Goal: Task Accomplishment & Management: Manage account settings

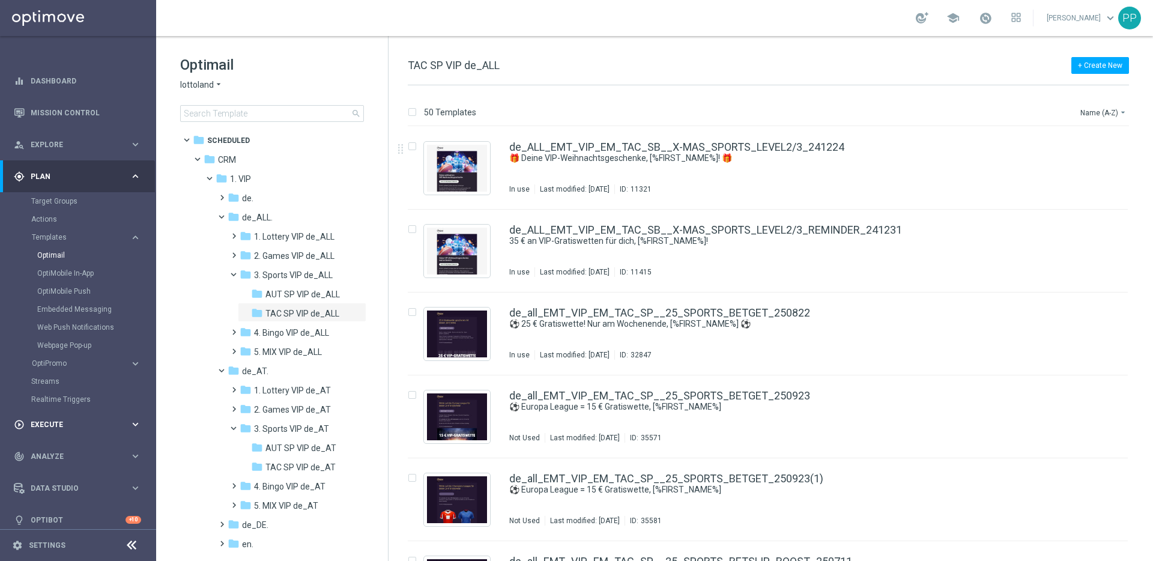
click at [41, 422] on span "Execute" at bounding box center [80, 424] width 99 height 7
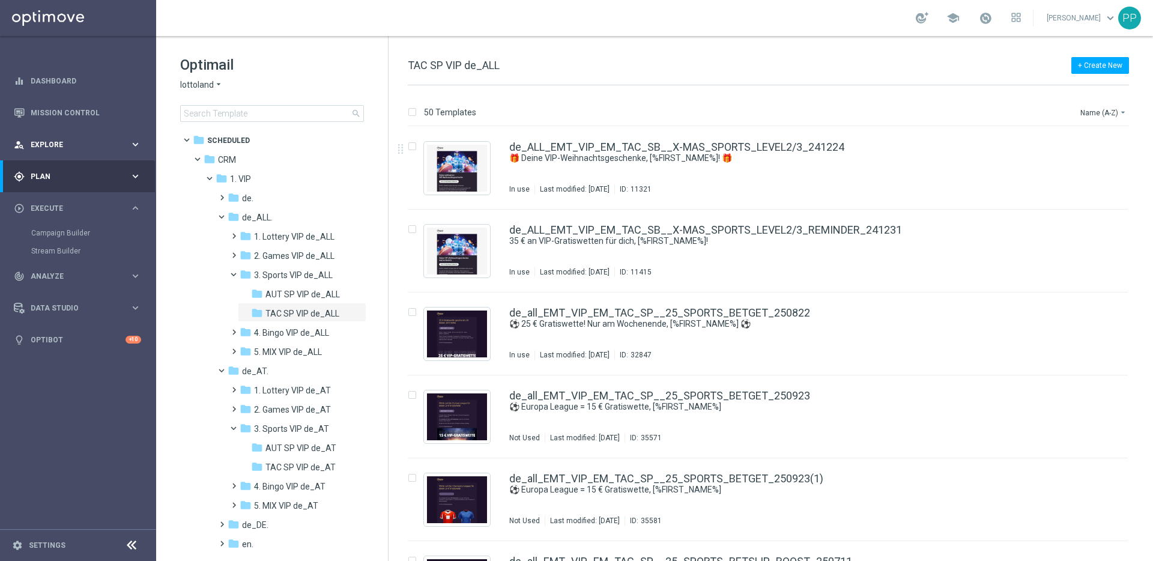
click at [35, 141] on span "Explore" at bounding box center [80, 144] width 99 height 7
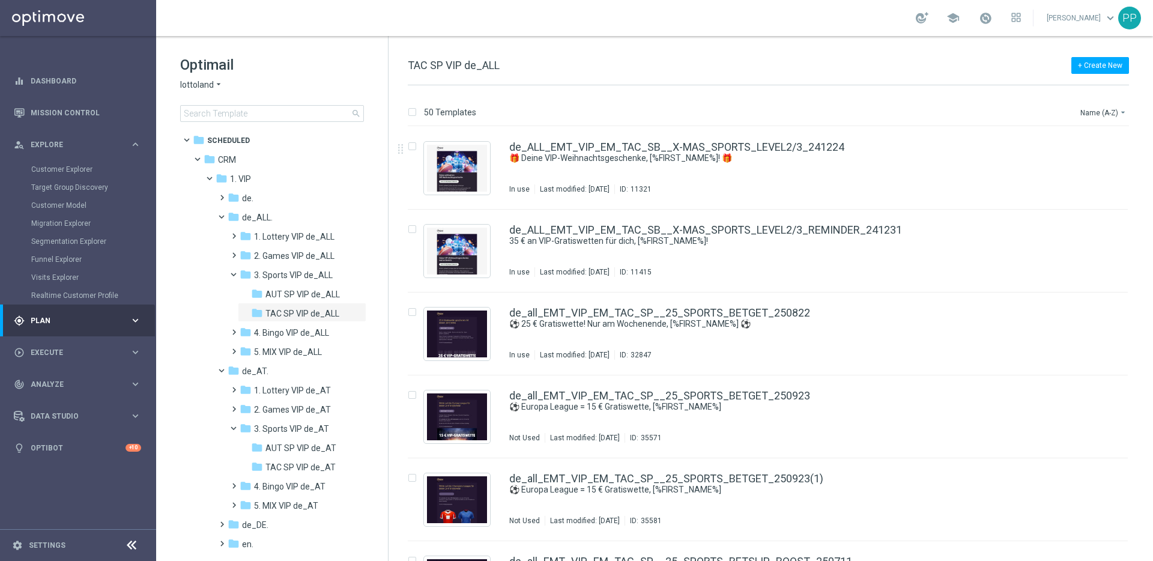
click at [40, 323] on span "Plan" at bounding box center [80, 320] width 99 height 7
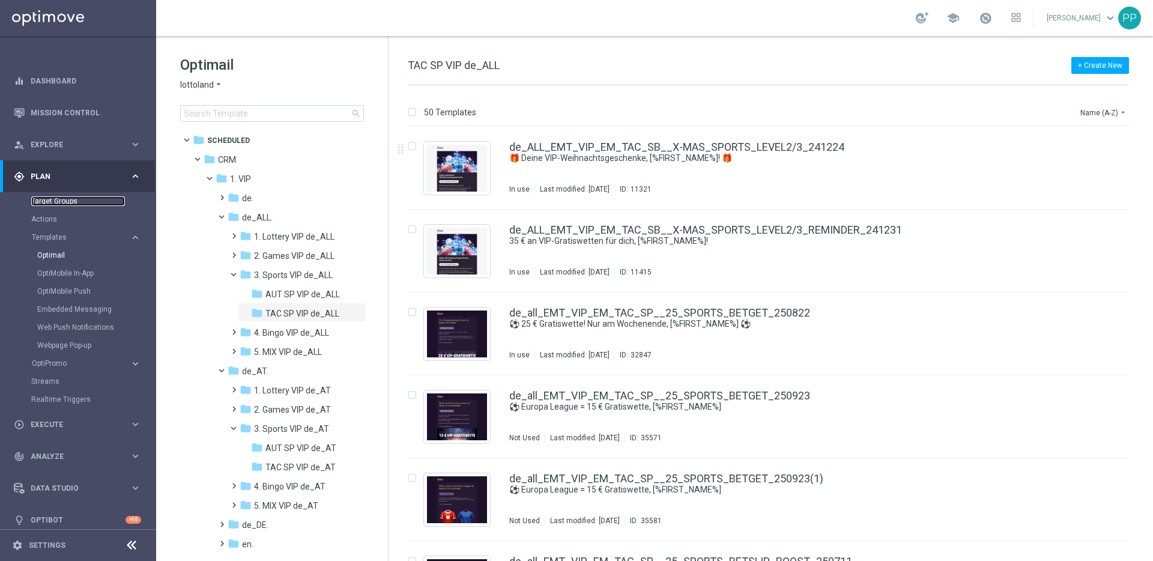
click at [45, 199] on link "Target Groups" at bounding box center [78, 201] width 94 height 10
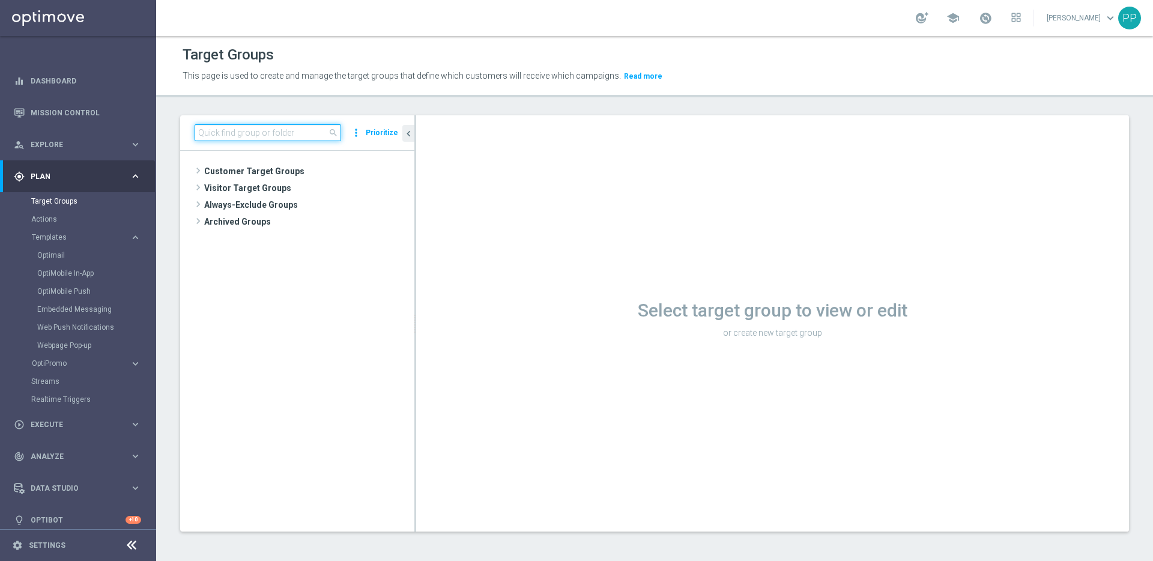
click at [244, 129] on input at bounding box center [268, 132] width 147 height 17
paste input "DE_REG__LASTYEAR_LOTTO__NVIP_EMA_TAC_MIX"
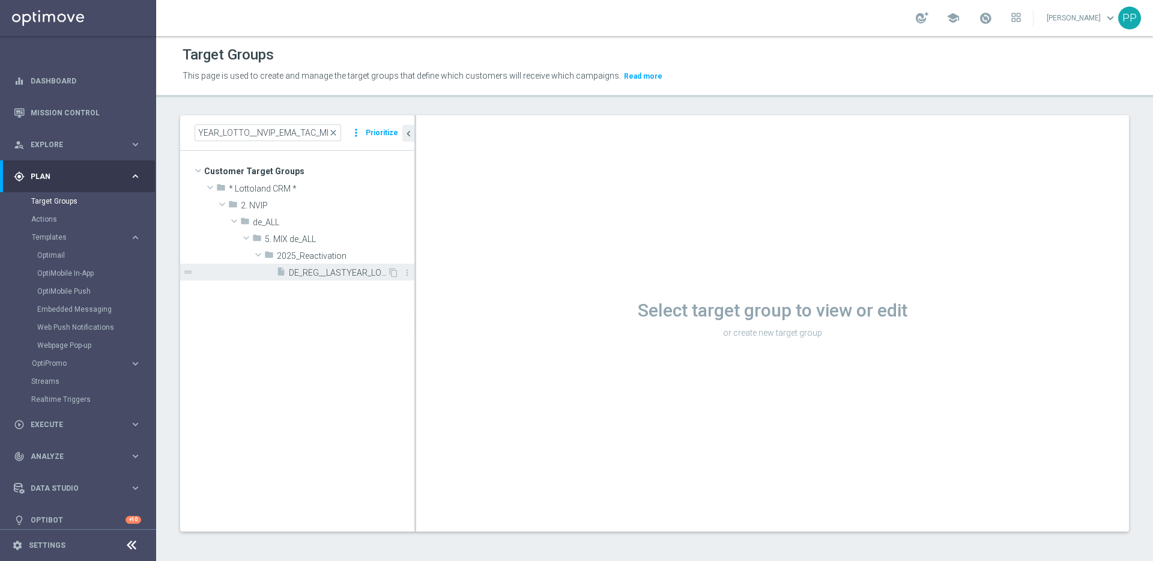
click at [301, 280] on div "insert_drive_file DE_REG__LASTYEAR_LOTTO__NVIP_EMA_TAC_MIX (1)" at bounding box center [331, 272] width 111 height 17
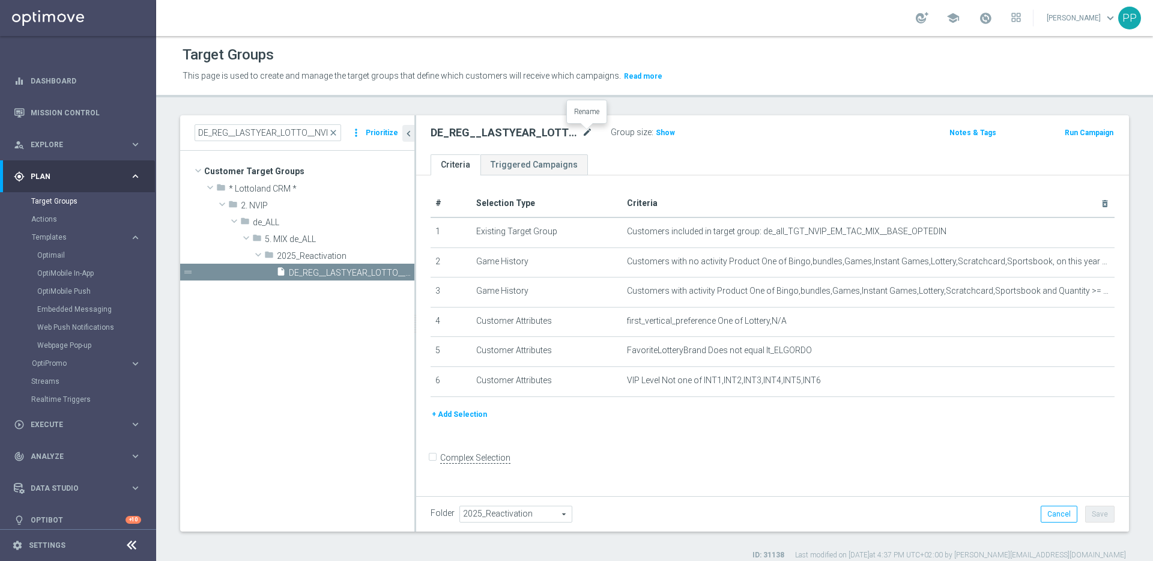
click at [587, 130] on icon "mode_edit" at bounding box center [587, 133] width 11 height 14
click at [590, 134] on input "DE_REG__LASTYEAR_LOTTO__NVIP_EMA_TAC_MIX (1)" at bounding box center [512, 134] width 162 height 17
click at [655, 147] on div "DE_REG__LASTYEAR_LOTTO__NVIP_EMA_TAC_MIX (1) mode_edit Group size : Show Notes …" at bounding box center [772, 134] width 713 height 39
click at [274, 129] on input "DE_REG__LASTYEAR_LOTTO__NVIP_EMA_TAC_MIX" at bounding box center [268, 132] width 147 height 17
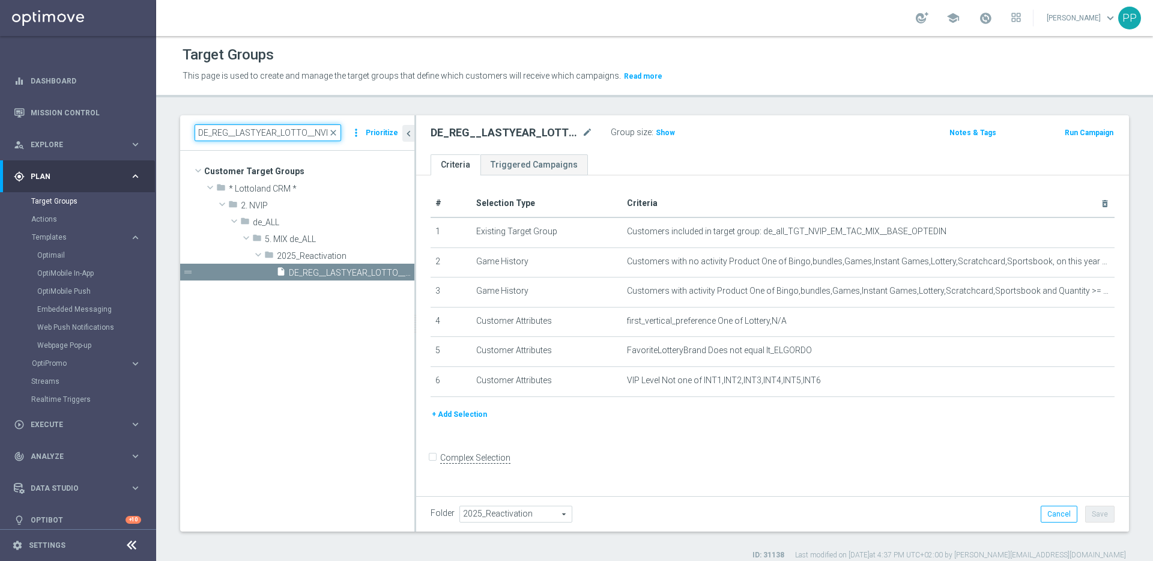
paste input "INT"
type input "DE_INT__LASTYEAR_LOTTO__NVIP_EMA_TAC_MIX"
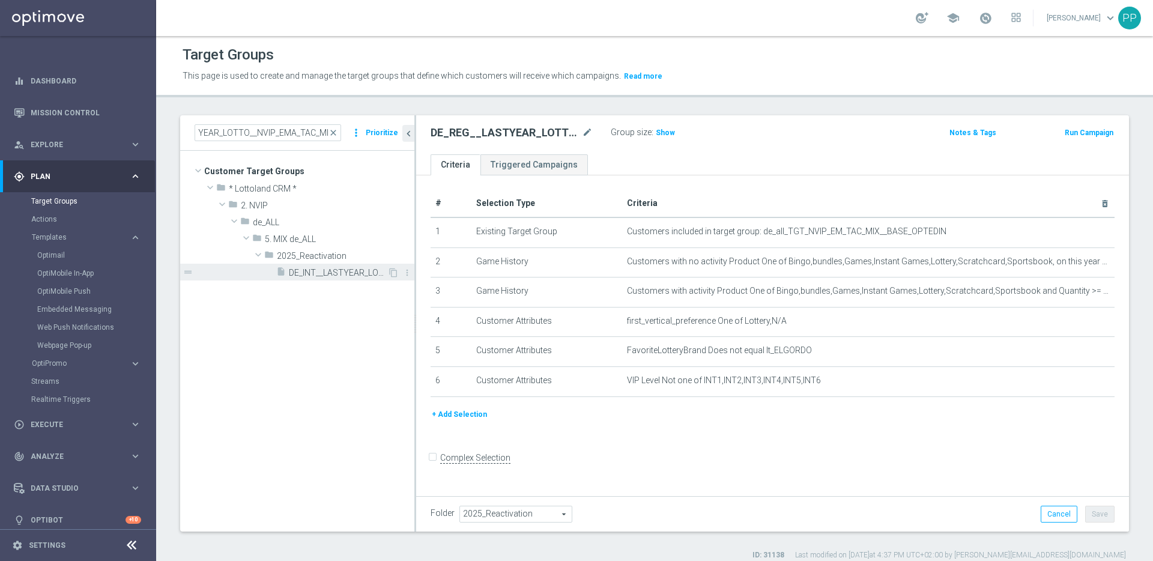
click at [300, 267] on div "insert_drive_file DE_INT__LASTYEAR_LOTTO__NVIP_EMA_TAC_MIX" at bounding box center [331, 272] width 111 height 17
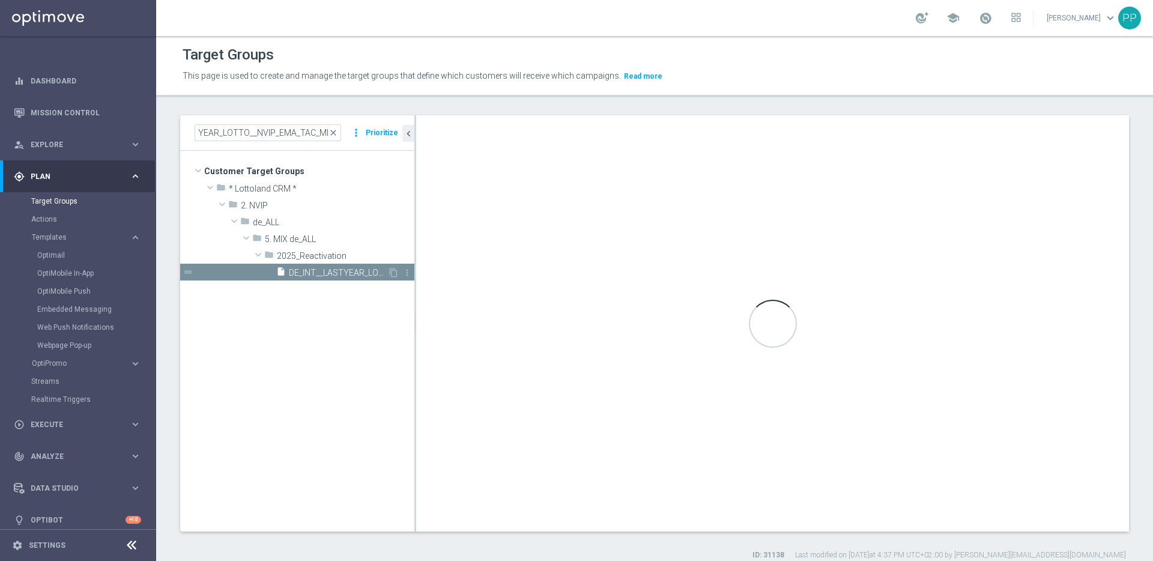
scroll to position [0, 0]
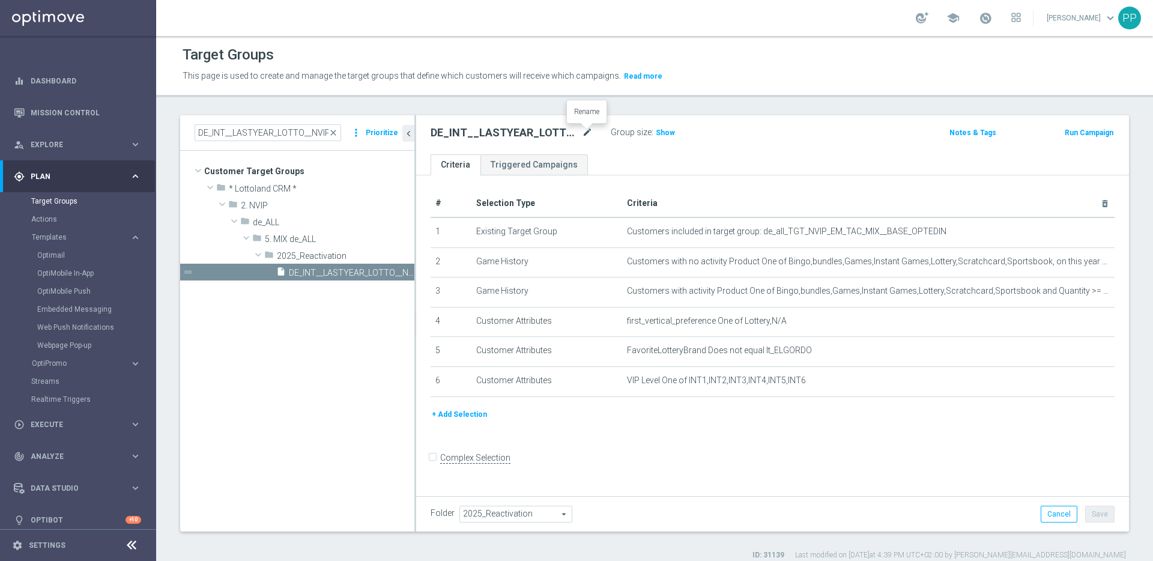
click at [584, 136] on icon "mode_edit" at bounding box center [587, 133] width 11 height 14
click at [586, 133] on input "DE_INT__LASTYEAR_LOTTO__NVIP_EMA_TAC_MIX" at bounding box center [512, 134] width 162 height 17
click at [589, 133] on input "DE_INT__LASTYEAR_LOTTO__NVIP_EMA_TAC_MIX" at bounding box center [512, 134] width 162 height 17
click at [61, 202] on link "Target Groups" at bounding box center [78, 201] width 94 height 10
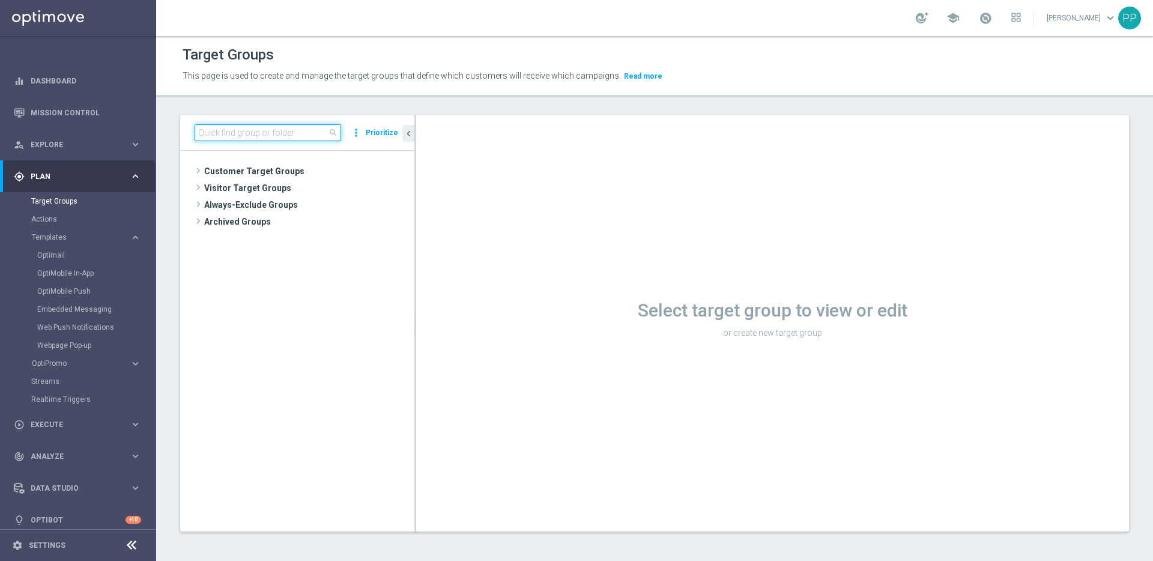
click at [280, 135] on input at bounding box center [268, 132] width 147 height 17
paste input "DE_GAMES_LIST_INT"
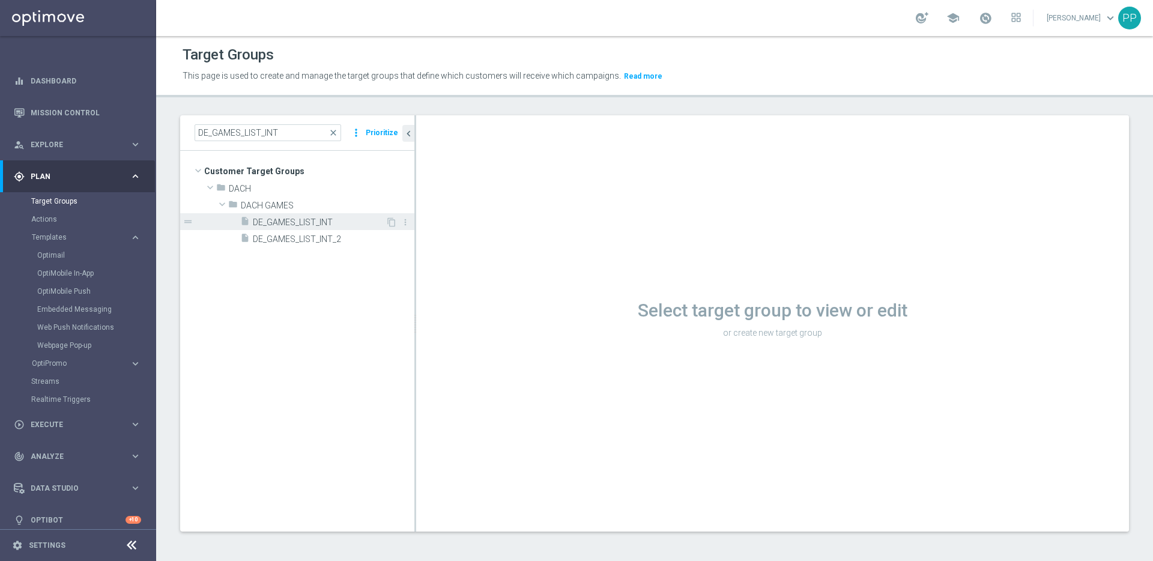
click at [309, 220] on span "DE_GAMES_LIST_INT" at bounding box center [319, 222] width 133 height 10
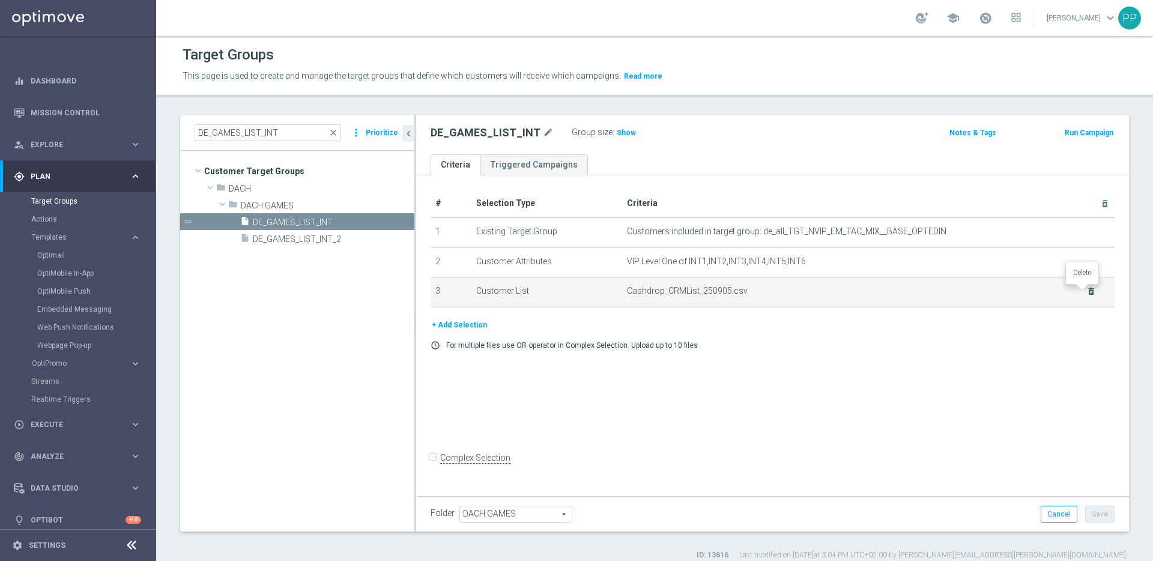
click at [1086, 288] on icon "delete_forever" at bounding box center [1091, 291] width 10 height 10
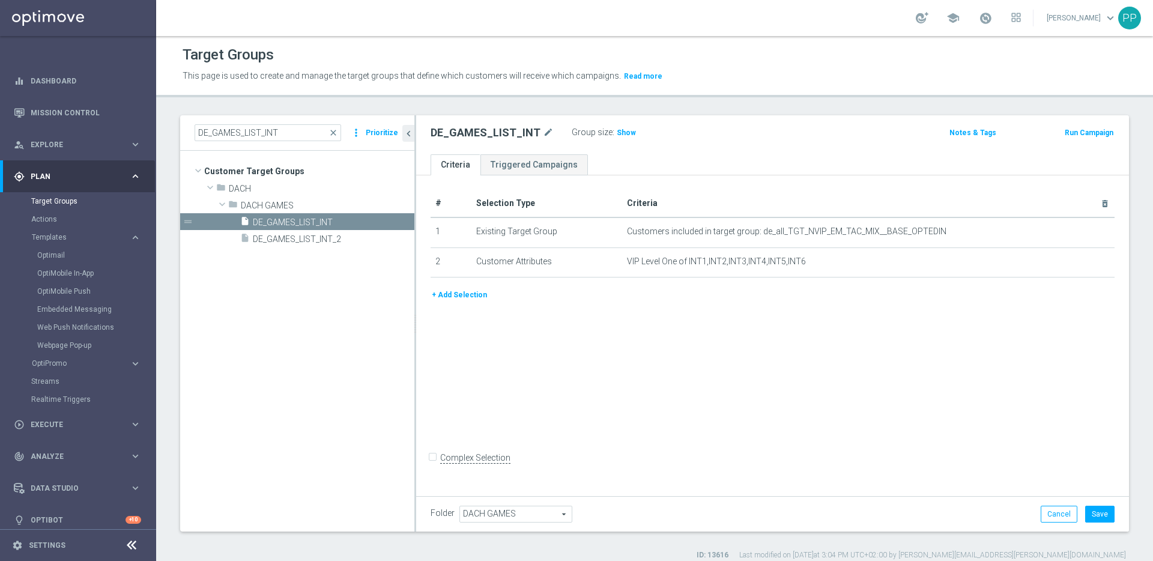
click at [470, 295] on button "+ Add Selection" at bounding box center [460, 294] width 58 height 13
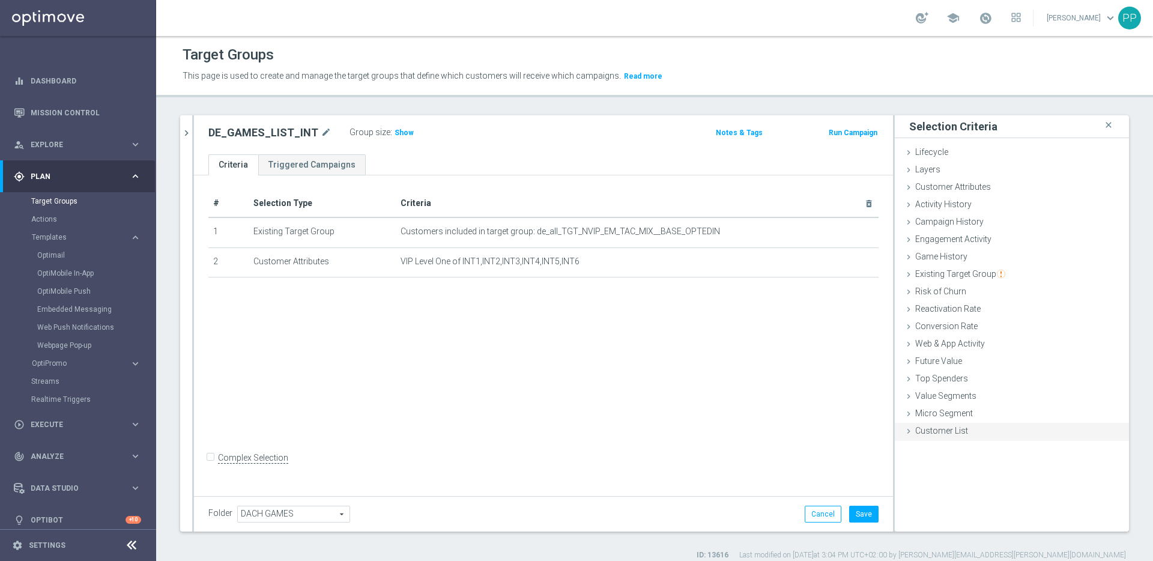
click at [915, 434] on span "Customer List" at bounding box center [941, 431] width 53 height 10
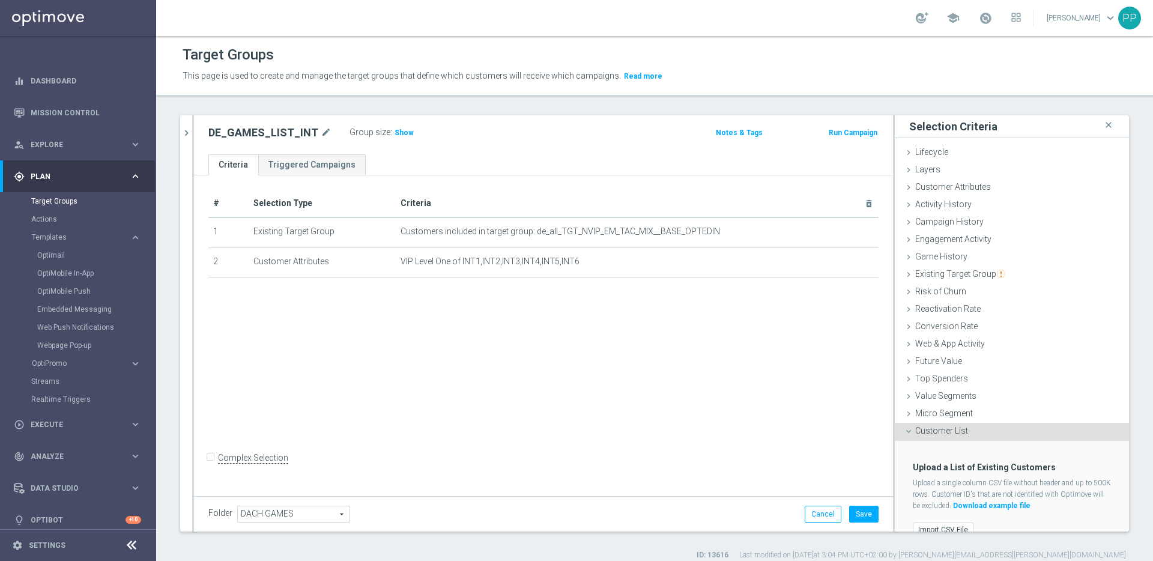
scroll to position [19, 0]
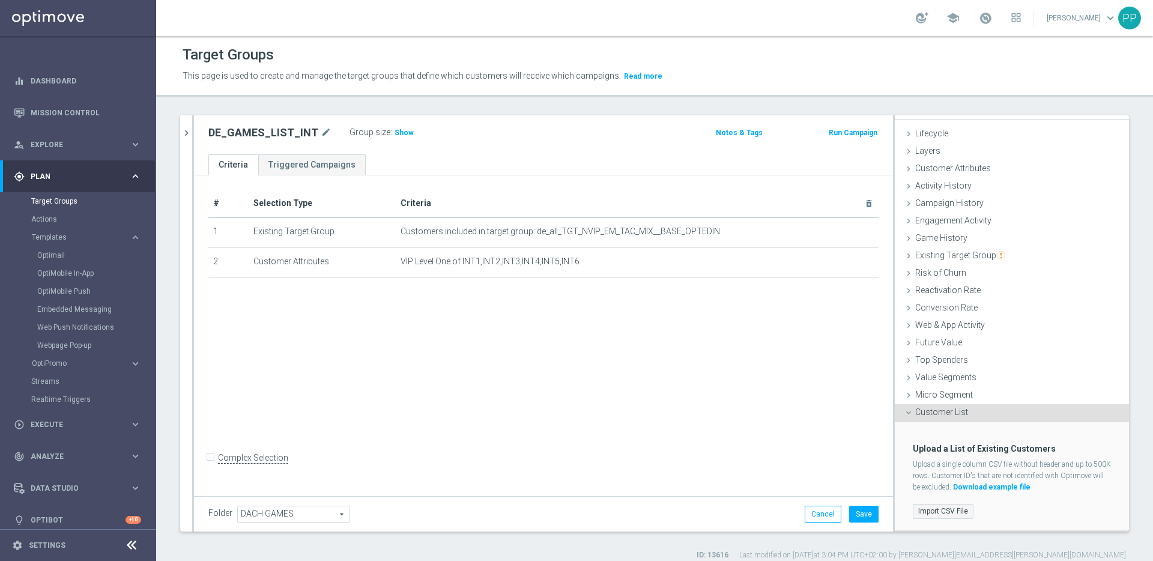
click at [924, 513] on label "Import CSV File" at bounding box center [943, 511] width 61 height 15
click at [0, 0] on input "Import CSV File" at bounding box center [0, 0] width 0 height 0
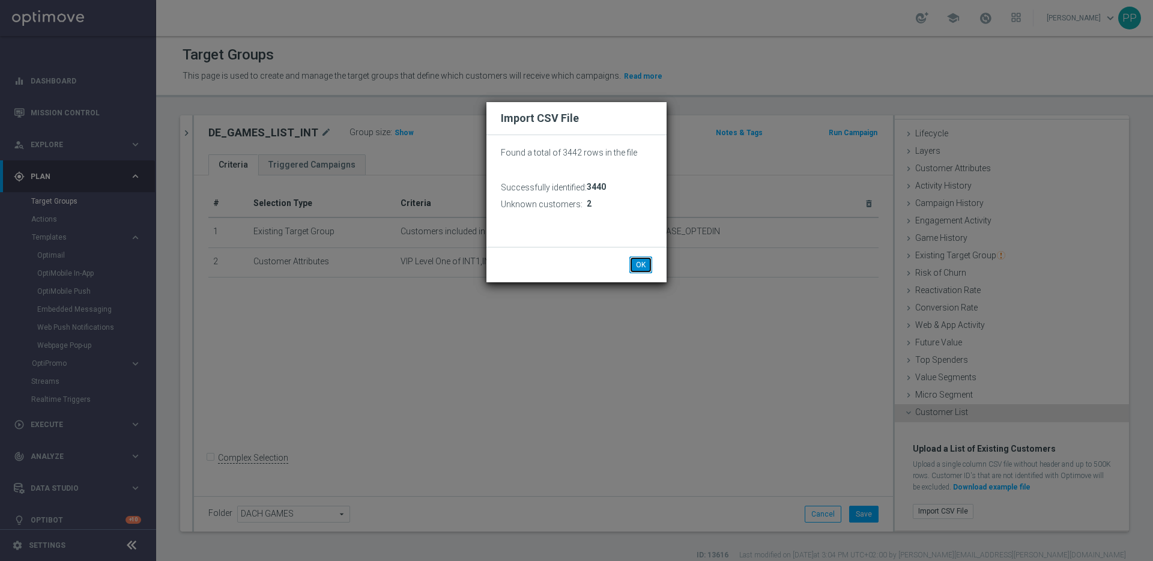
click at [646, 259] on button "OK" at bounding box center [640, 264] width 23 height 17
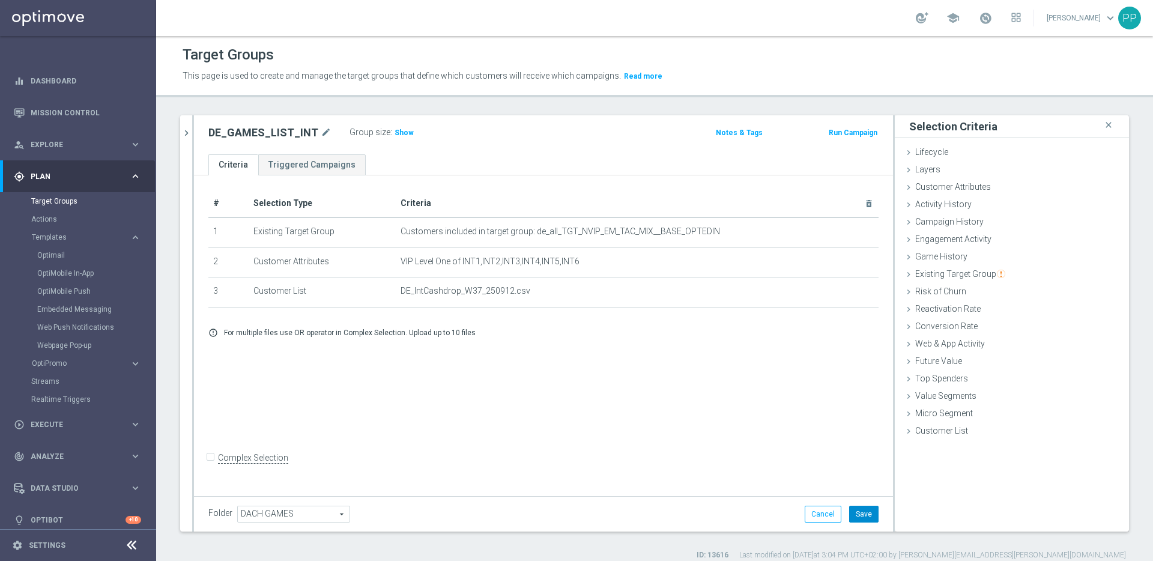
click at [856, 511] on button "Save" at bounding box center [863, 514] width 29 height 17
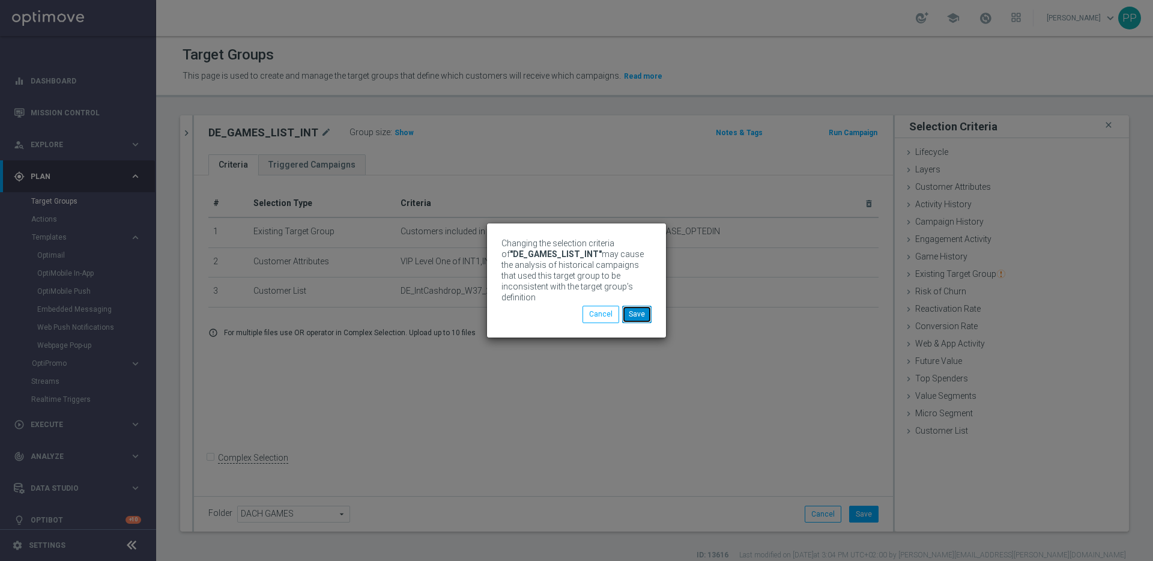
click at [637, 316] on button "Save" at bounding box center [636, 314] width 29 height 17
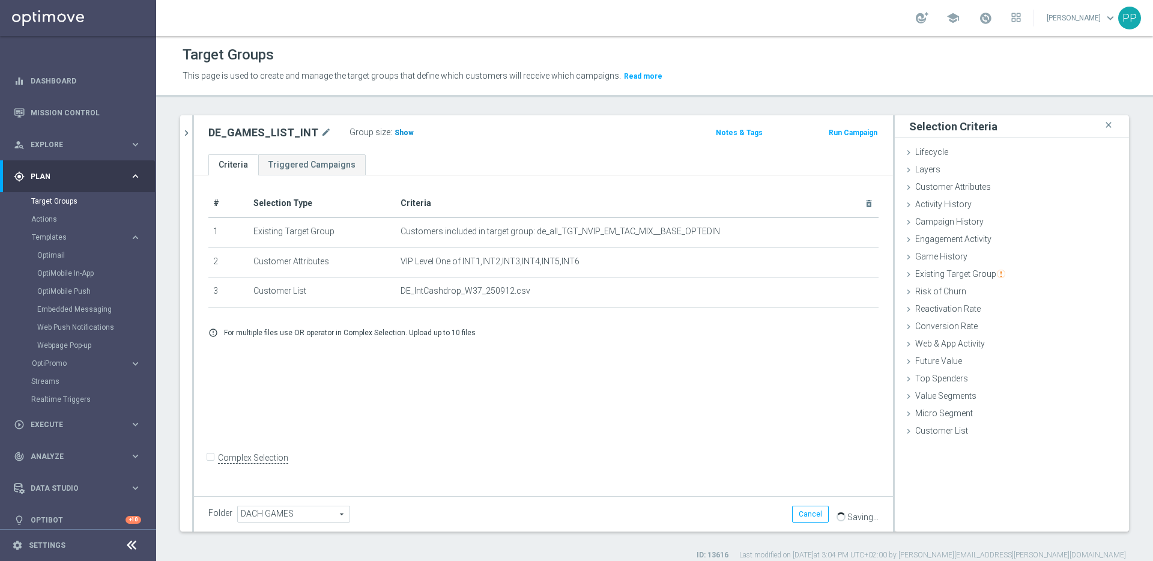
click at [399, 131] on span "Show" at bounding box center [404, 133] width 19 height 8
click at [186, 136] on icon "chevron_right" at bounding box center [186, 132] width 11 height 11
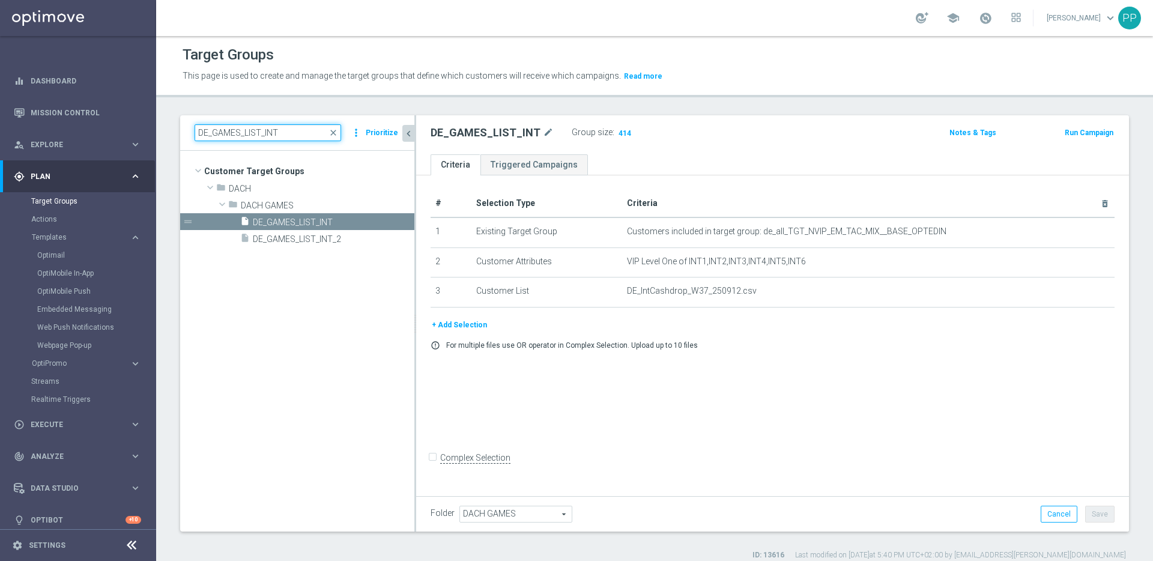
drag, startPoint x: 283, startPoint y: 135, endPoint x: 184, endPoint y: 133, distance: 98.5
click at [184, 133] on div "DE_GAMES_LIST_INT close more_vert Prioritize" at bounding box center [297, 132] width 234 height 35
paste input "RI_"
type input "DE_RI_GAMES_LIST_INT"
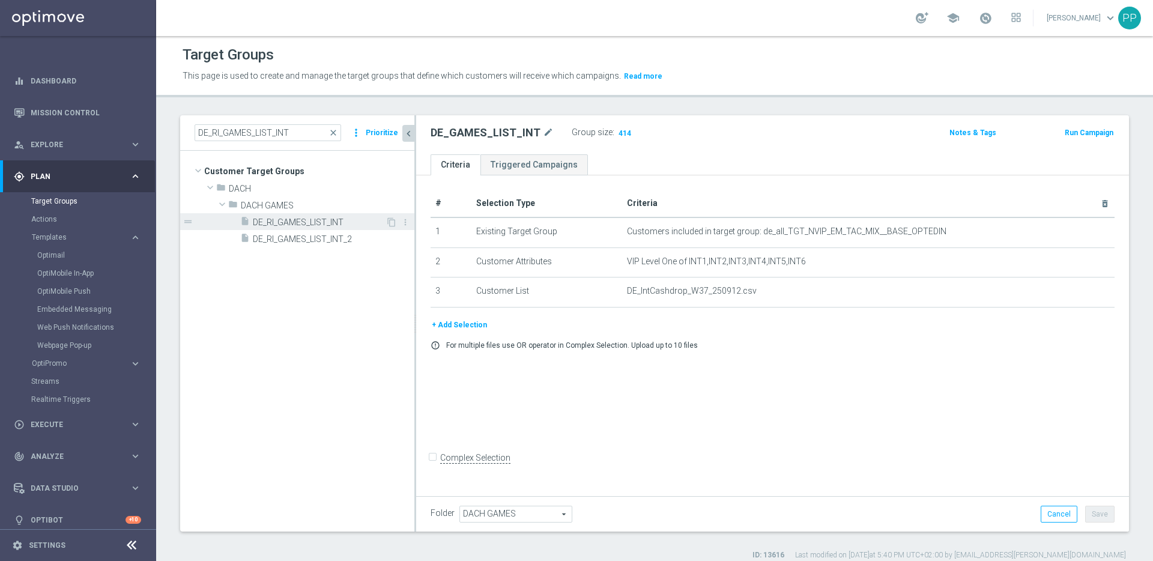
click at [272, 219] on span "DE_RI_GAMES_LIST_INT" at bounding box center [319, 222] width 133 height 10
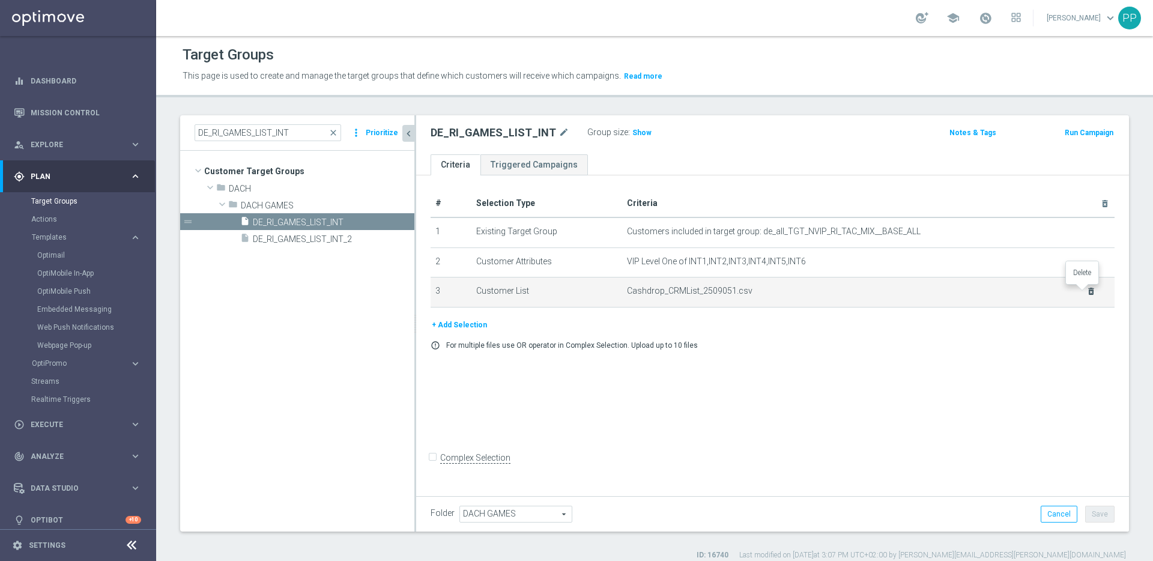
click at [1086, 292] on icon "delete_forever" at bounding box center [1091, 291] width 10 height 10
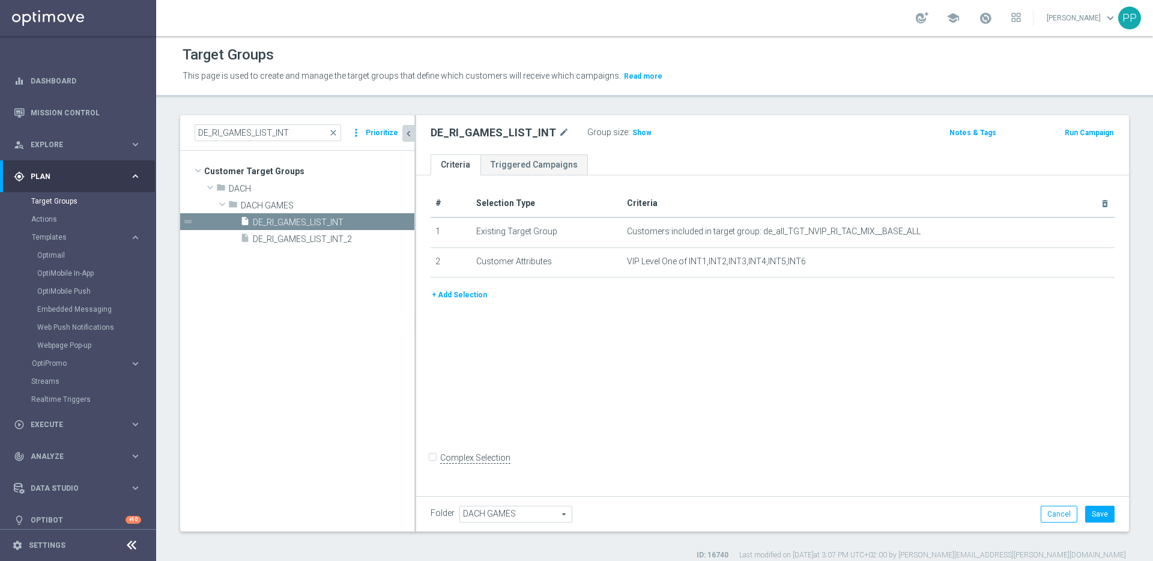
click at [467, 292] on button "+ Add Selection" at bounding box center [460, 294] width 58 height 13
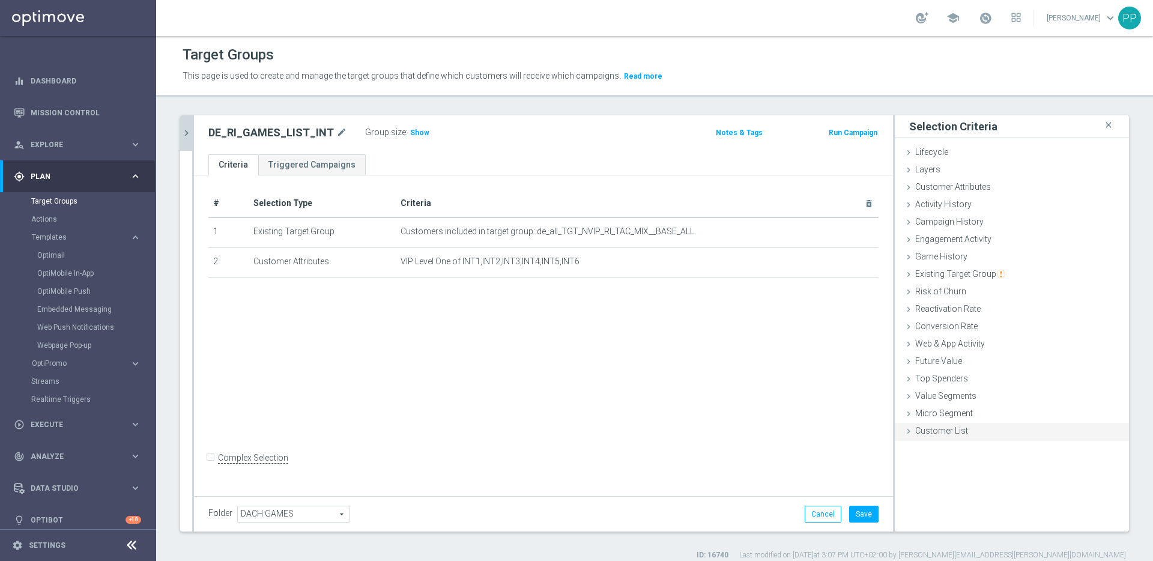
click at [922, 430] on span "Customer List" at bounding box center [941, 431] width 53 height 10
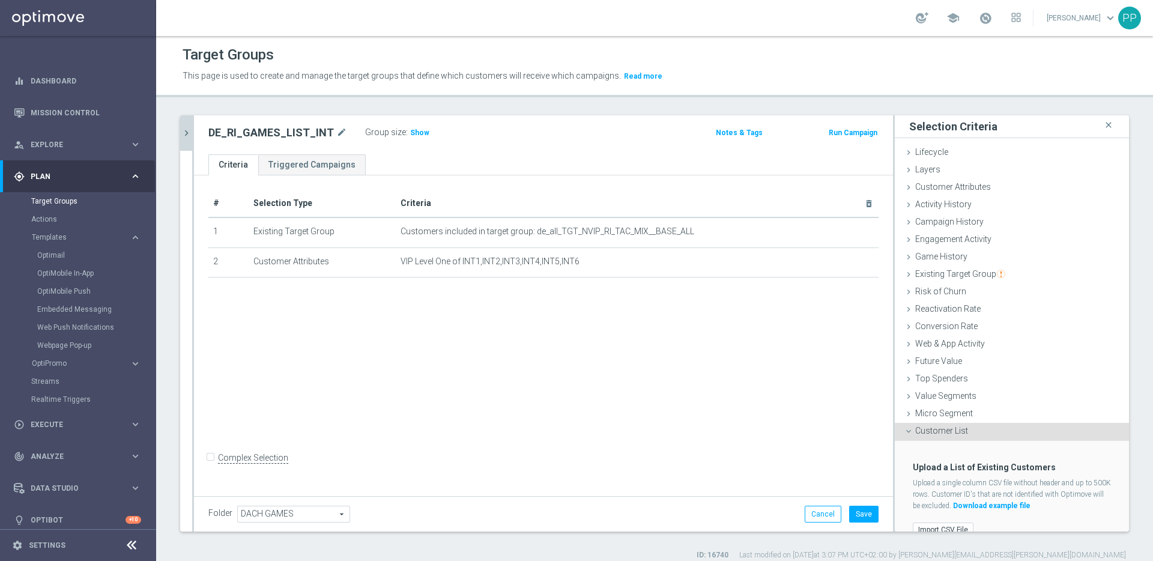
scroll to position [19, 0]
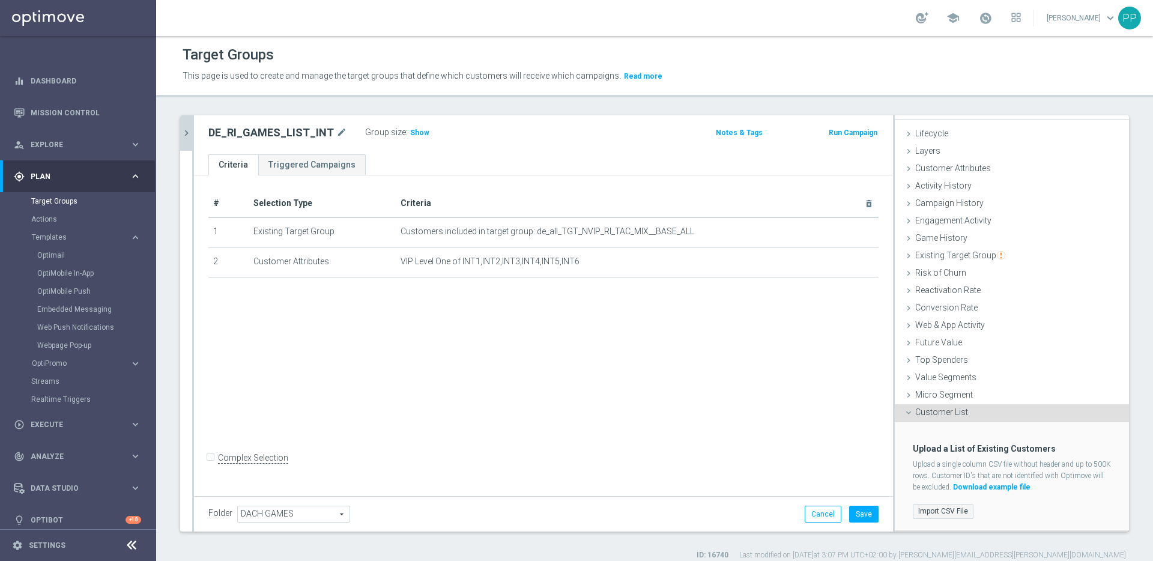
click at [919, 507] on label "Import CSV File" at bounding box center [943, 511] width 61 height 15
click at [0, 0] on input "Import CSV File" at bounding box center [0, 0] width 0 height 0
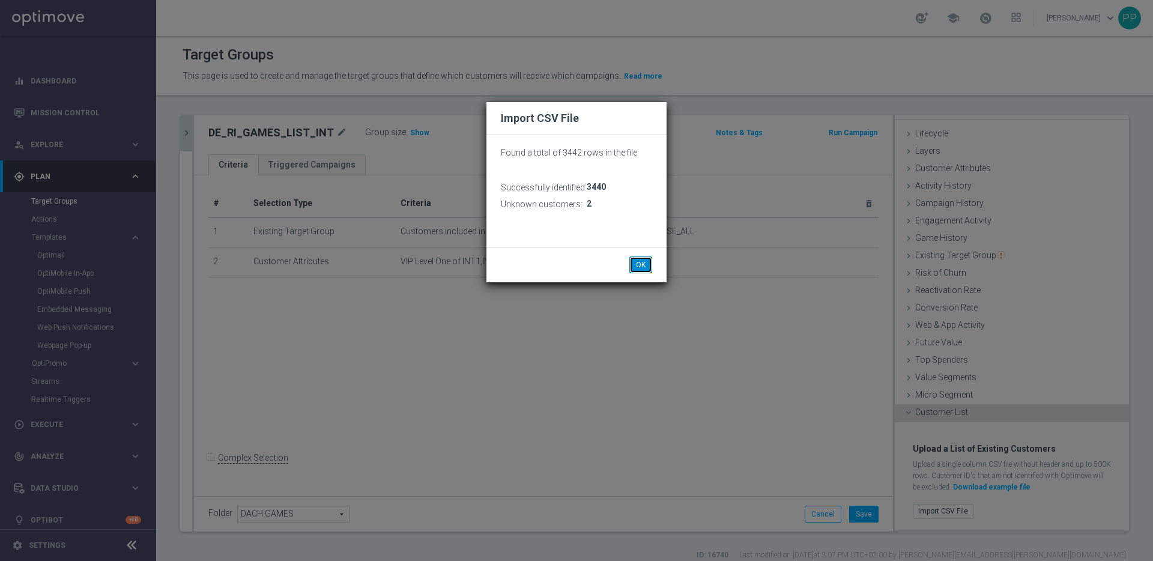
click at [638, 267] on button "OK" at bounding box center [640, 264] width 23 height 17
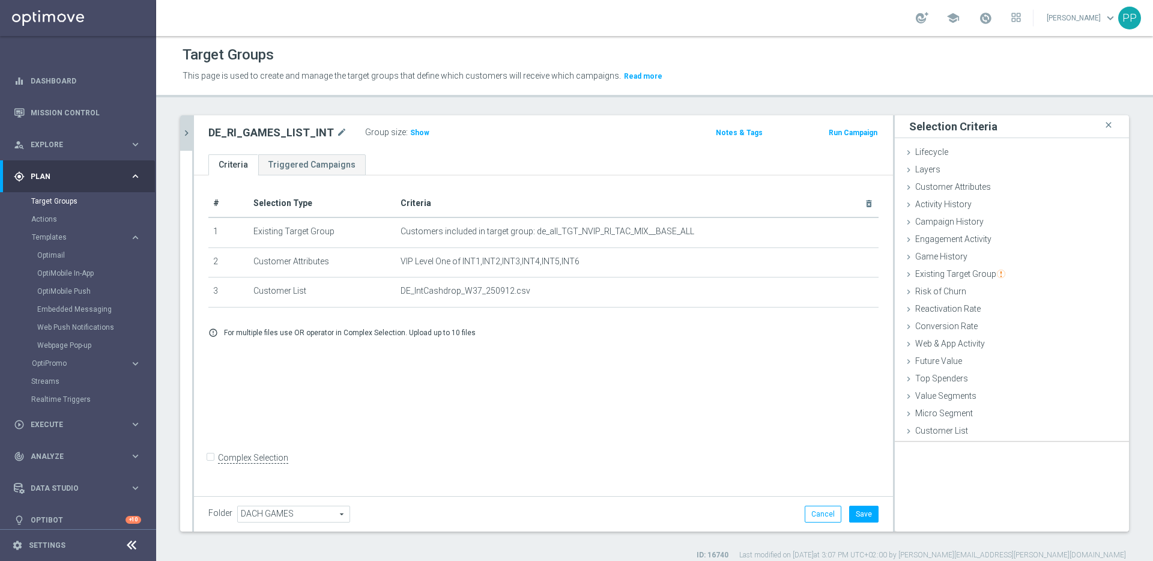
scroll to position [0, 0]
click at [864, 520] on button "Save" at bounding box center [863, 514] width 29 height 17
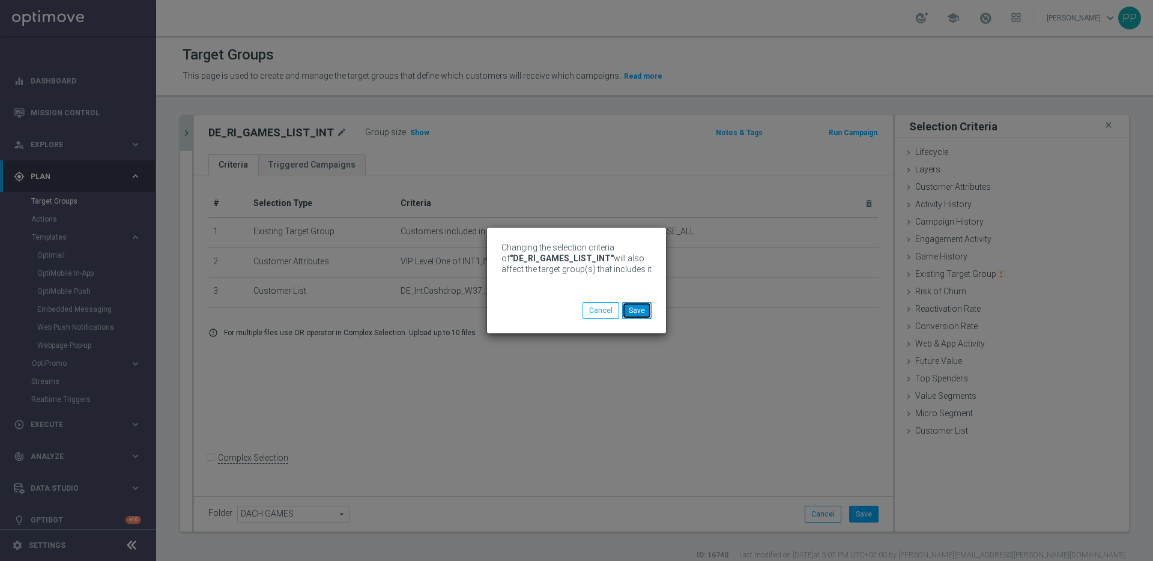
click at [643, 315] on button "Save" at bounding box center [636, 310] width 29 height 17
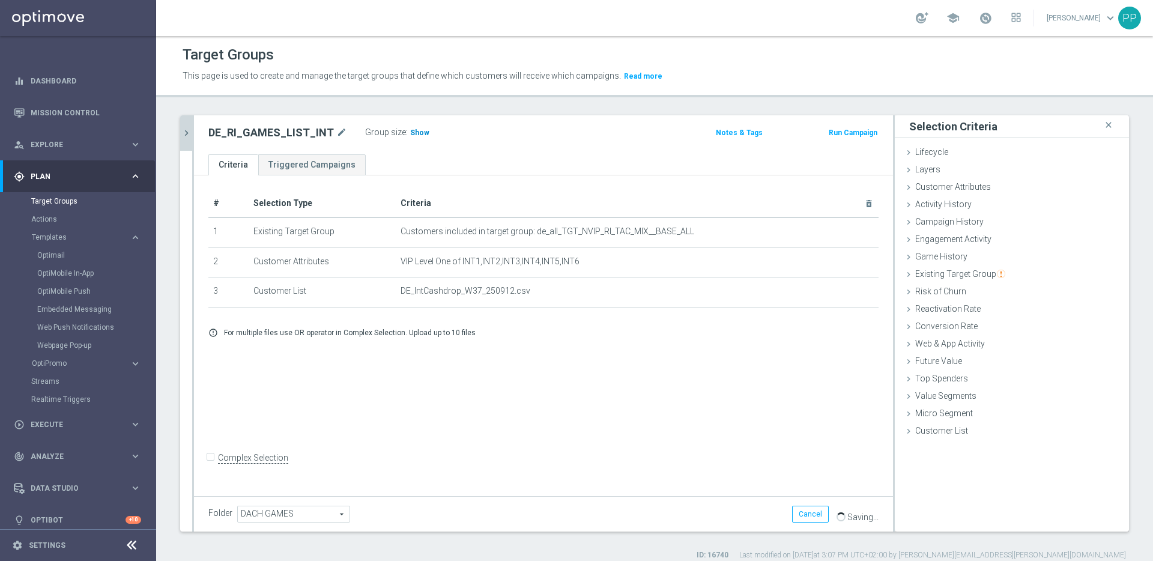
click at [410, 135] on span "Show" at bounding box center [419, 133] width 19 height 8
click at [58, 422] on span "Execute" at bounding box center [80, 424] width 99 height 7
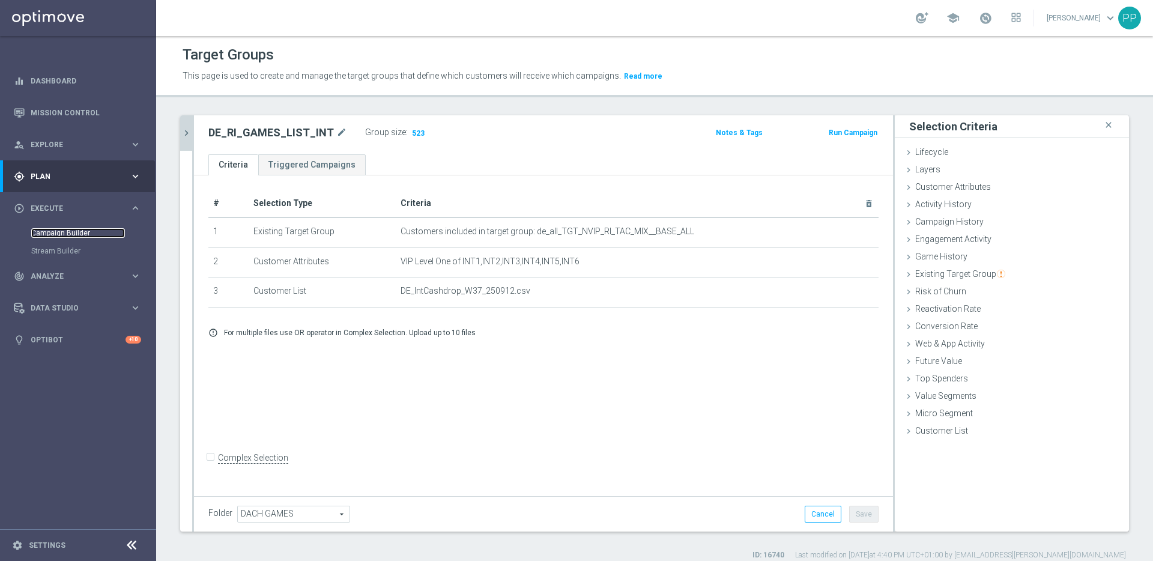
click at [54, 237] on link "Campaign Builder" at bounding box center [78, 233] width 94 height 10
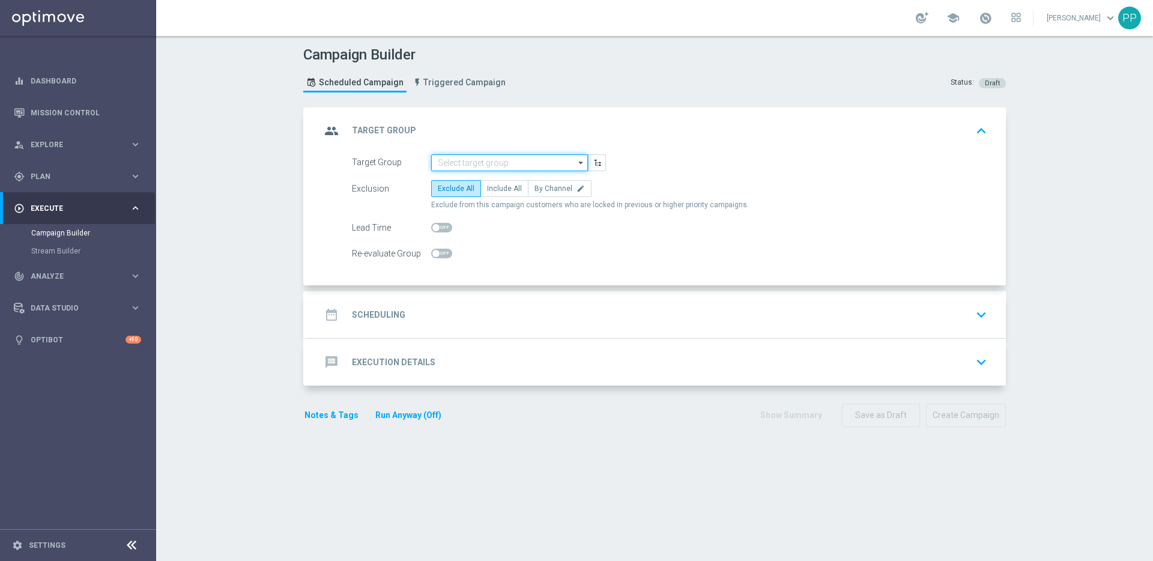
click at [507, 162] on input at bounding box center [509, 162] width 157 height 17
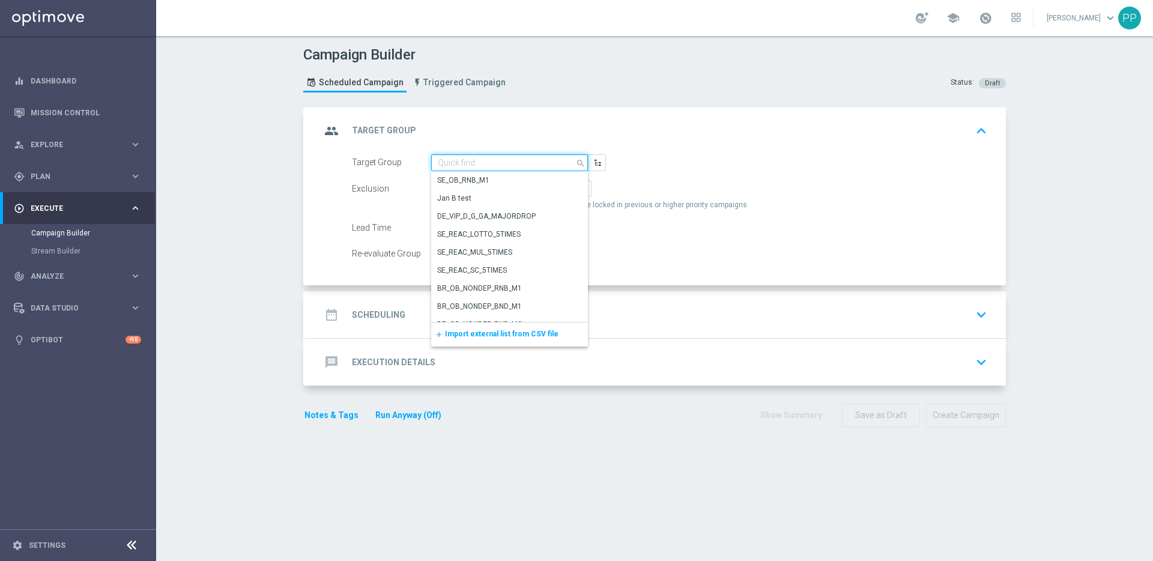
paste input "DE_GAMES_LIST_INT"
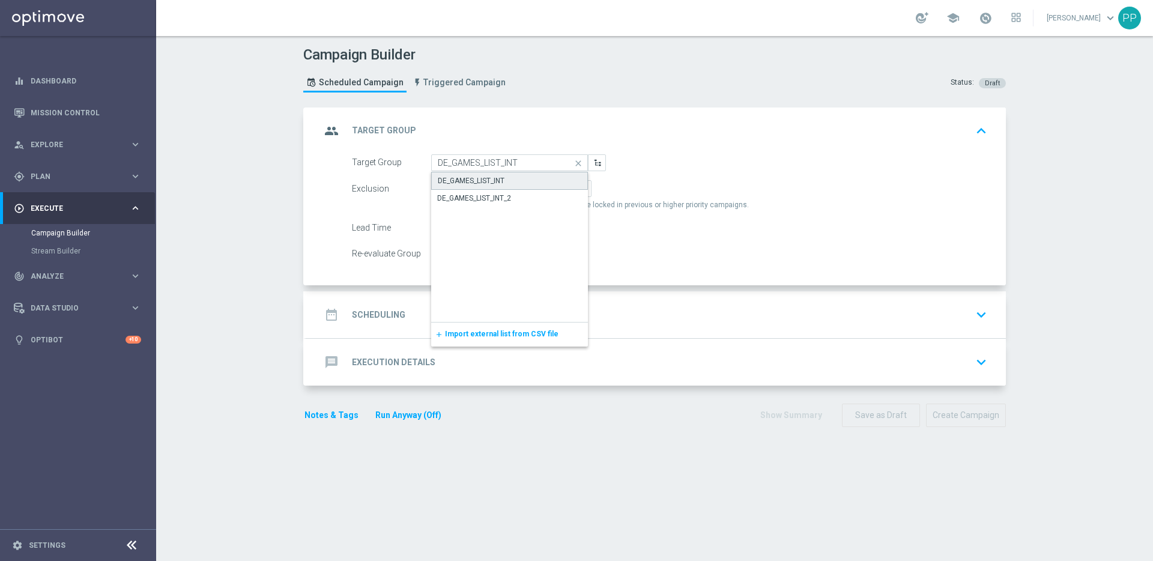
click at [480, 180] on div "DE_GAMES_LIST_INT" at bounding box center [471, 180] width 67 height 11
type input "DE_GAMES_LIST_INT"
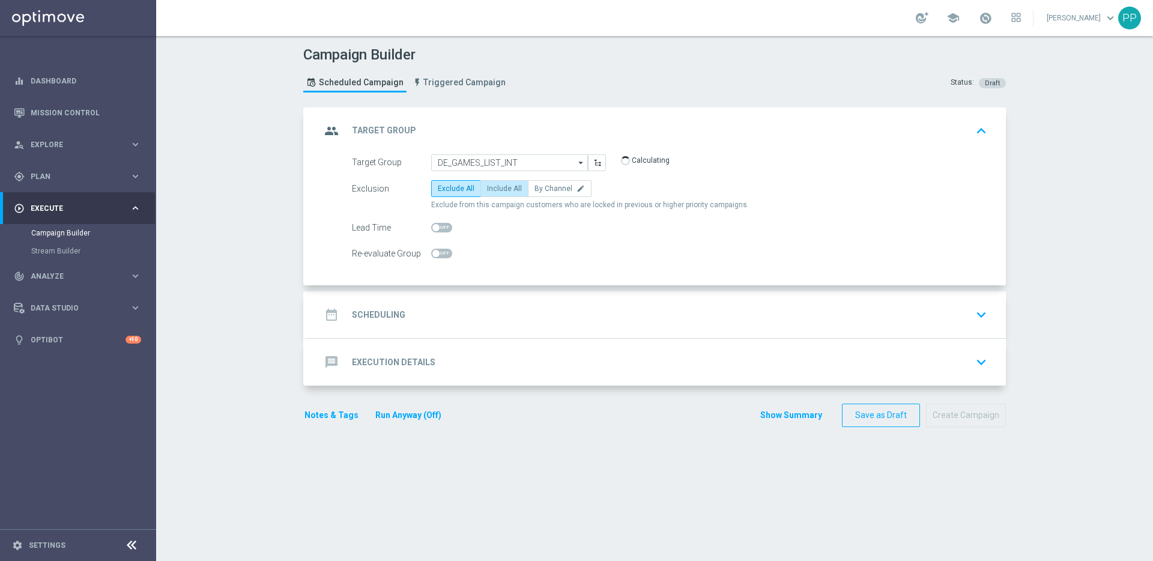
click at [494, 192] on span "Include All" at bounding box center [504, 188] width 35 height 8
click at [494, 192] on input "Include All" at bounding box center [491, 191] width 8 height 8
radio input "true"
click at [432, 226] on span at bounding box center [435, 227] width 7 height 7
click at [431, 226] on input "checkbox" at bounding box center [441, 228] width 21 height 10
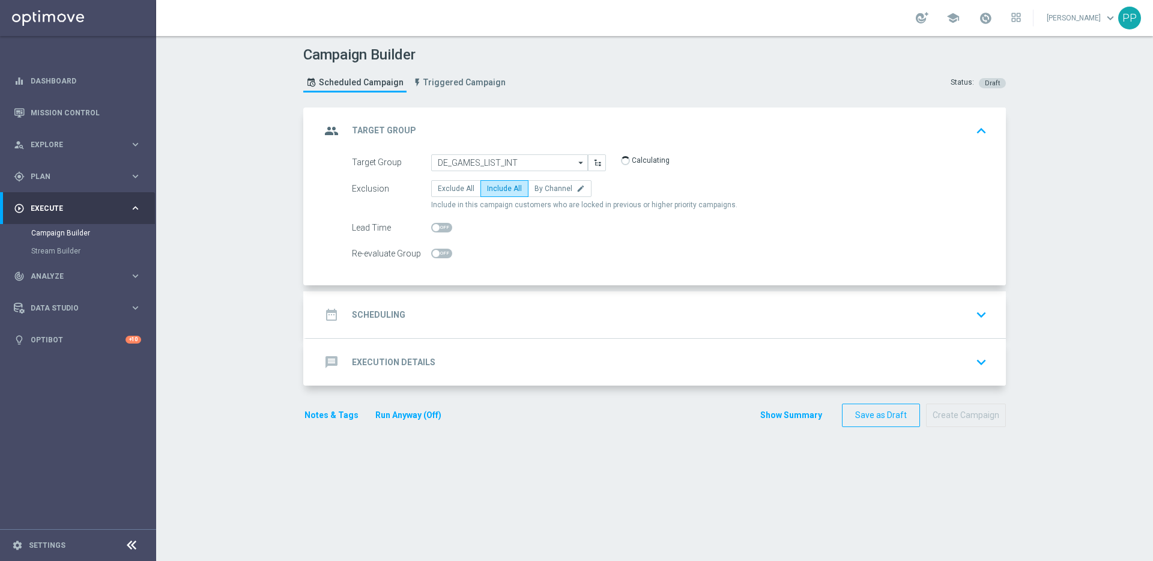
checkbox input "true"
click at [374, 312] on h2 "Scheduling" at bounding box center [378, 314] width 53 height 11
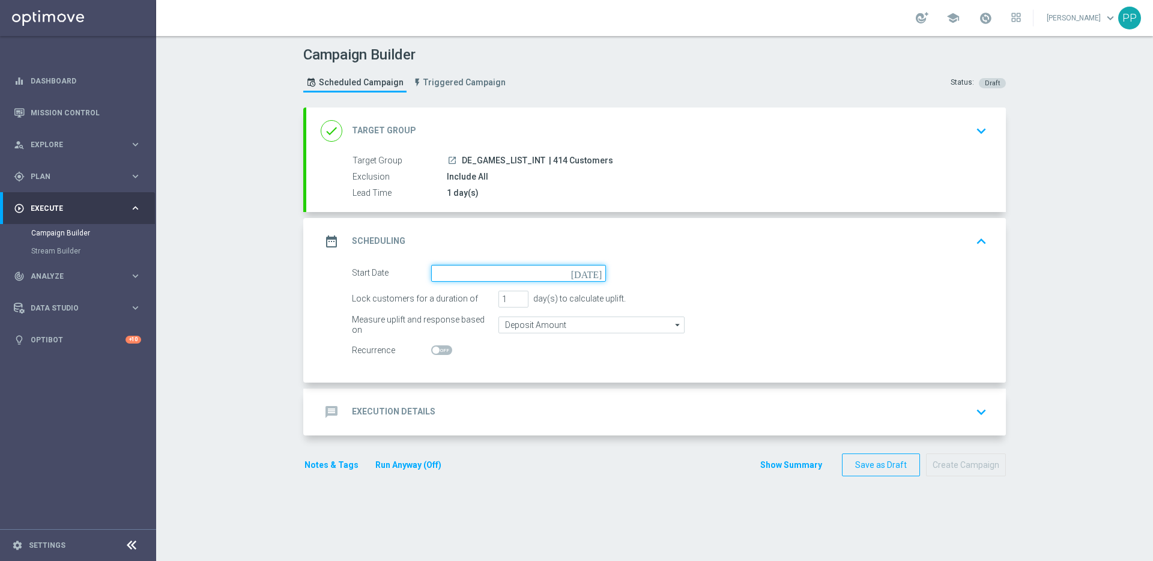
click at [471, 276] on input at bounding box center [518, 273] width 175 height 17
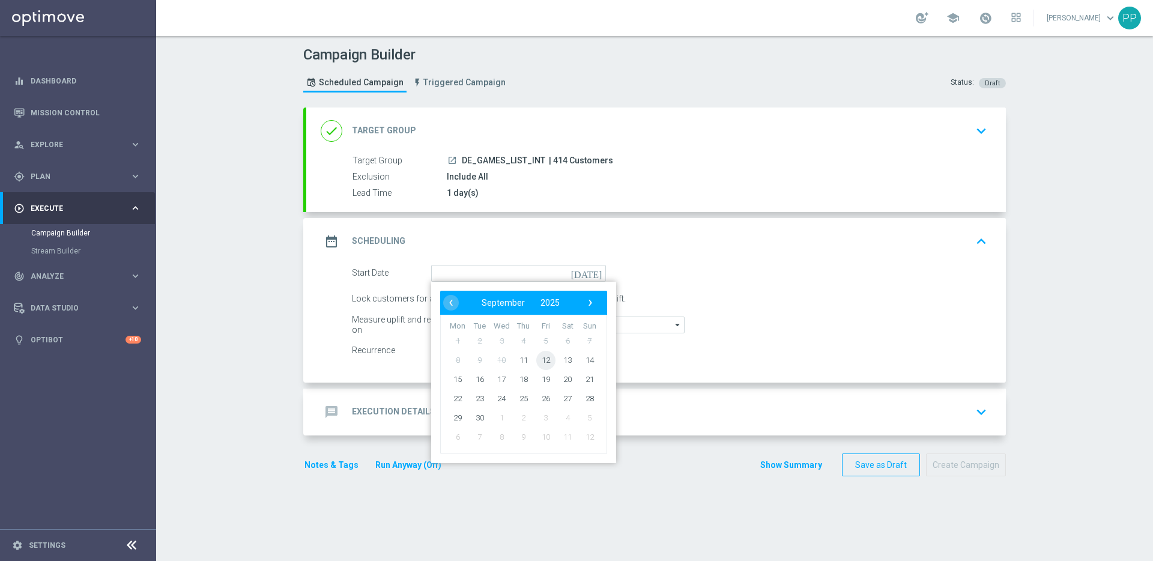
click at [545, 363] on span "12" at bounding box center [545, 359] width 19 height 19
type input "12 Sep 2025"
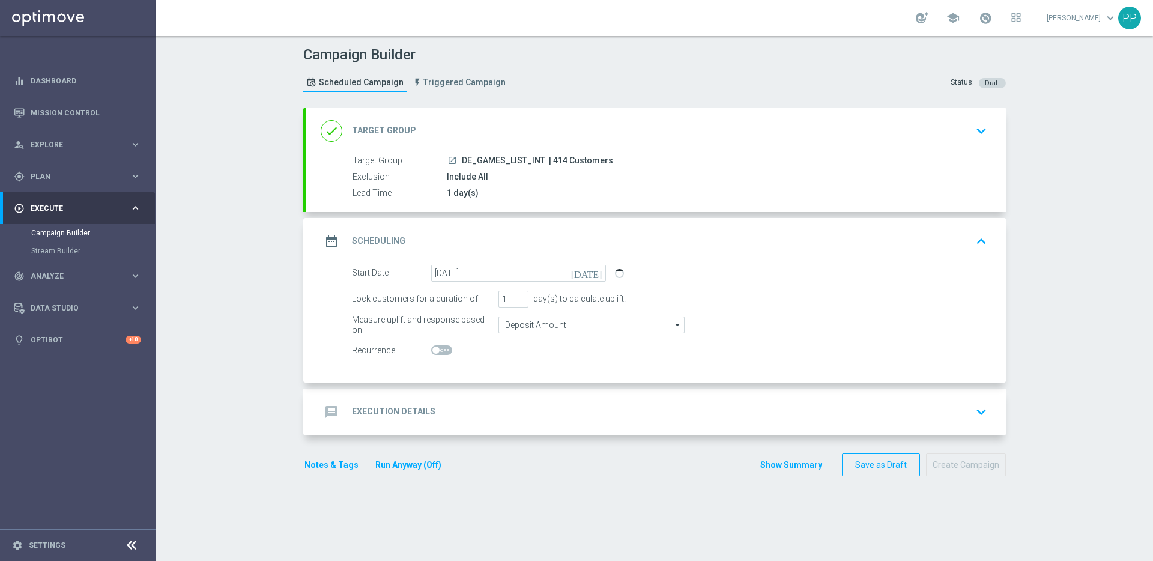
click at [375, 419] on div "message Execution Details" at bounding box center [378, 412] width 115 height 22
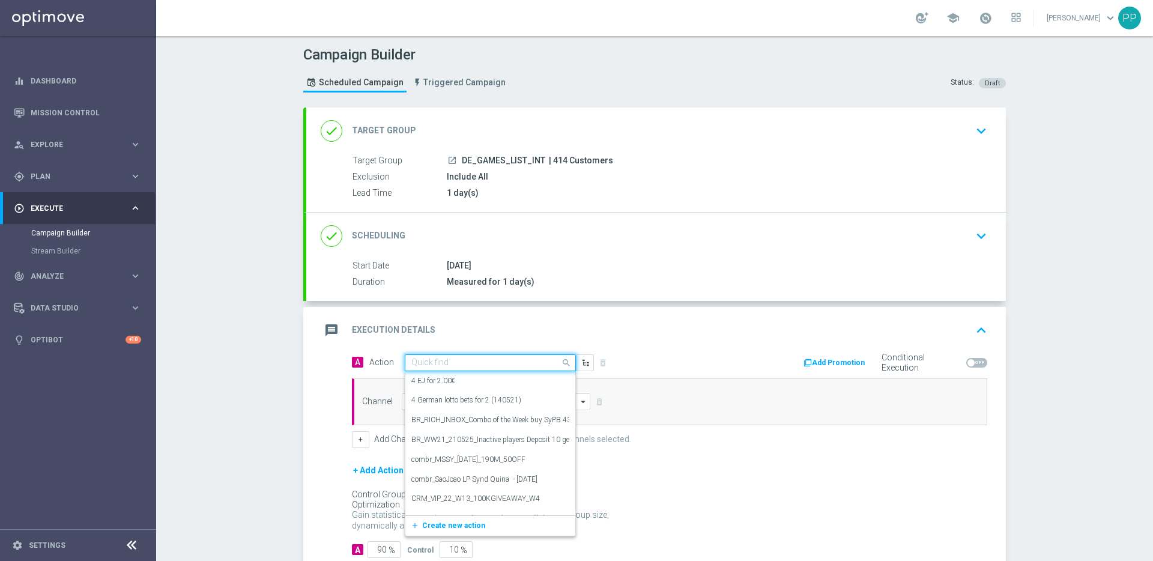
click at [428, 365] on input "text" at bounding box center [478, 363] width 134 height 10
paste input "Bonus Drop"
type input "Bonus Drop"
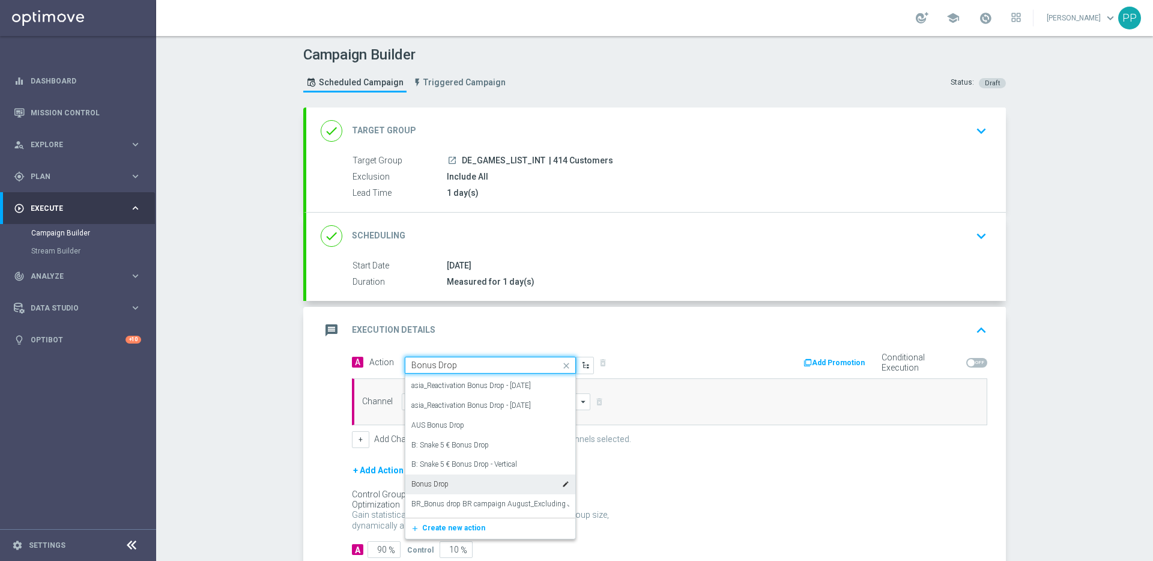
click at [429, 486] on label "Bonus Drop" at bounding box center [429, 484] width 37 height 10
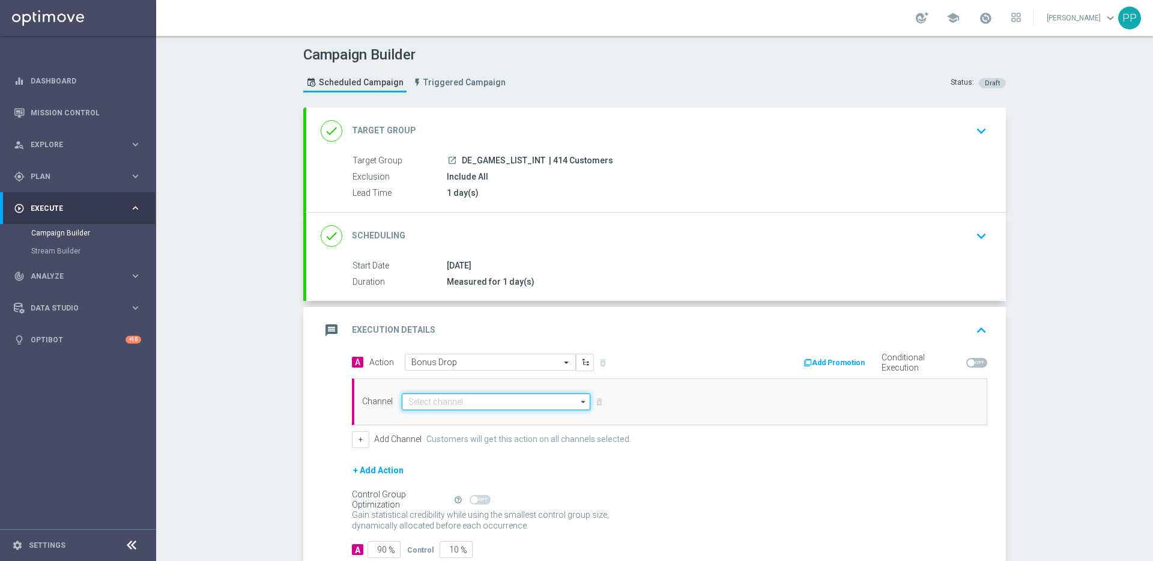
click at [433, 402] on input at bounding box center [496, 401] width 189 height 17
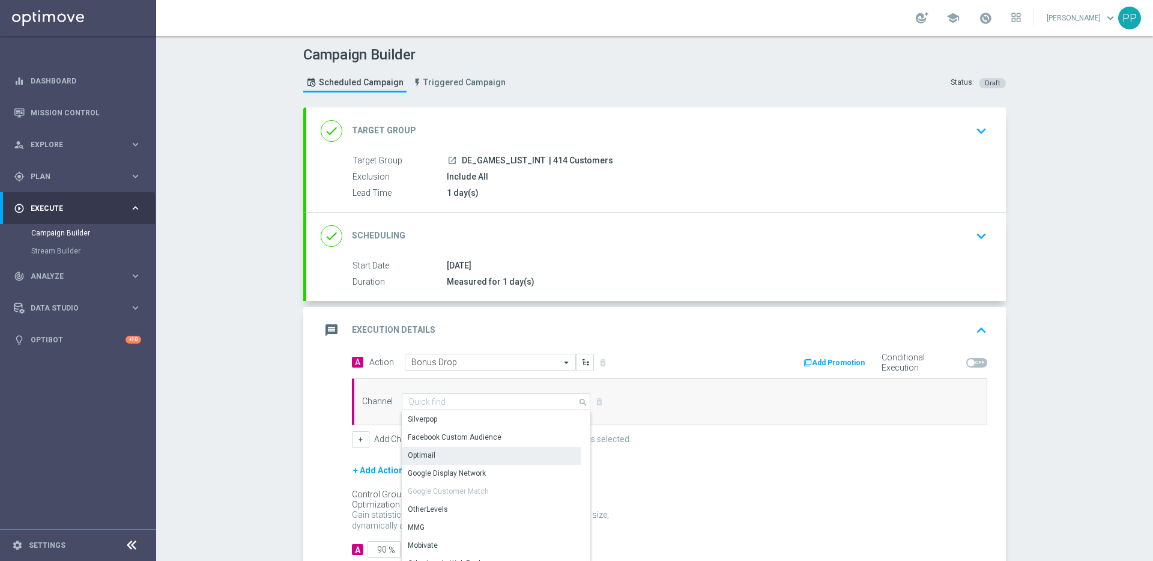
click at [429, 451] on div "Optimail" at bounding box center [422, 455] width 28 height 11
type input "Optimail"
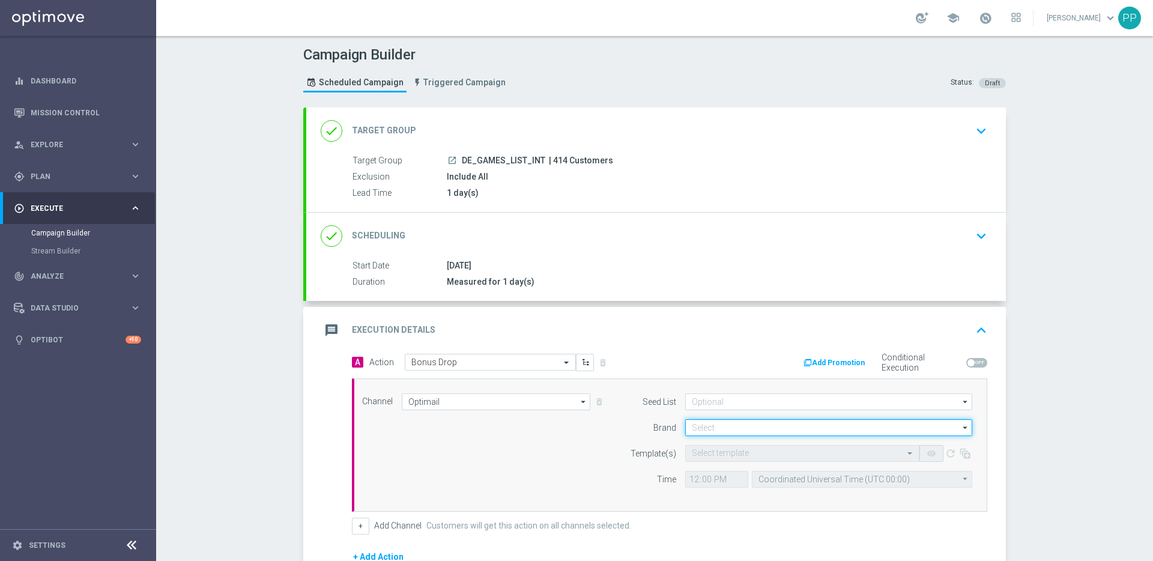
click at [718, 427] on input at bounding box center [828, 427] width 287 height 17
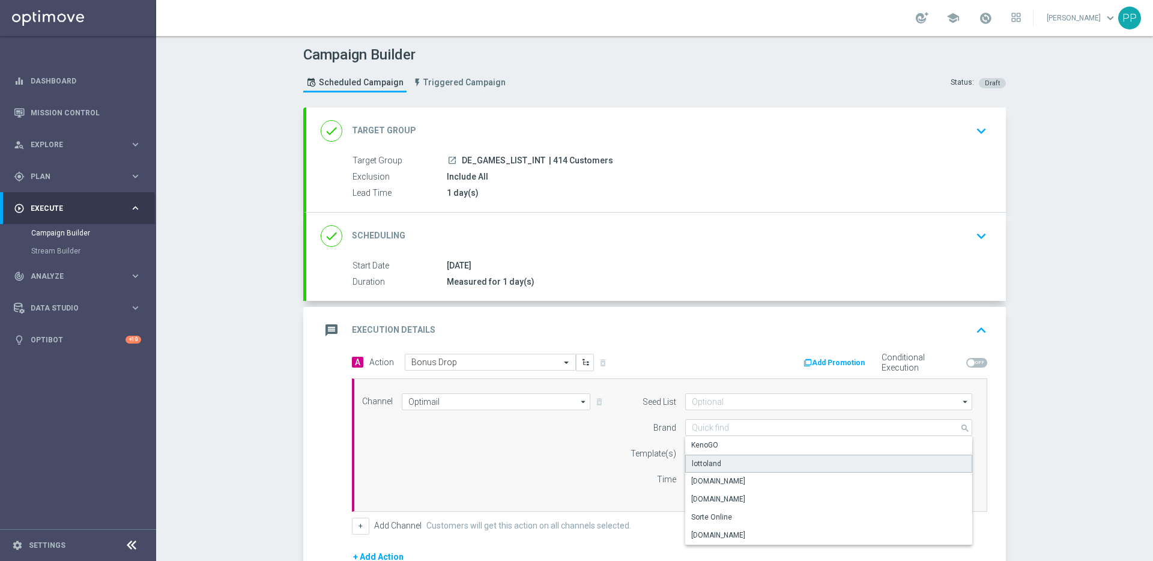
click at [712, 458] on div "lottoland" at bounding box center [706, 463] width 29 height 11
type input "lottoland"
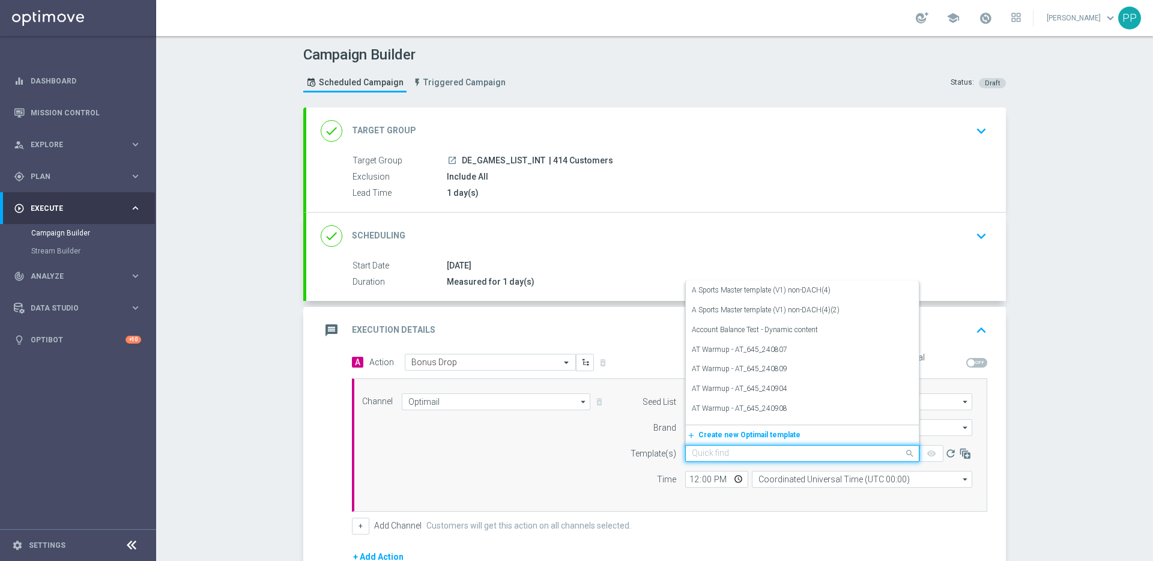
click at [703, 449] on input "text" at bounding box center [790, 454] width 197 height 10
paste input "DE_INT__INTBONUSDROP_250912__NVIP_EMA_TAC_GM"
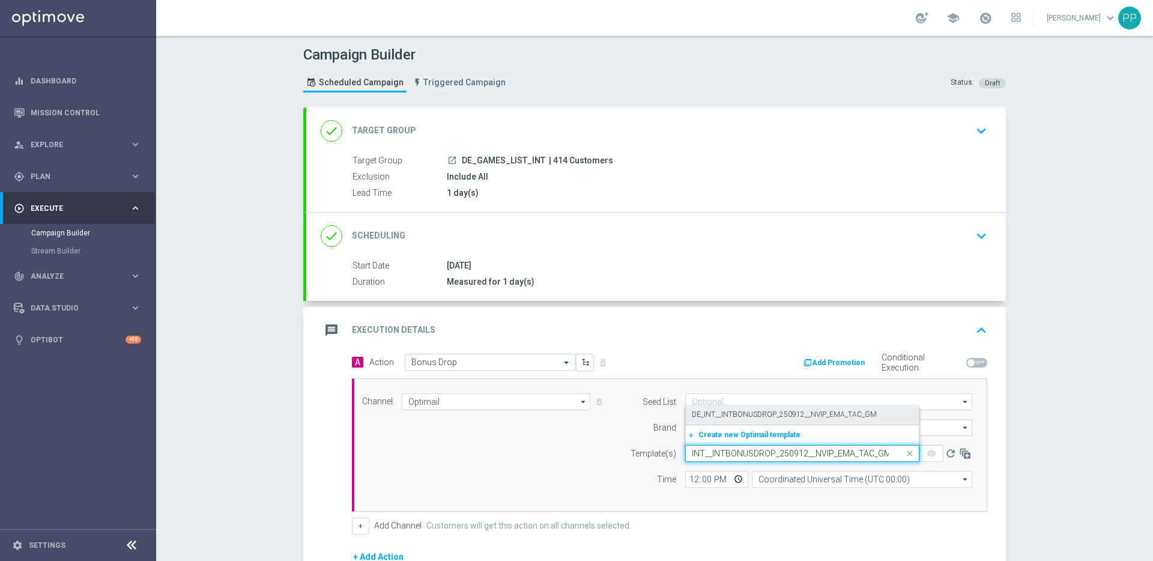
click at [702, 420] on div "DE_INT__INTBONUSDROP_250912__NVIP_EMA_TAC_GM" at bounding box center [802, 415] width 221 height 20
type input "DE_INT__INTBONUSDROP_250912__NVIP_EMA_TAC_GM"
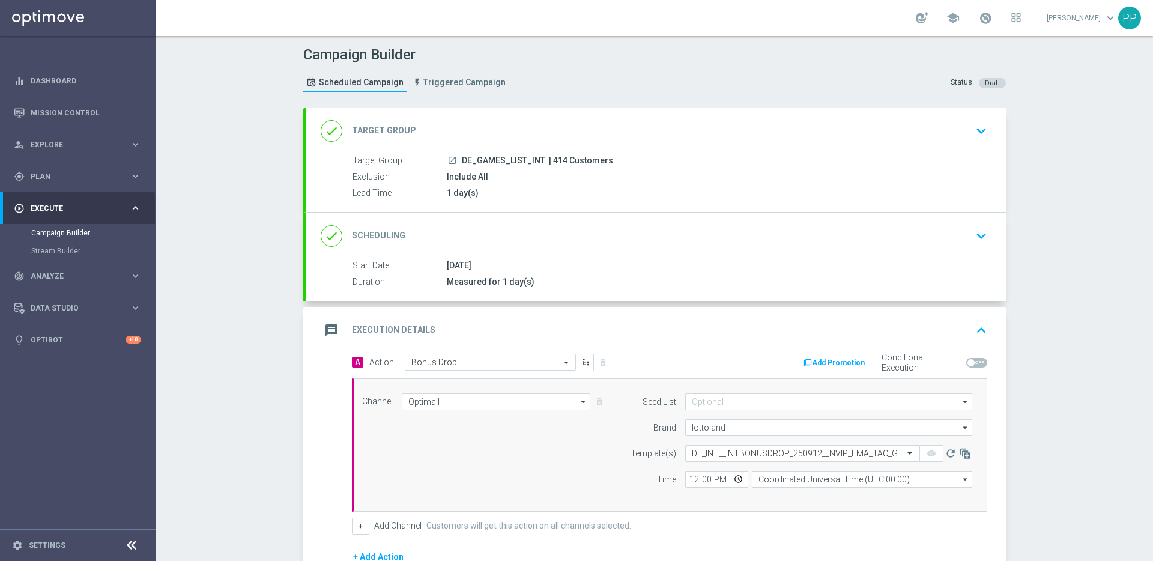
scroll to position [0, 0]
click at [689, 482] on input "12:00" at bounding box center [716, 479] width 63 height 17
type input "14:30"
click at [820, 476] on input "Coordinated Universal Time (UTC 00:00)" at bounding box center [862, 479] width 220 height 17
click at [822, 495] on div "Central European Time (Berlin) (UTC +02:00)" at bounding box center [856, 496] width 196 height 11
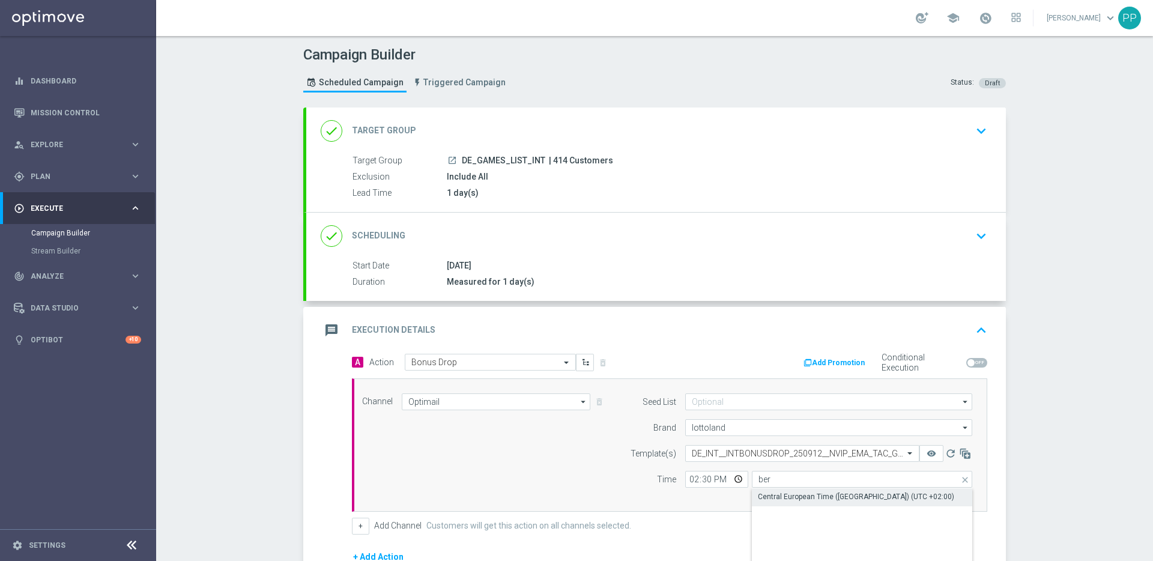
type input "Central European Time (Berlin) (UTC +02:00)"
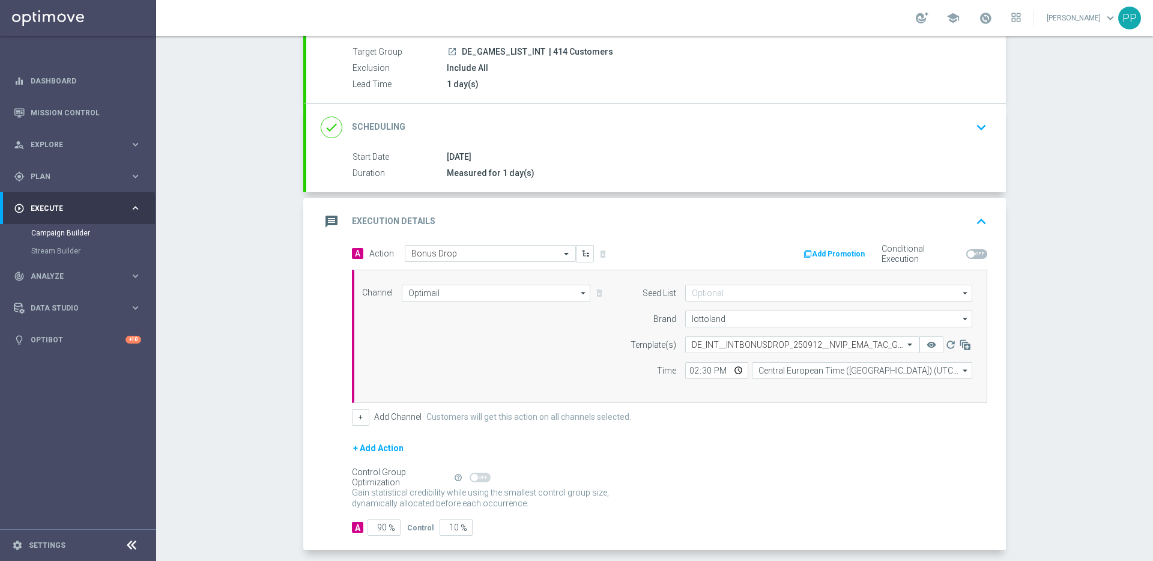
scroll to position [163, 0]
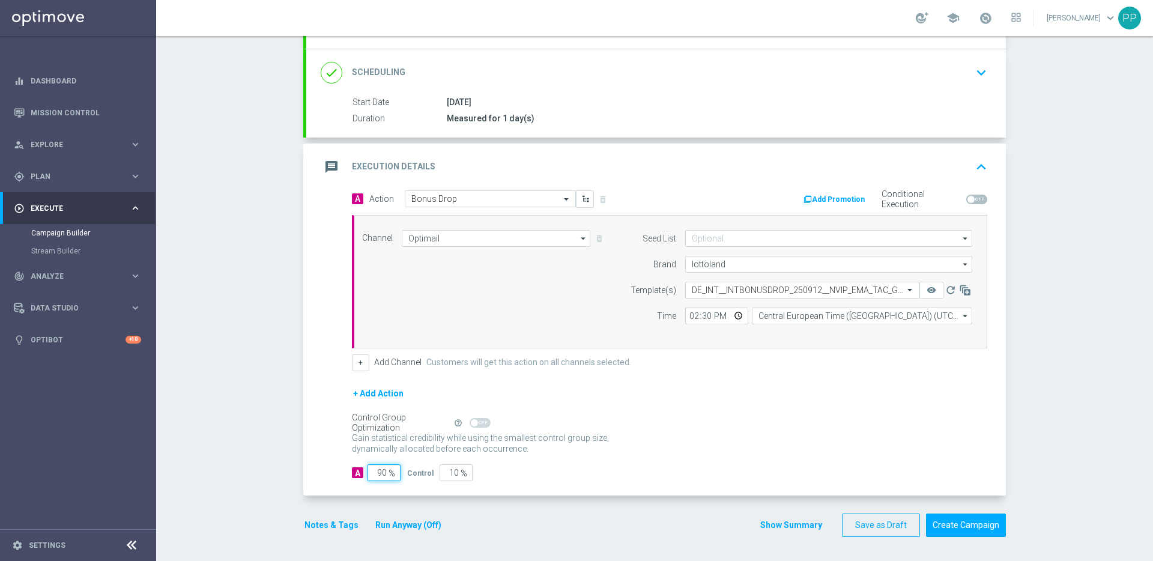
click at [382, 471] on input "90" at bounding box center [384, 472] width 33 height 17
type input "0"
type input "100"
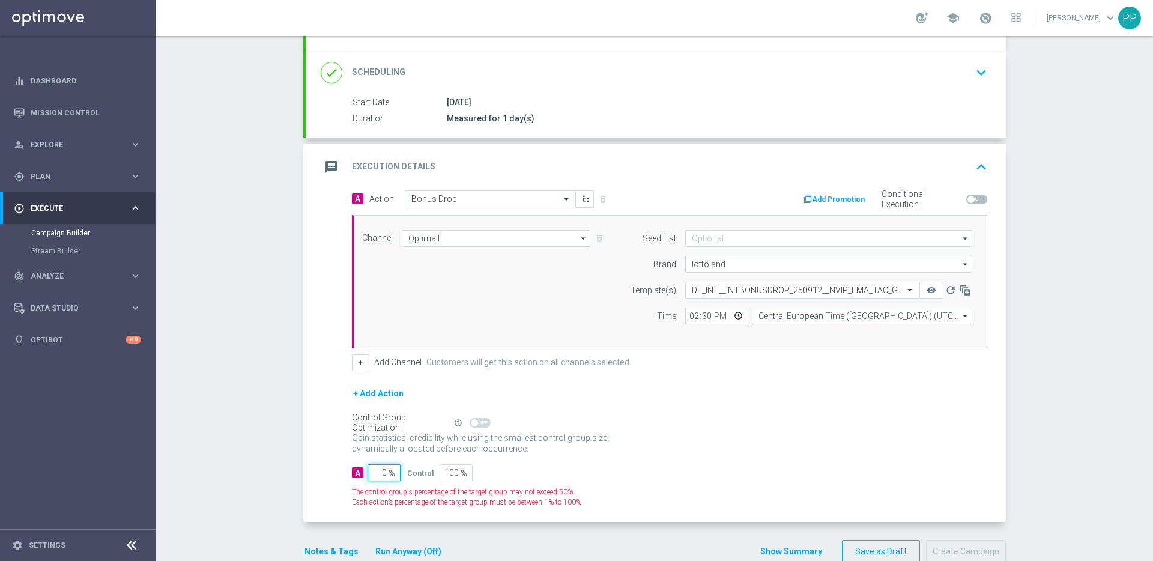
type input "10"
type input "90"
type input "100"
type input "0"
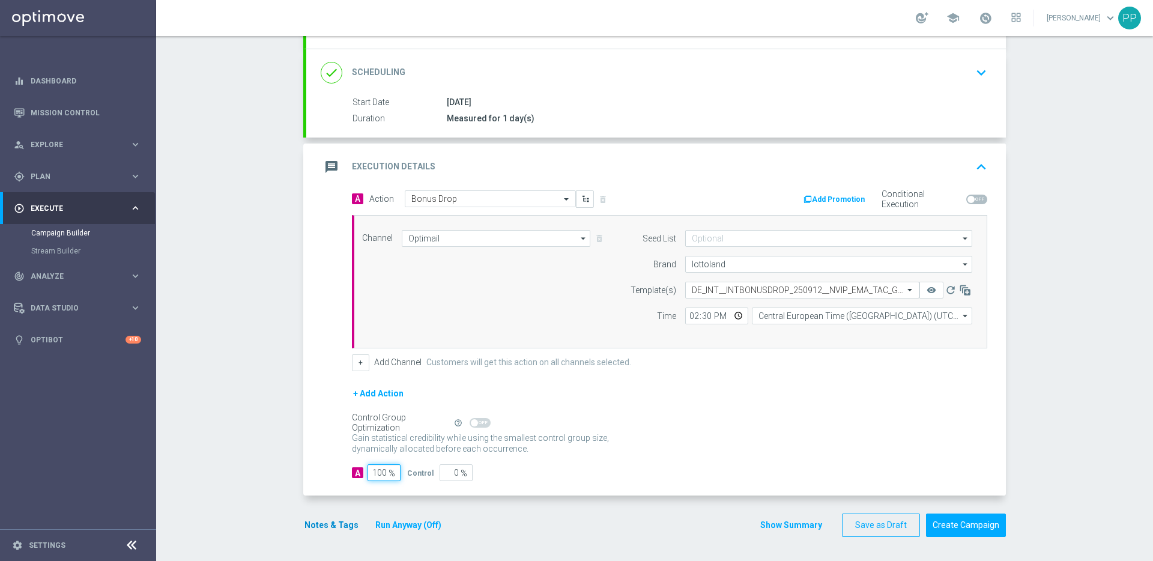
type input "100"
click at [330, 521] on button "Notes & Tags" at bounding box center [331, 525] width 56 height 15
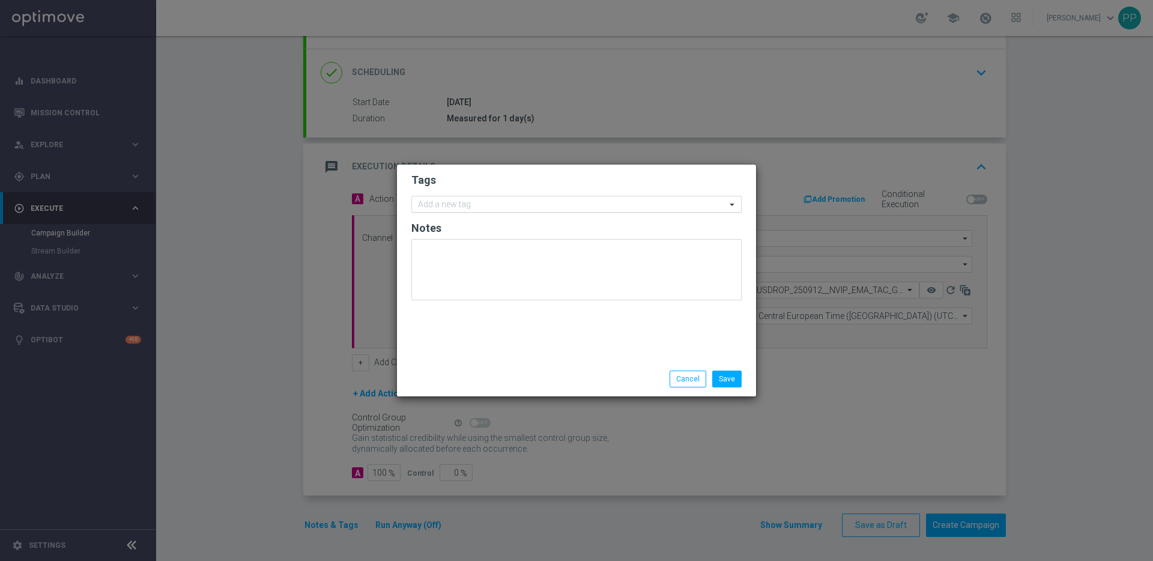
click at [459, 206] on input "text" at bounding box center [572, 205] width 308 height 10
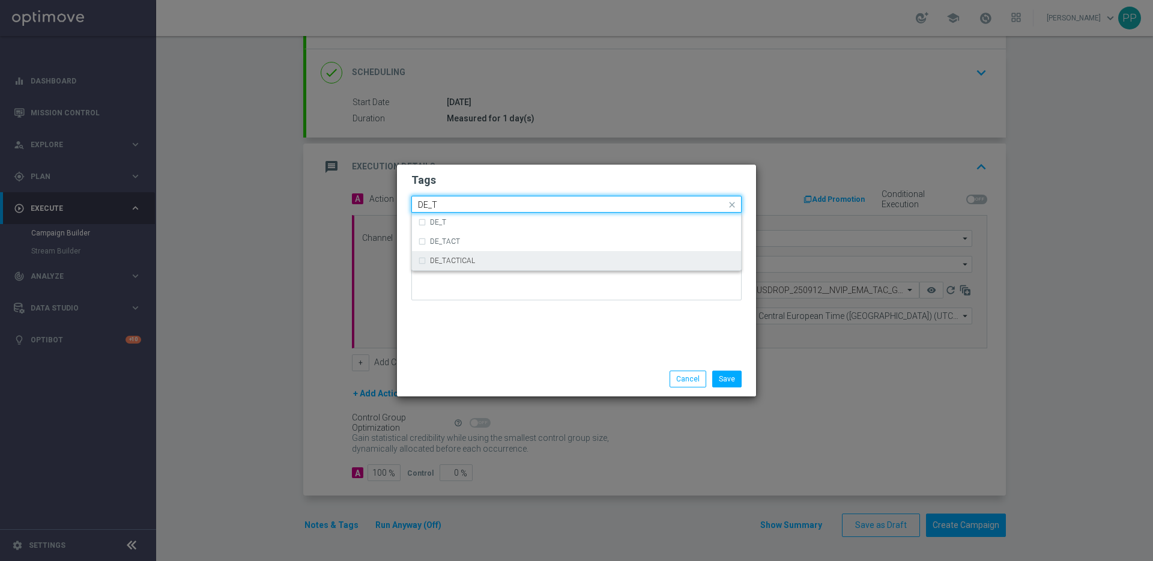
click at [459, 257] on label "DE_TACTICAL" at bounding box center [452, 260] width 45 height 7
type input "DE_T"
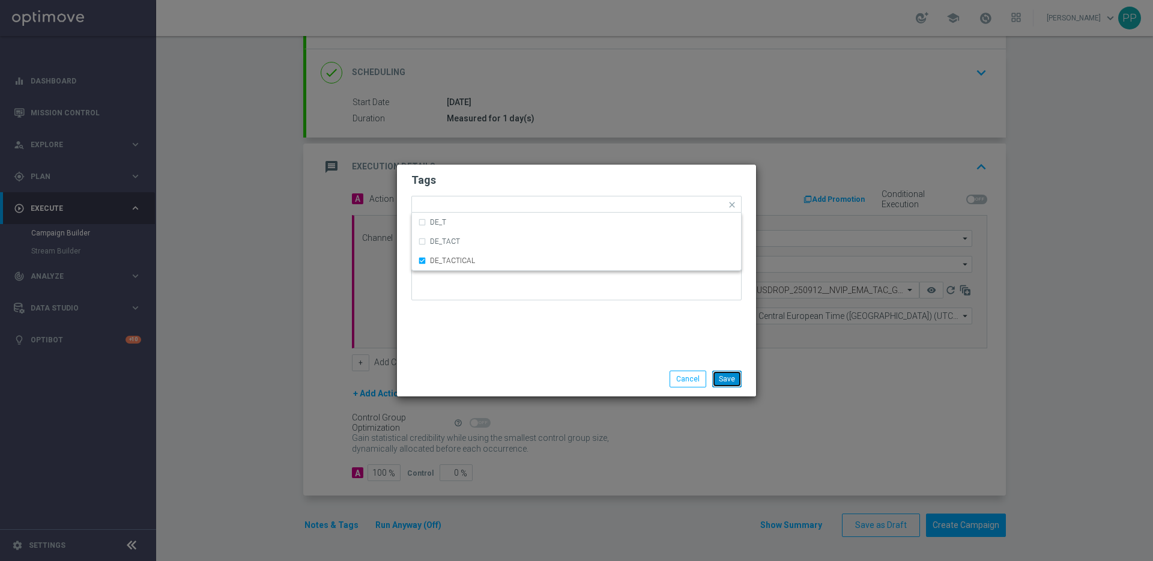
click at [722, 381] on button "Save" at bounding box center [726, 379] width 29 height 17
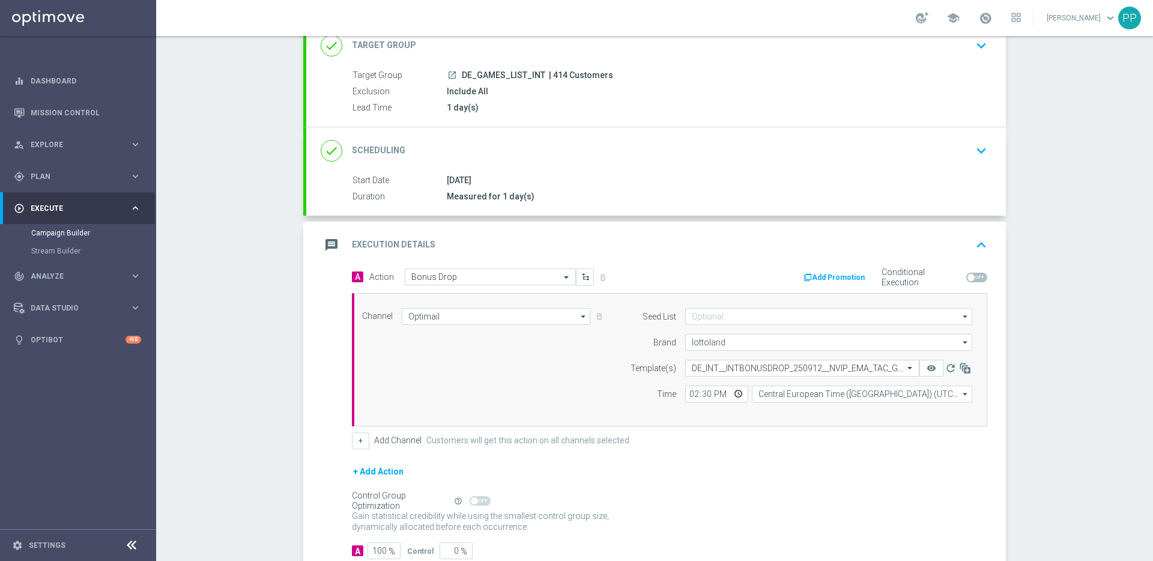
scroll to position [0, 0]
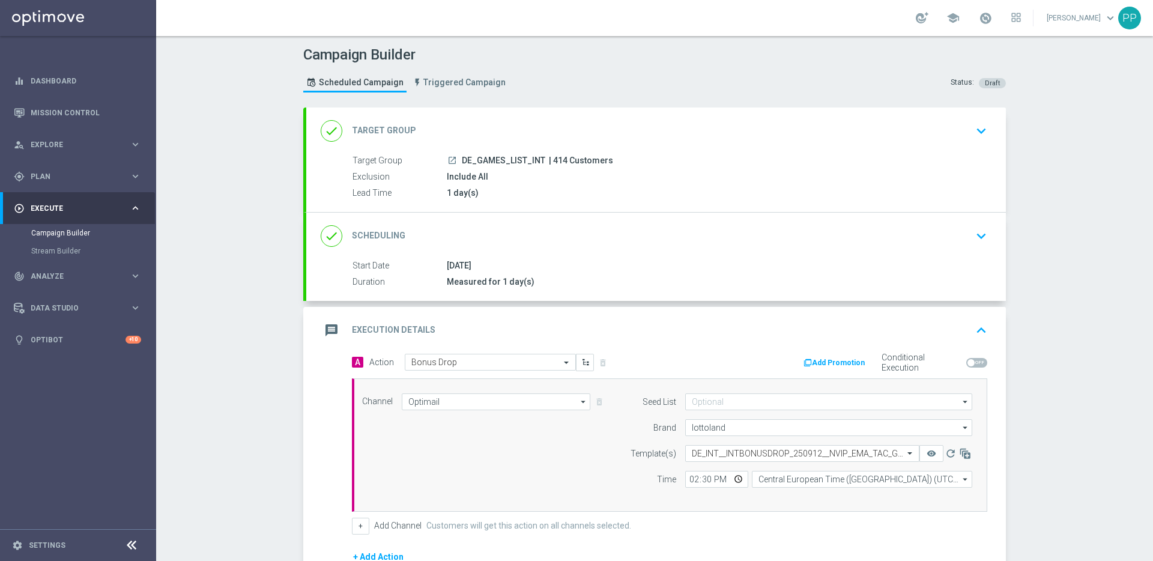
click at [551, 159] on span "| 414 Customers" at bounding box center [581, 161] width 64 height 11
copy span "414"
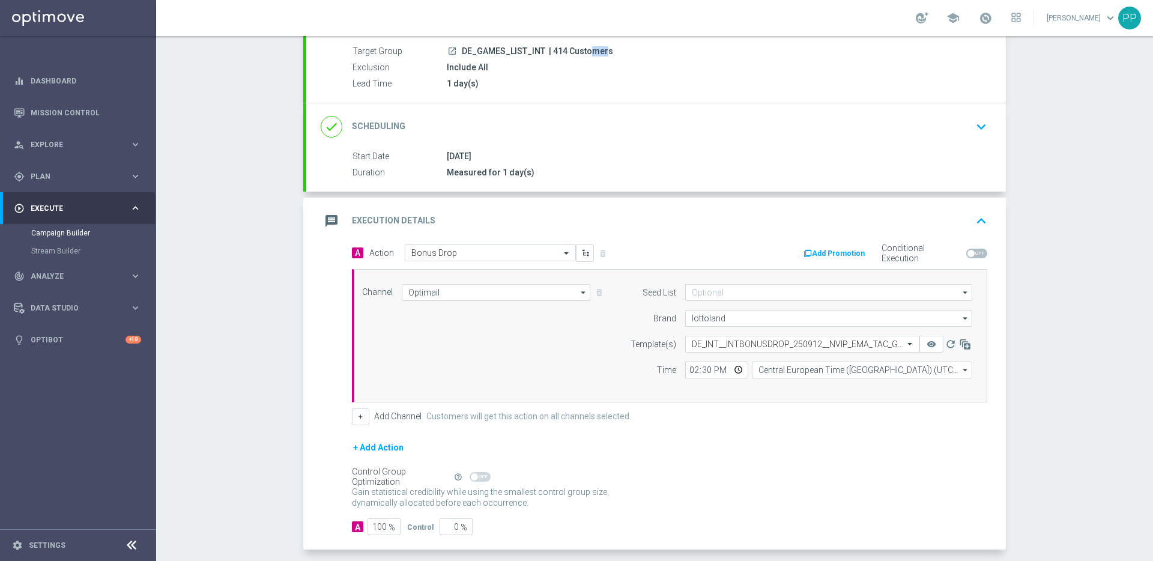
scroll to position [163, 0]
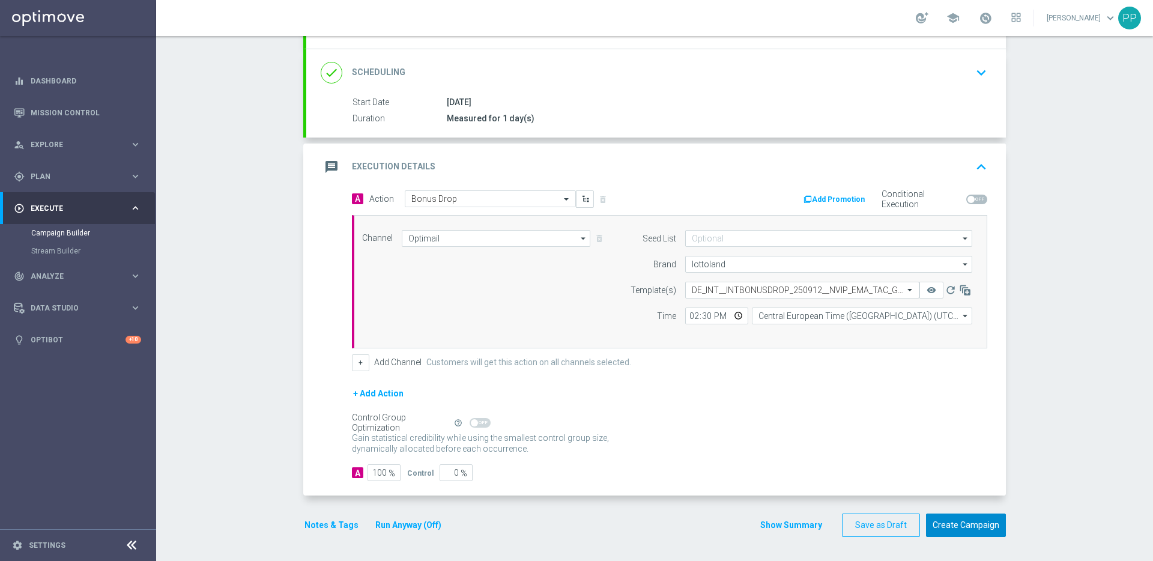
click at [969, 519] on button "Create Campaign" at bounding box center [966, 524] width 80 height 23
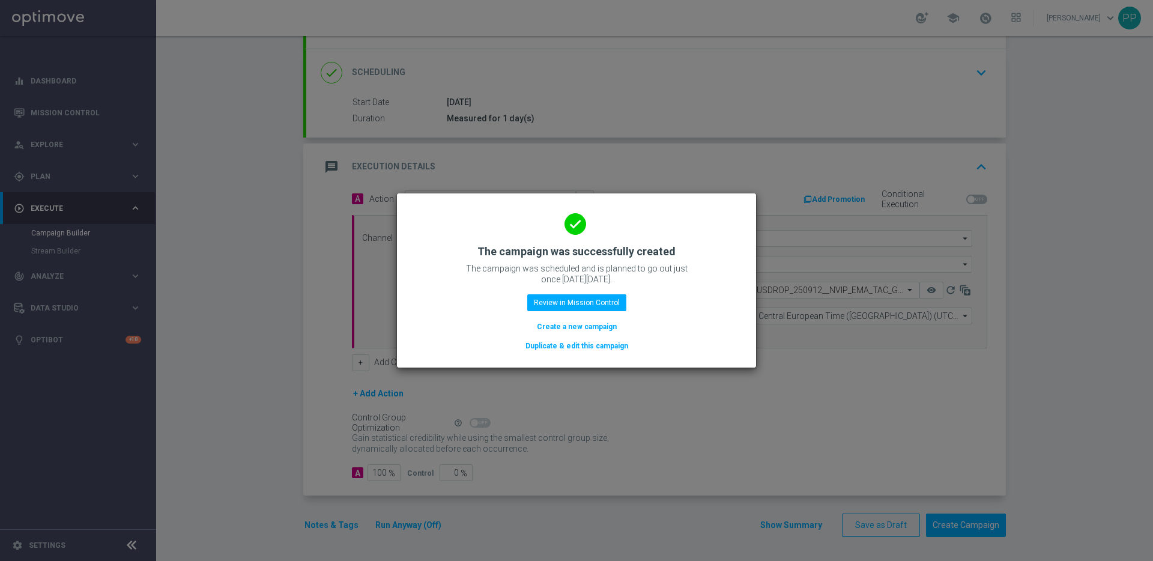
click at [586, 347] on button "Duplicate & edit this campaign" at bounding box center [576, 345] width 105 height 13
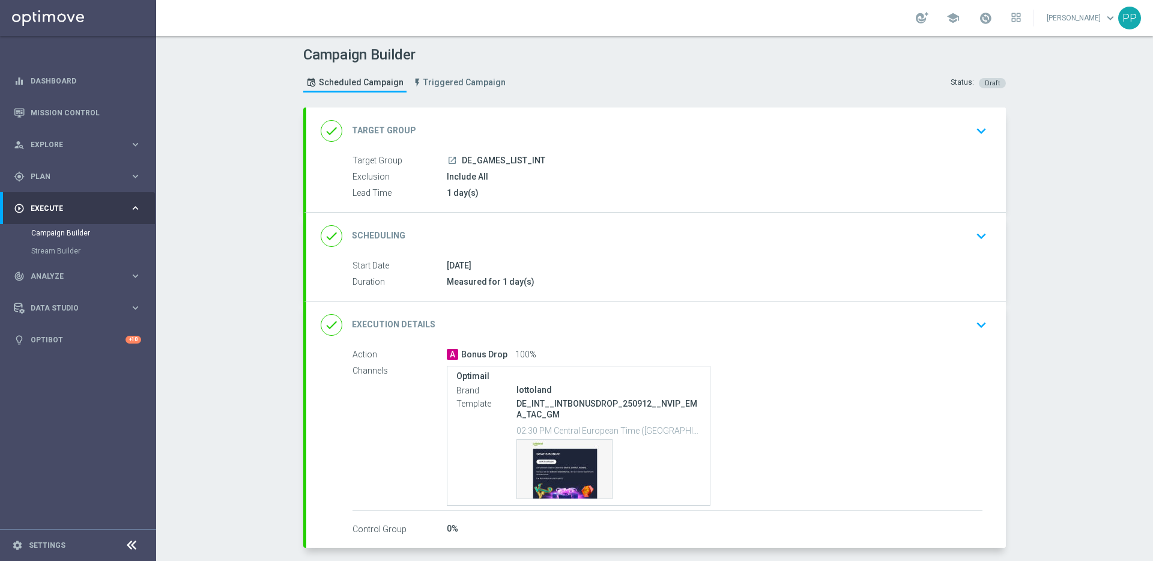
click at [470, 151] on div "done Target Group keyboard_arrow_down" at bounding box center [656, 130] width 700 height 47
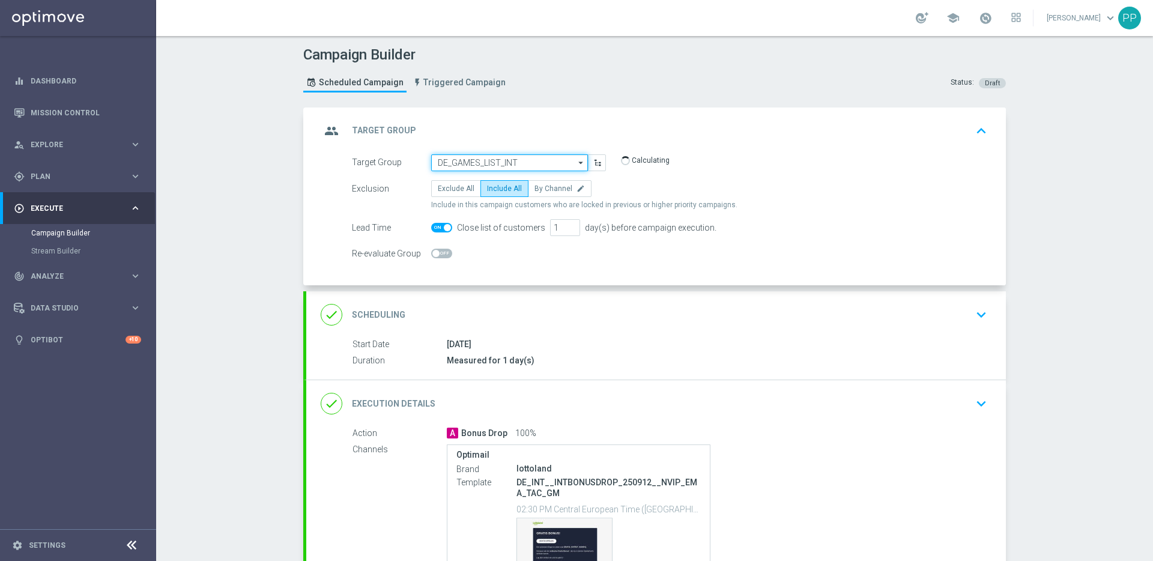
click at [476, 157] on input "DE_GAMES_LIST_INT" at bounding box center [509, 162] width 157 height 17
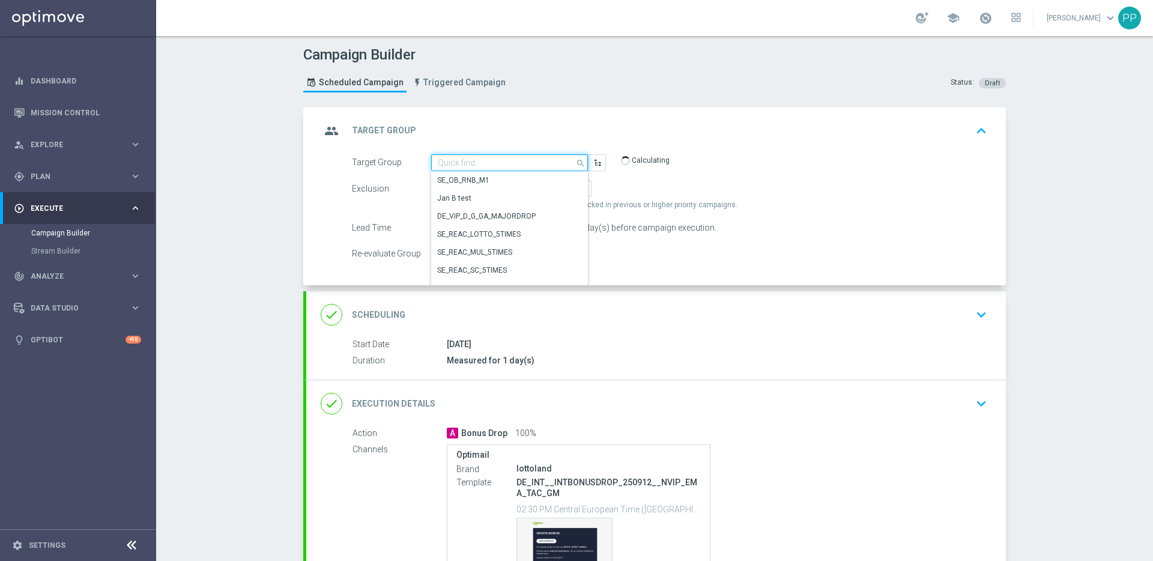
paste input "DE_RI_GAMES_LIST_INT"
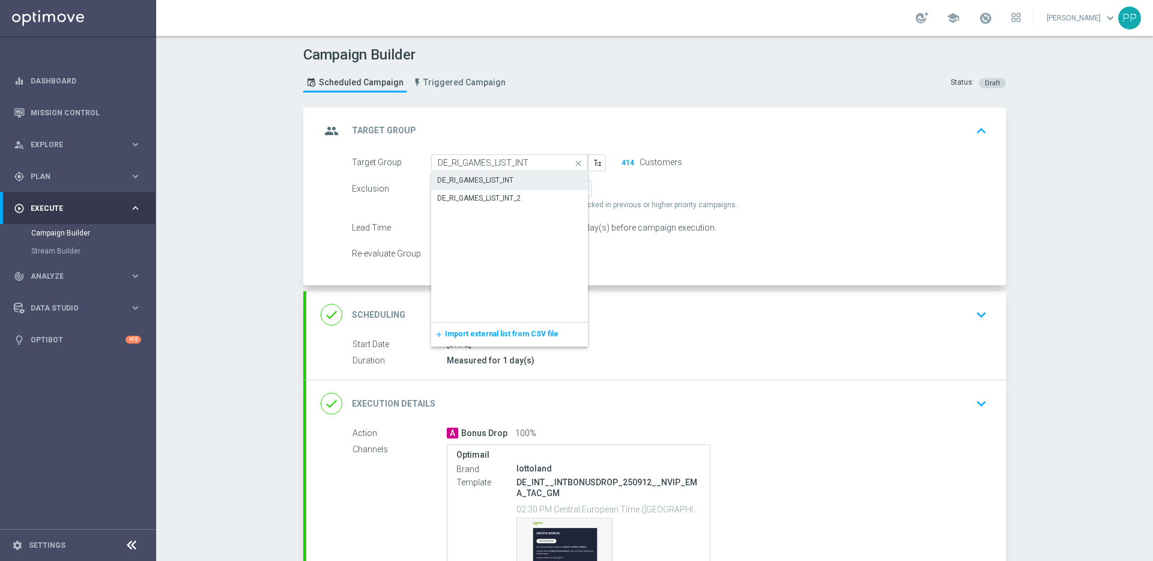
click at [477, 183] on div "DE_RI_GAMES_LIST_INT" at bounding box center [475, 180] width 76 height 11
type input "DE_RI_GAMES_LIST_INT"
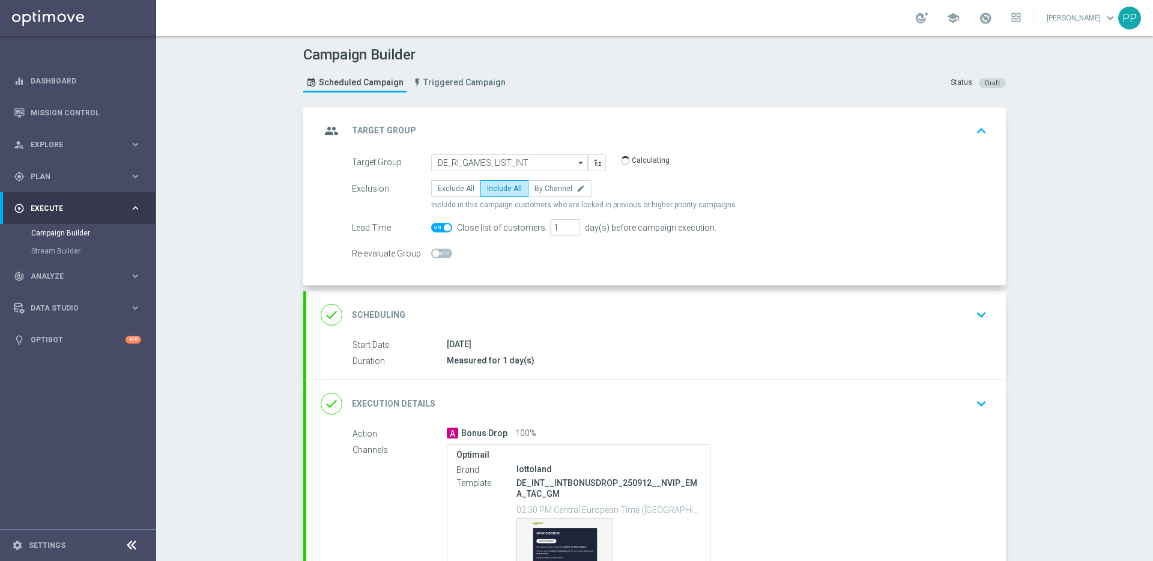
click at [428, 390] on div "done Execution Details keyboard_arrow_down" at bounding box center [656, 403] width 700 height 47
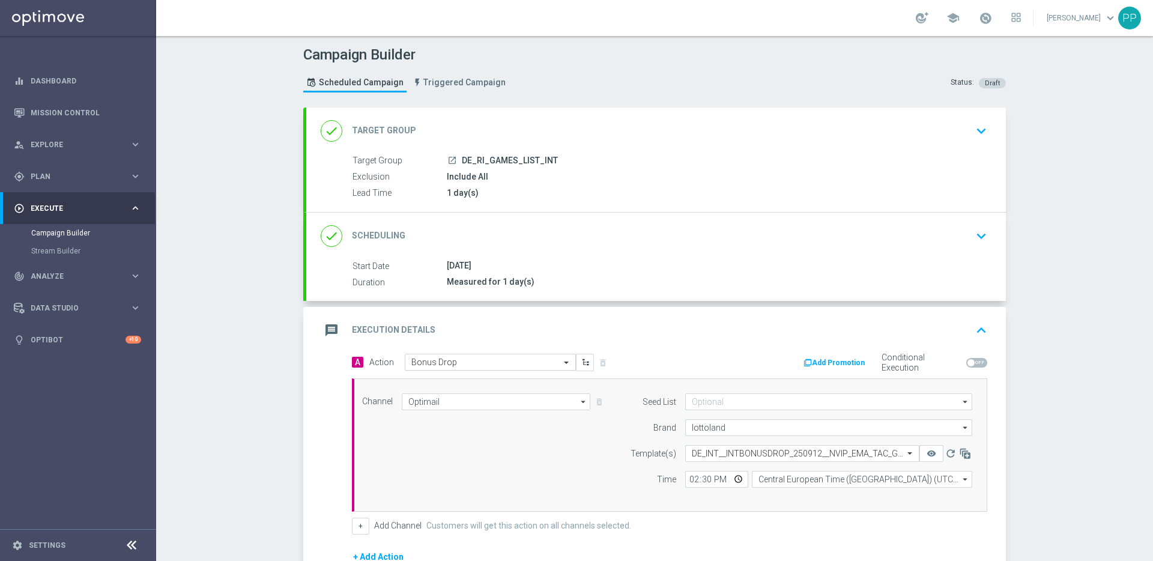
click at [425, 369] on div "Select action Bonus Drop" at bounding box center [490, 362] width 171 height 17
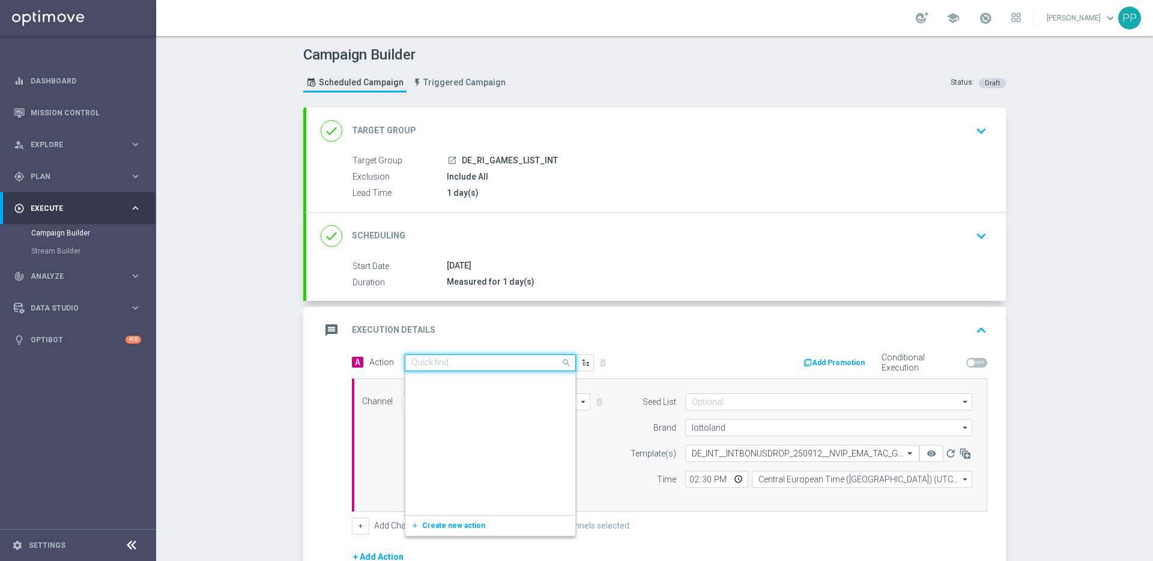
scroll to position [142624, 0]
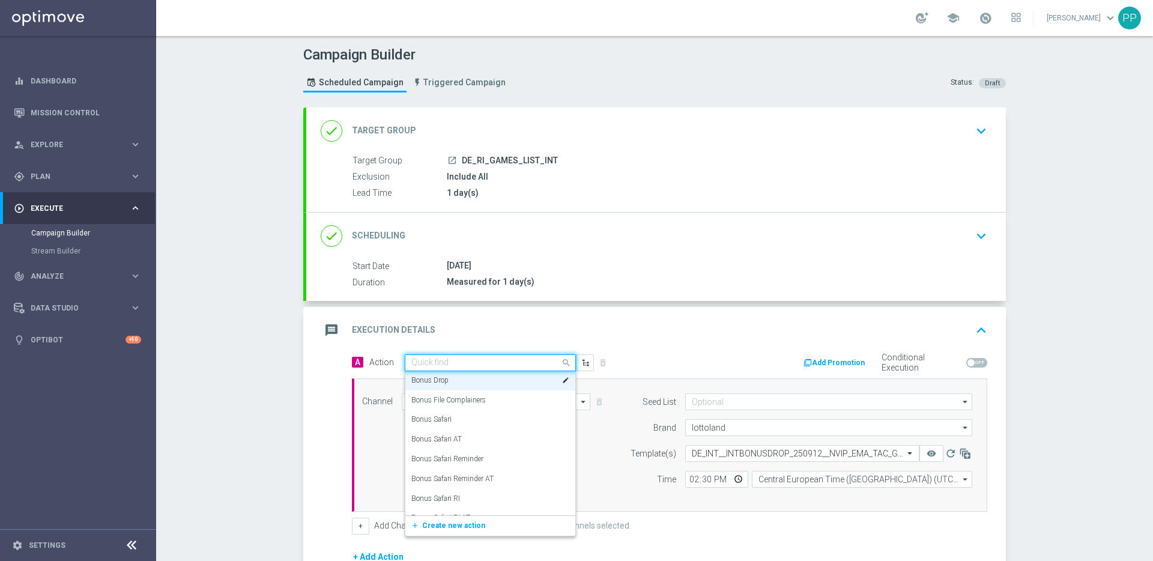
click at [357, 383] on div "Channel Optimail Optimail arrow_drop_down Drag here to set row groups Drag here…" at bounding box center [669, 444] width 635 height 133
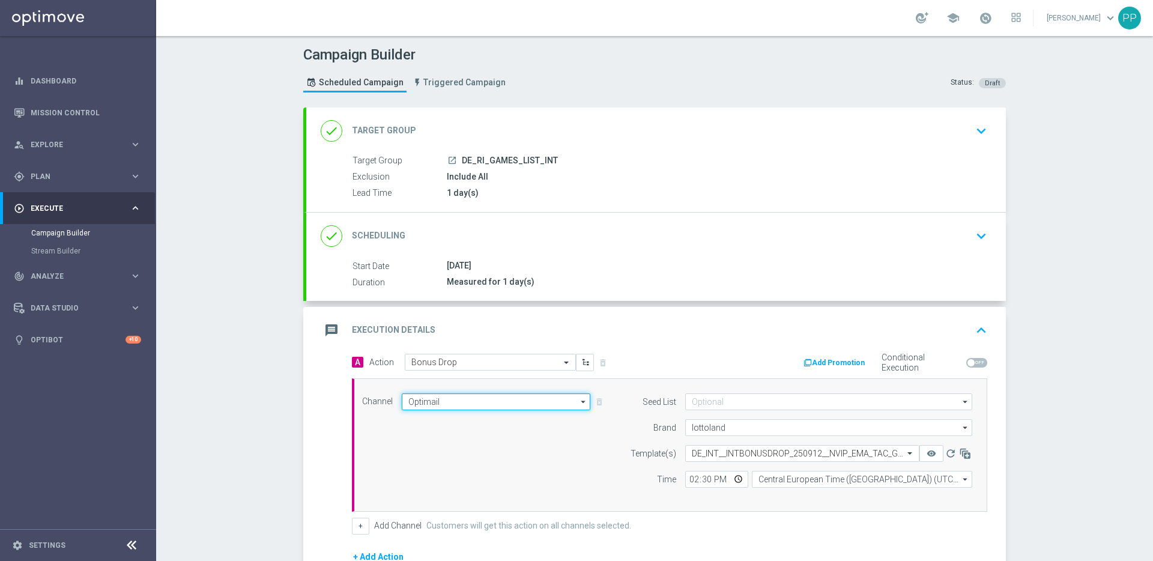
click at [425, 403] on input "Optimail" at bounding box center [496, 401] width 189 height 17
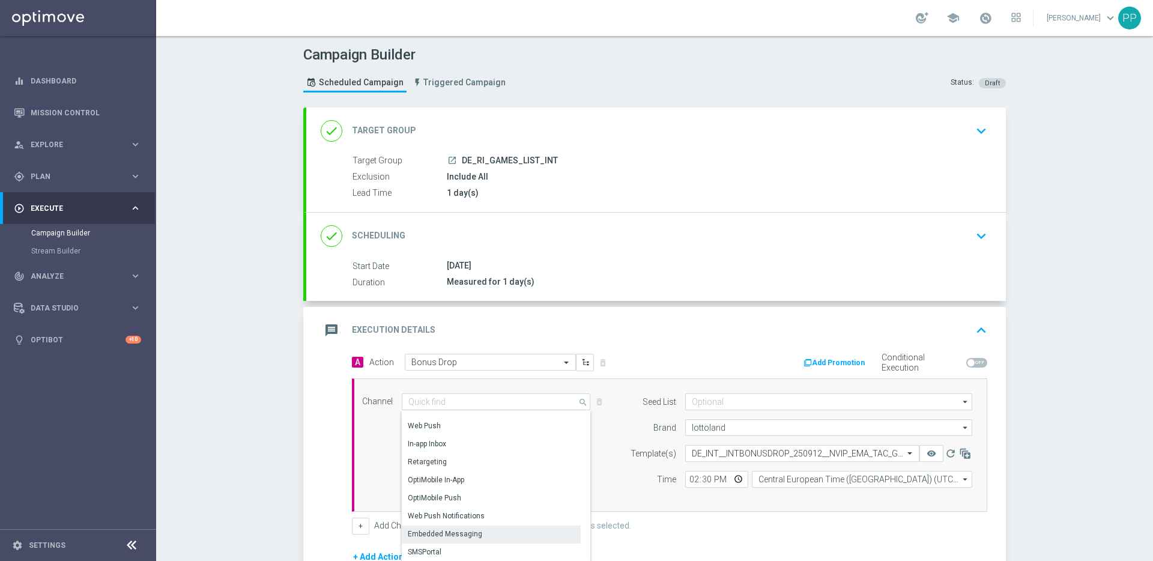
click at [440, 528] on div "Embedded Messaging" at bounding box center [445, 533] width 74 height 11
type input "Embedded Messaging"
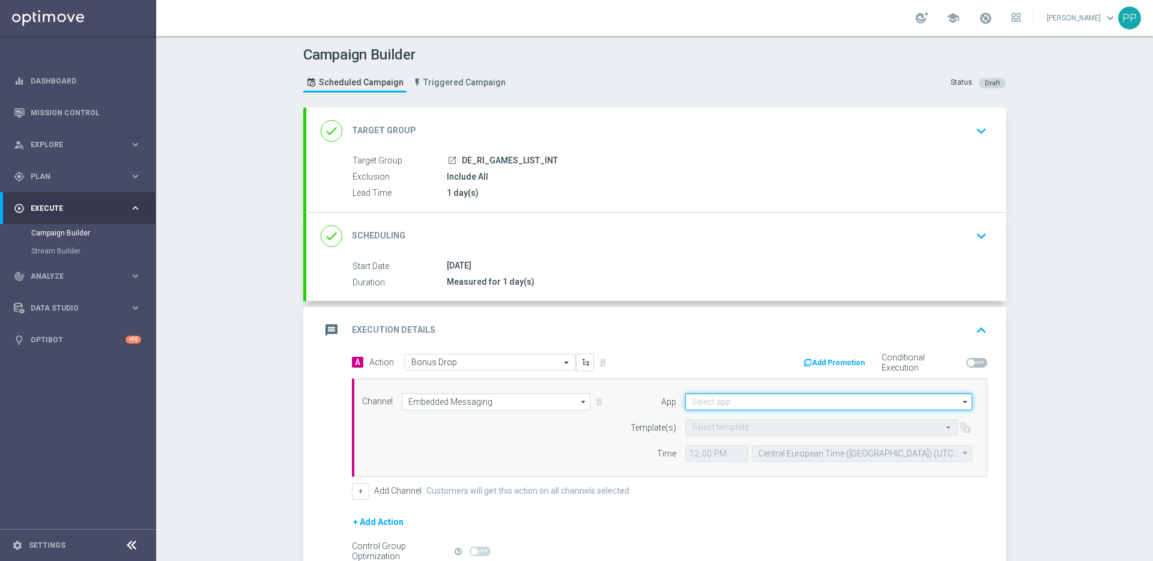
click at [710, 405] on input at bounding box center [828, 401] width 287 height 17
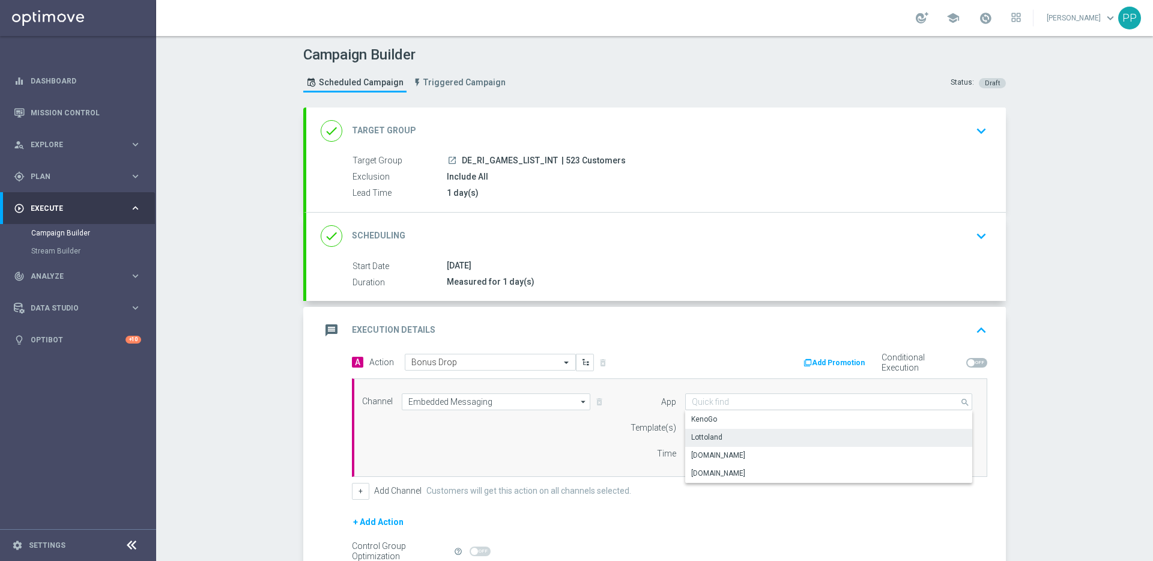
click at [710, 441] on div "Lottoland" at bounding box center [706, 437] width 31 height 11
type input "Lottoland"
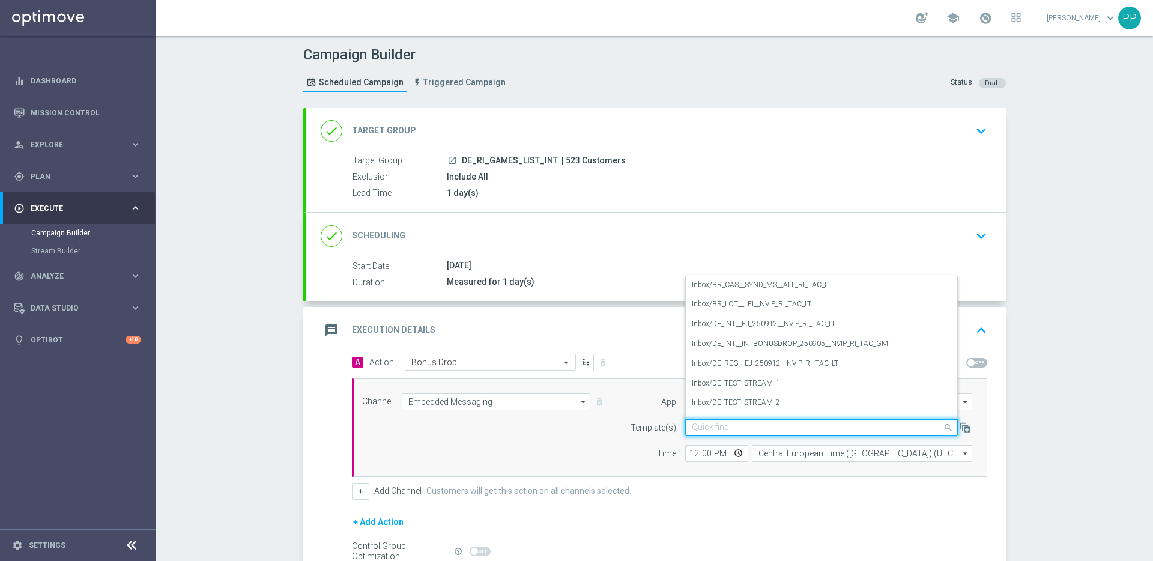
click at [709, 429] on input "text" at bounding box center [809, 428] width 235 height 10
paste input "DE_INT__INTBONUSDROP_250905__NVIP_RI_TAC_GM"
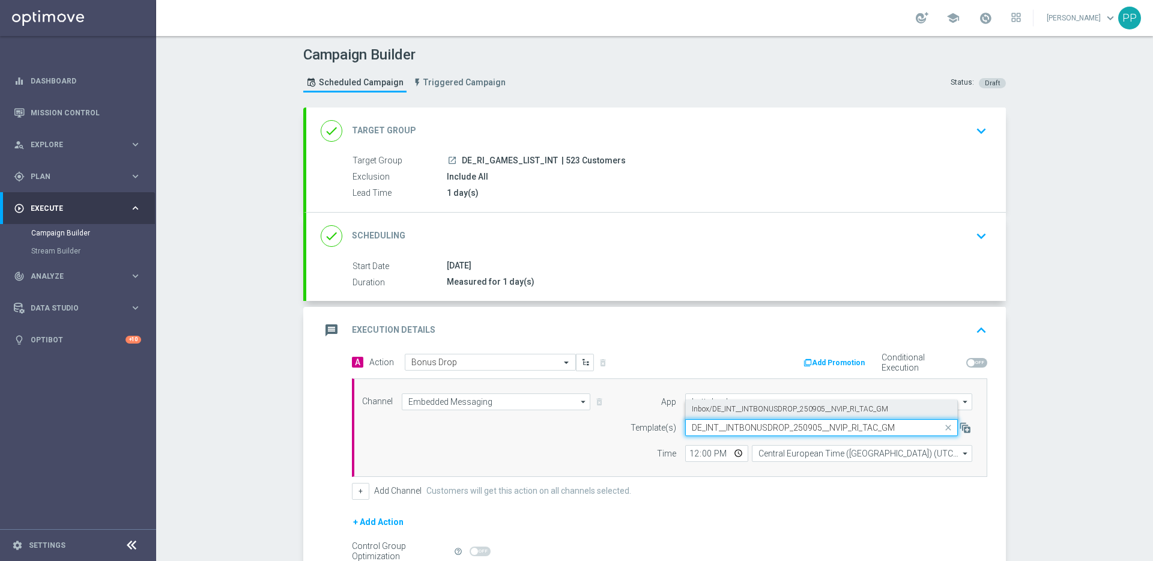
click at [709, 405] on label "Inbox/DE_INT__INTBONUSDROP_250905__NVIP_RI_TAC_GM" at bounding box center [790, 409] width 196 height 10
type input "DE_INT__INTBONUSDROP_250905__NVIP_RI_TAC_GM"
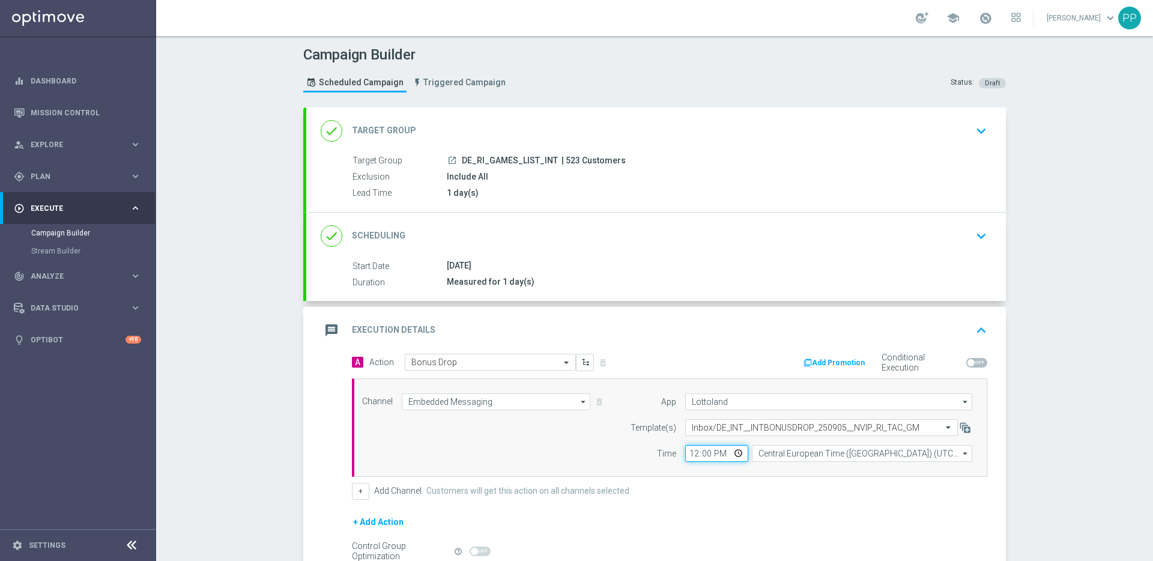
click at [686, 453] on input "12:00" at bounding box center [716, 453] width 63 height 17
type input "14:02"
type input "14:30"
click at [772, 462] on div "Channel Embedded Messaging Embedded Messaging arrow_drop_down Drag here to set …" at bounding box center [669, 427] width 635 height 98
click at [766, 450] on input "Central European Time (Budapest) (UTC +02:00)" at bounding box center [862, 453] width 220 height 17
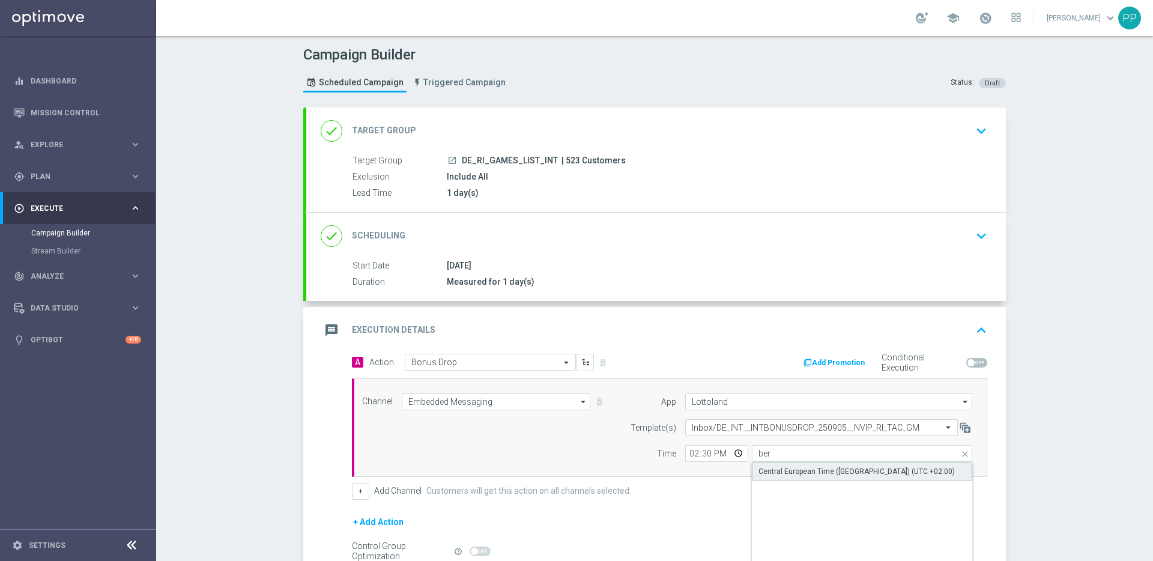
click at [774, 466] on div "Central European Time (Berlin) (UTC +02:00)" at bounding box center [856, 471] width 196 height 11
type input "Central European Time (Berlin) (UTC +02:00)"
click at [564, 162] on span "| 523 Customers" at bounding box center [593, 161] width 64 height 11
copy span "523"
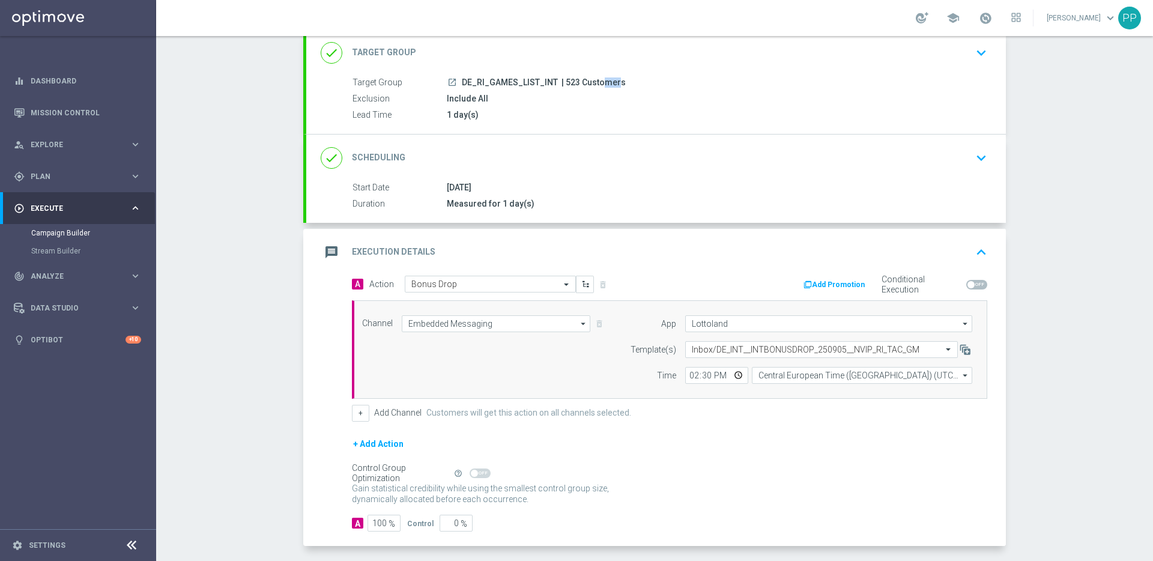
scroll to position [129, 0]
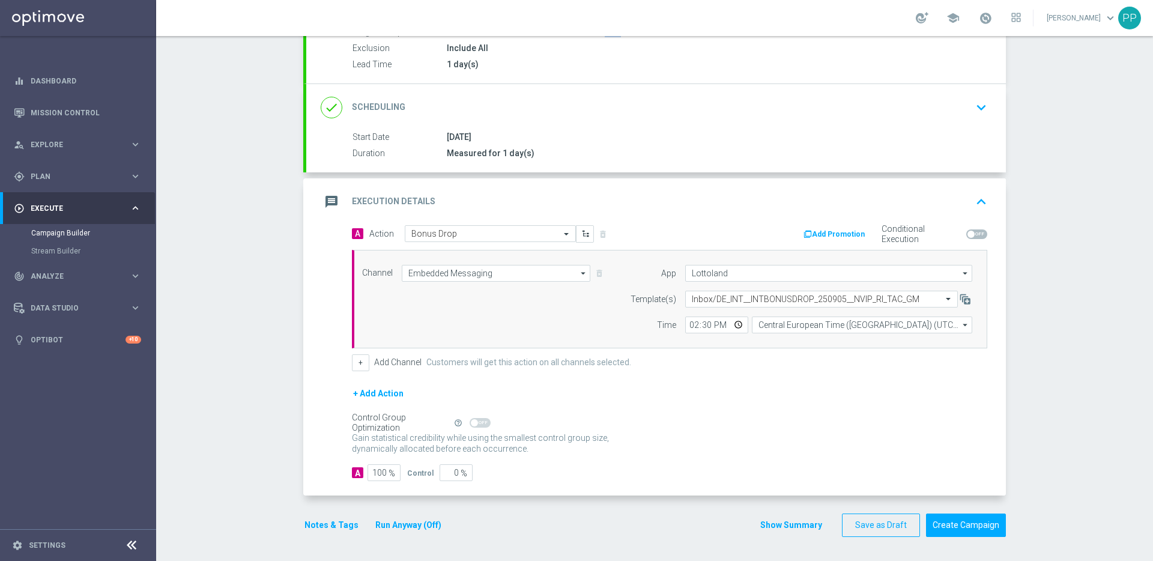
click at [338, 528] on button "Notes & Tags" at bounding box center [331, 525] width 56 height 15
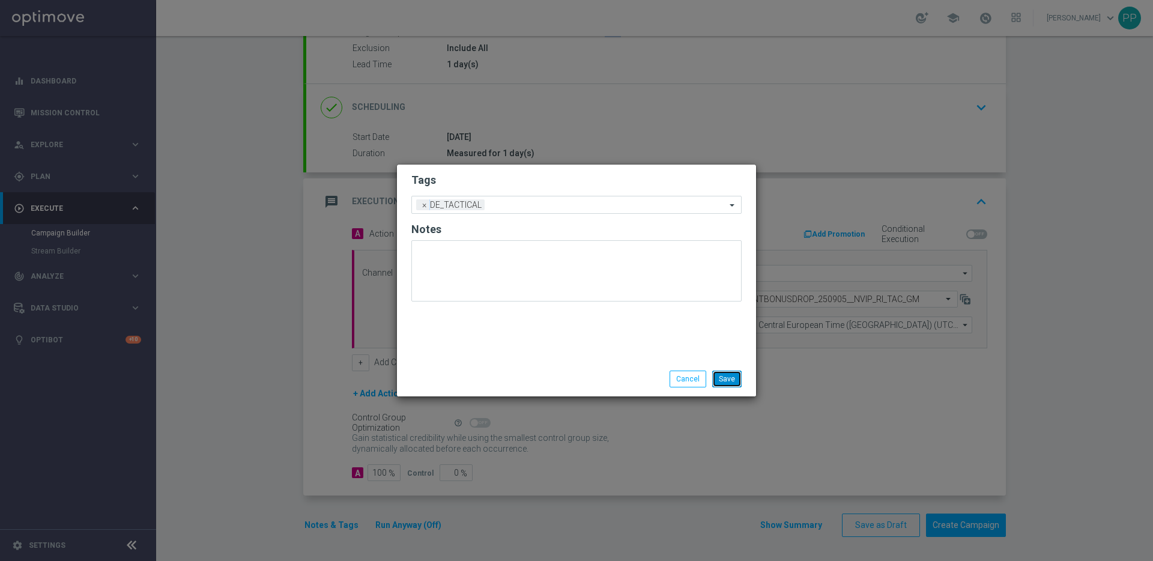
click at [725, 384] on button "Save" at bounding box center [726, 379] width 29 height 17
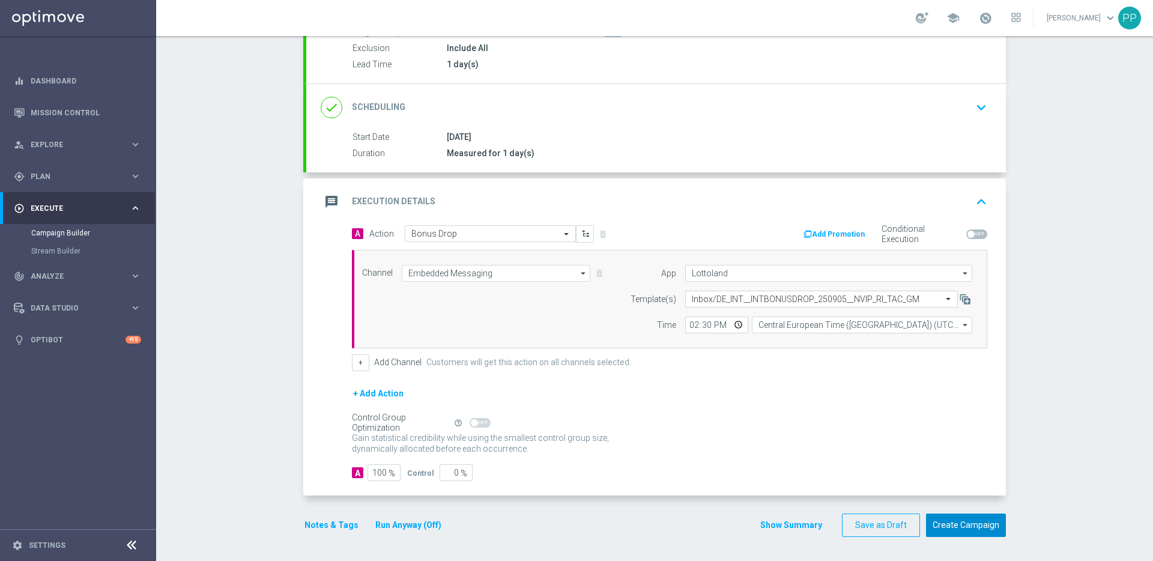
click at [974, 527] on button "Create Campaign" at bounding box center [966, 524] width 80 height 23
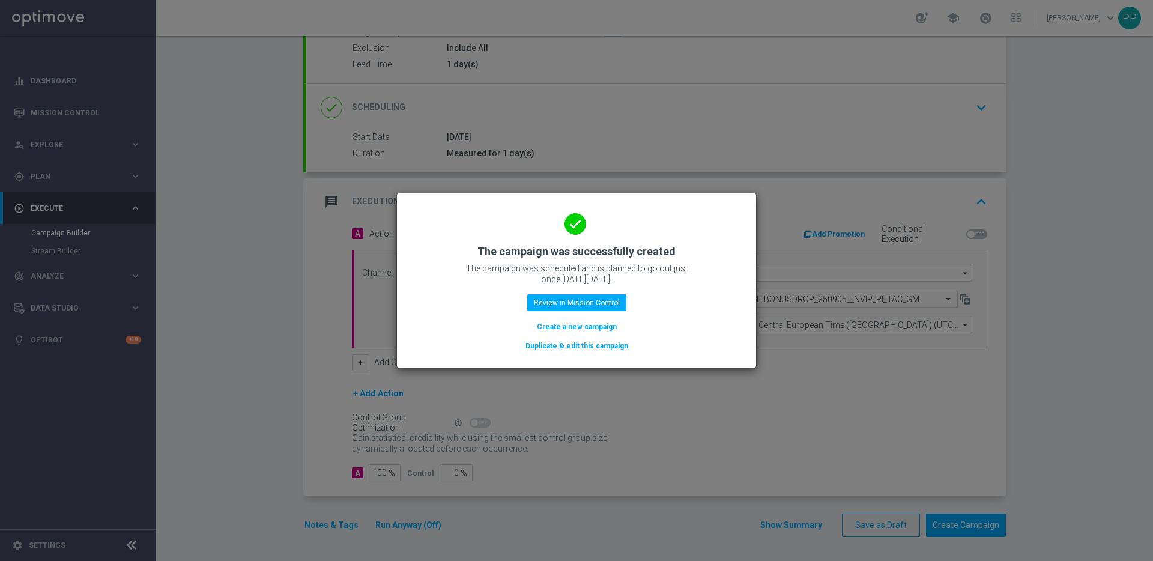
click at [546, 327] on button "Create a new campaign" at bounding box center [577, 326] width 82 height 13
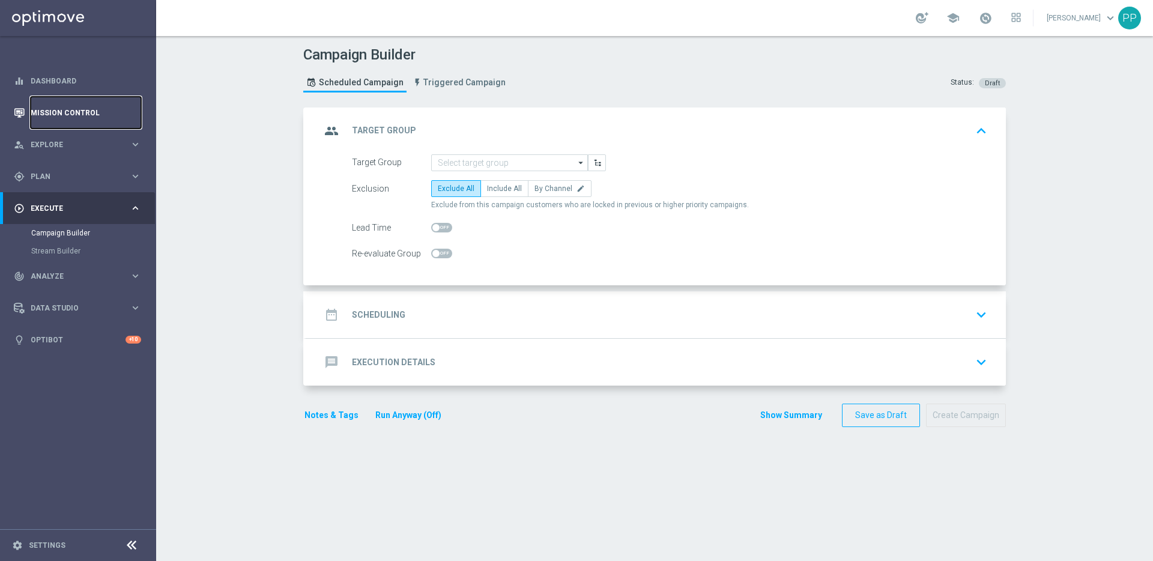
click at [38, 113] on link "Mission Control" at bounding box center [86, 113] width 110 height 32
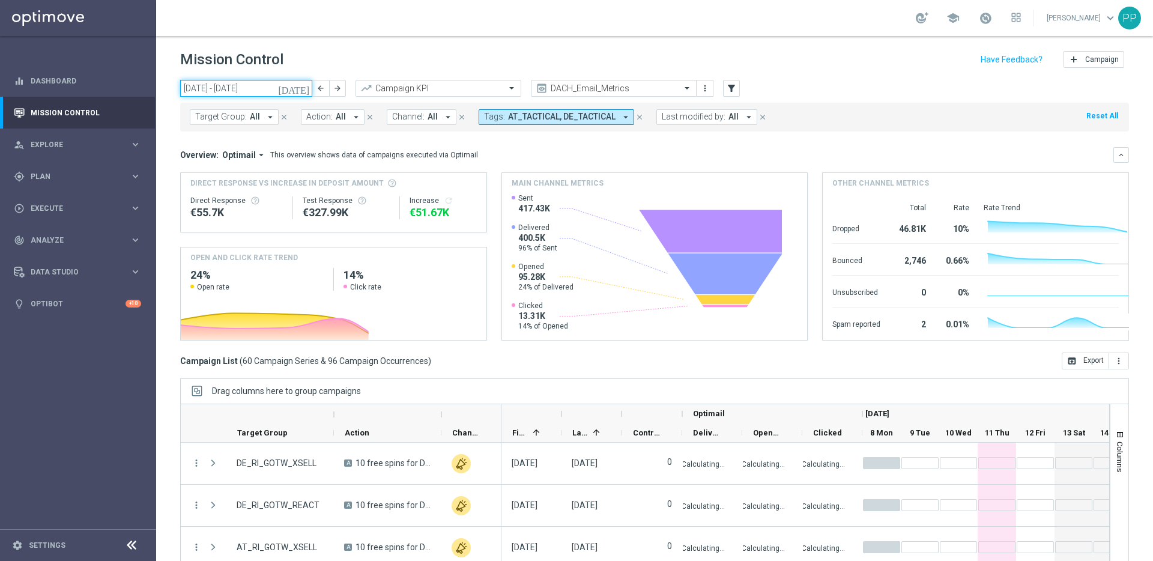
click at [270, 92] on input "08 Sep 2025 - 14 Sep 2025" at bounding box center [246, 88] width 132 height 17
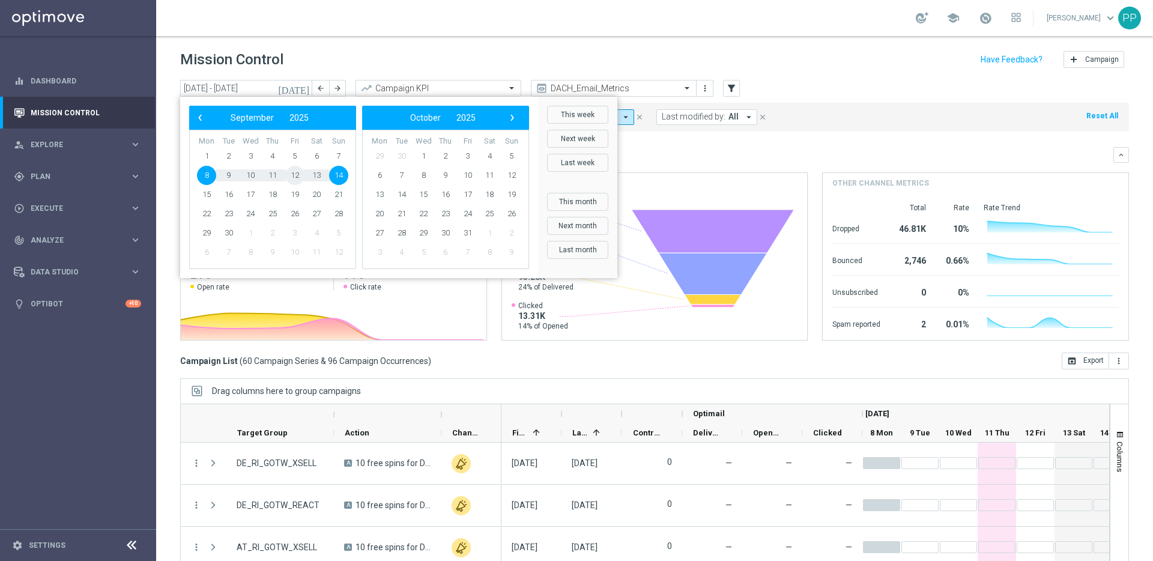
click at [295, 177] on span "12" at bounding box center [294, 175] width 19 height 19
click at [296, 173] on span "12" at bounding box center [294, 175] width 19 height 19
type input "12 Sep 2025 - 12 Sep 2025"
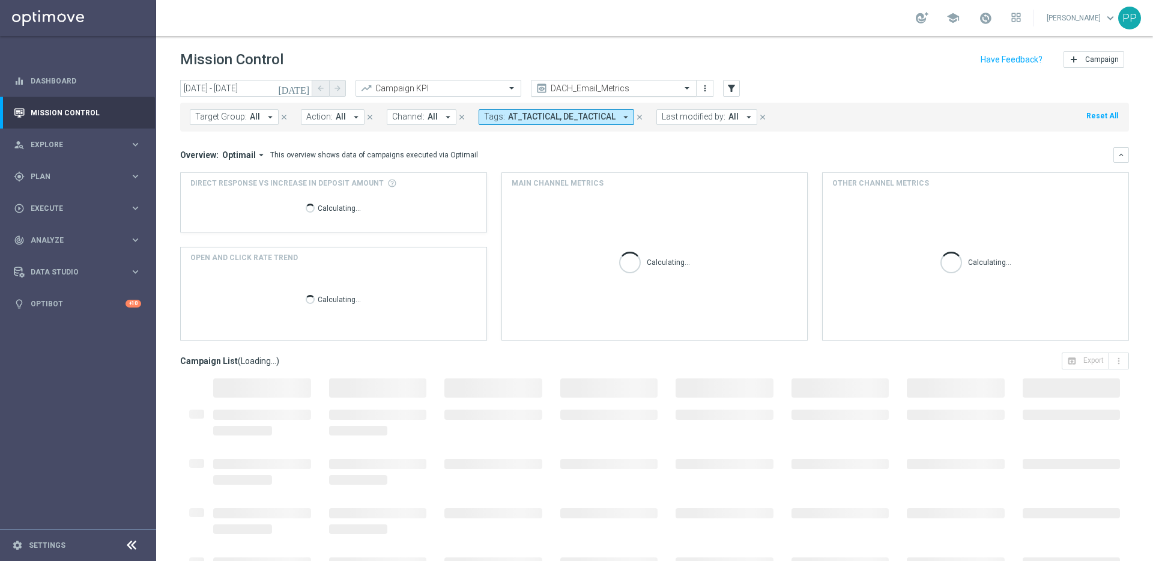
click at [641, 95] on div "DACH_Email_Metrics" at bounding box center [614, 88] width 166 height 17
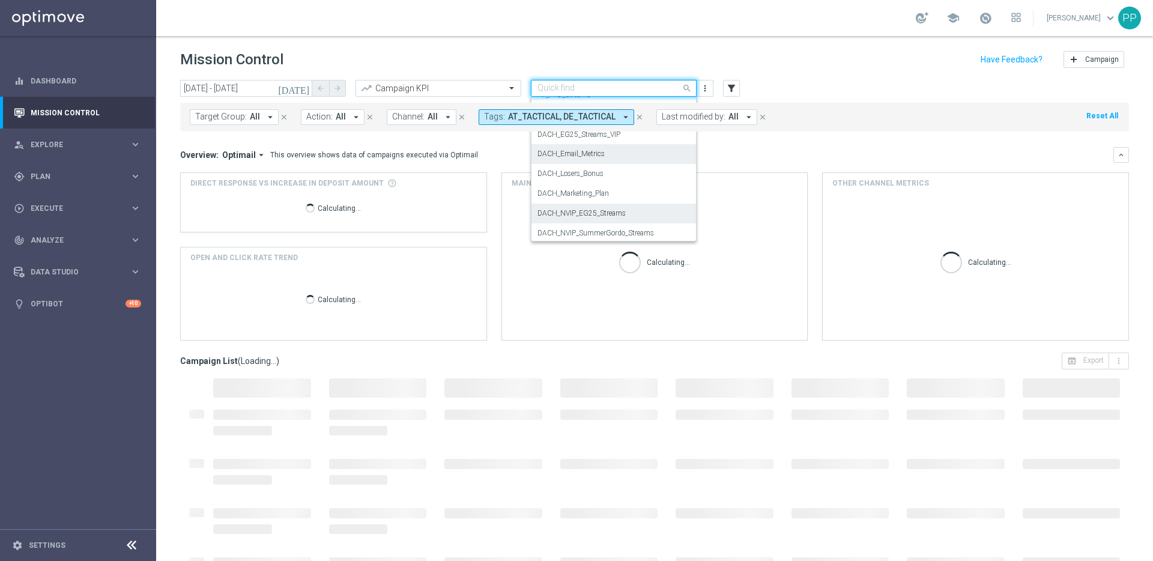
scroll to position [92, 0]
click at [586, 195] on label "DACH_Marketing_Plan" at bounding box center [572, 192] width 71 height 10
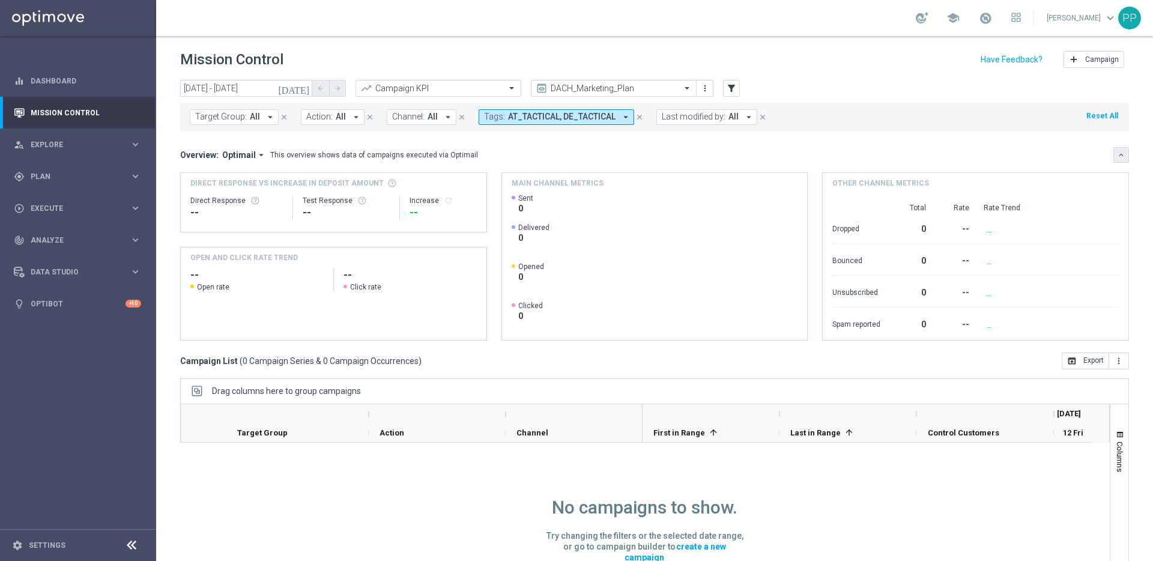
click at [1117, 154] on icon "keyboard_arrow_down" at bounding box center [1121, 155] width 8 height 8
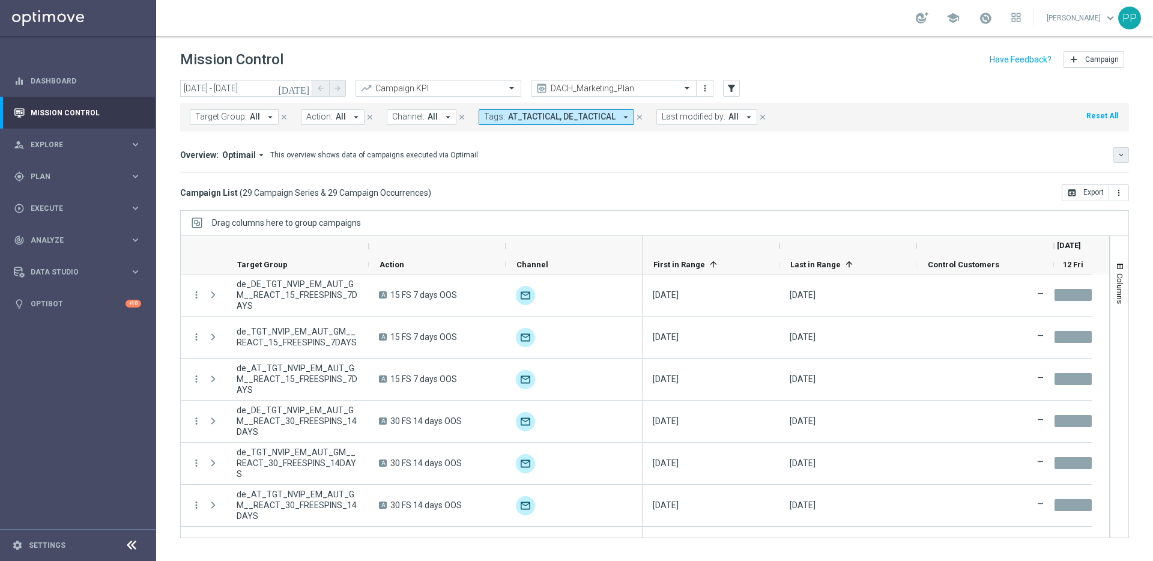
scroll to position [956, 0]
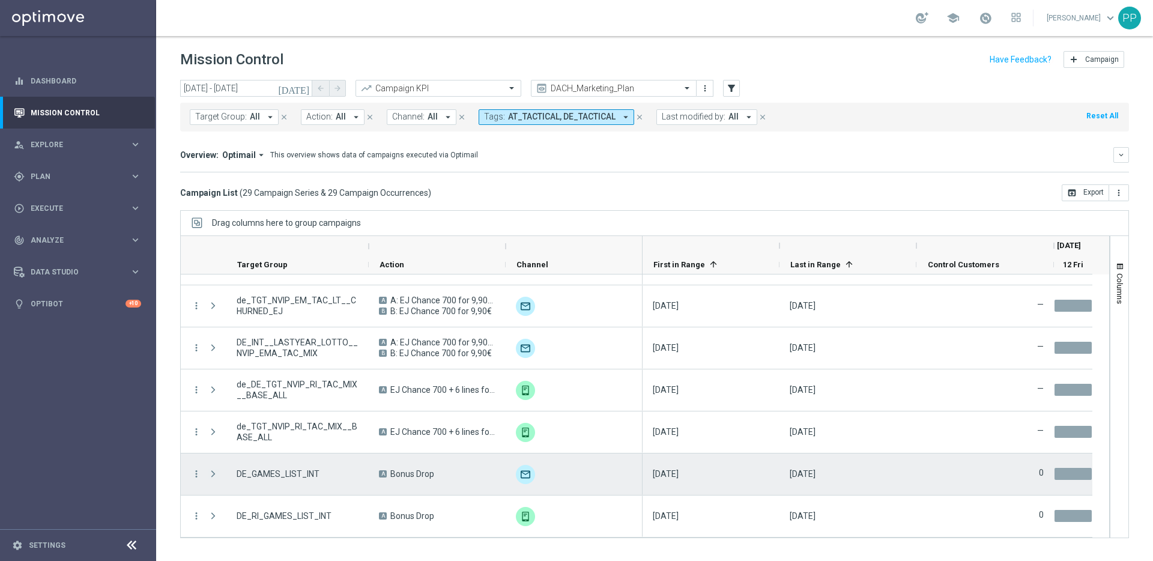
click at [214, 472] on span at bounding box center [213, 474] width 11 height 10
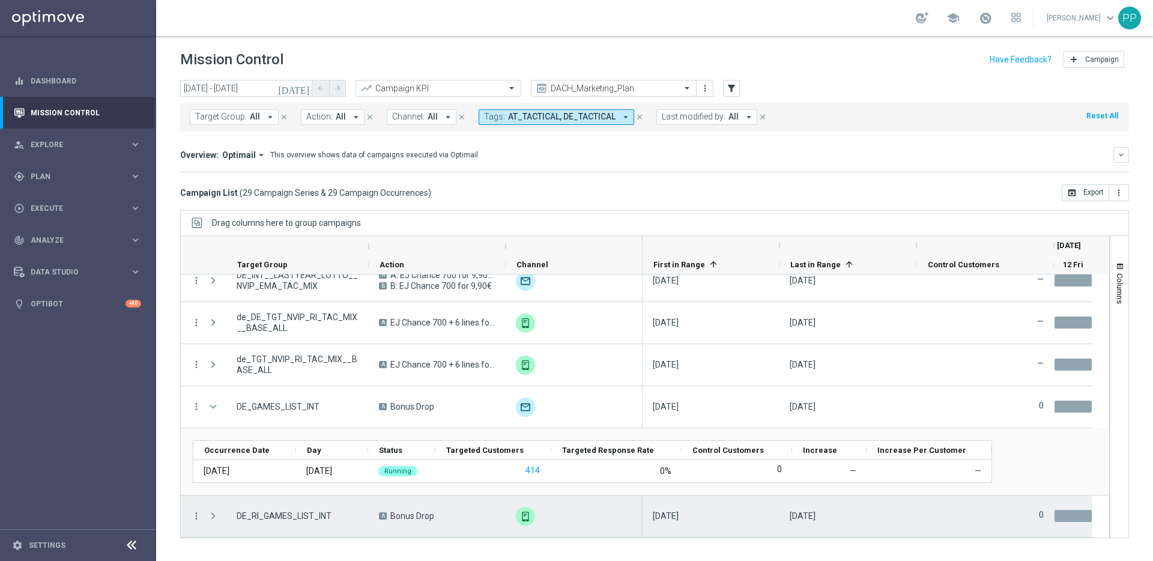
scroll to position [1023, 0]
click at [215, 513] on span at bounding box center [213, 516] width 11 height 10
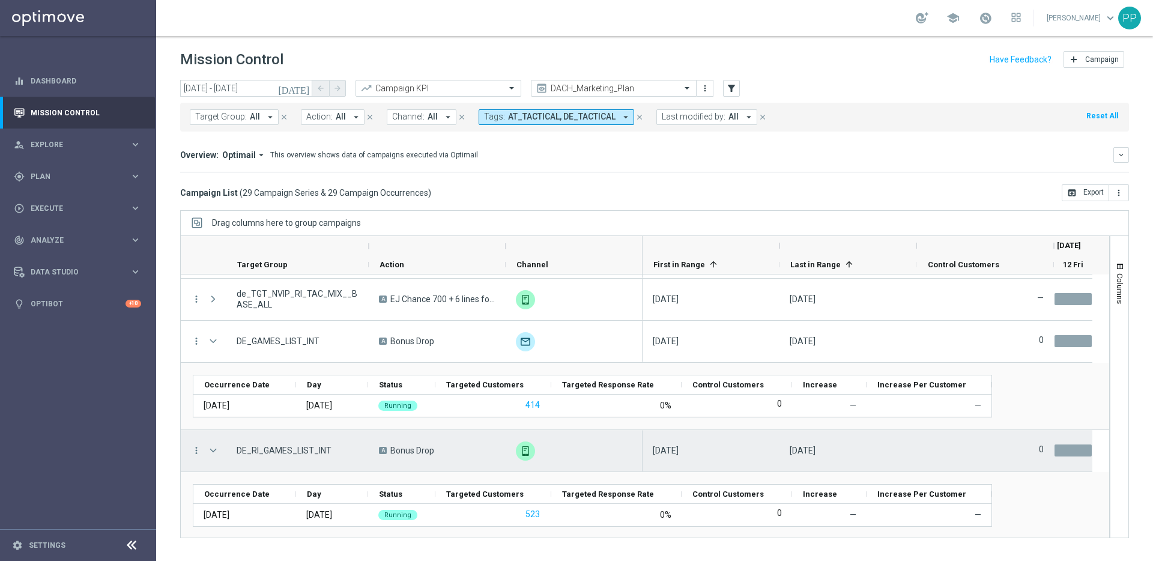
scroll to position [1091, 0]
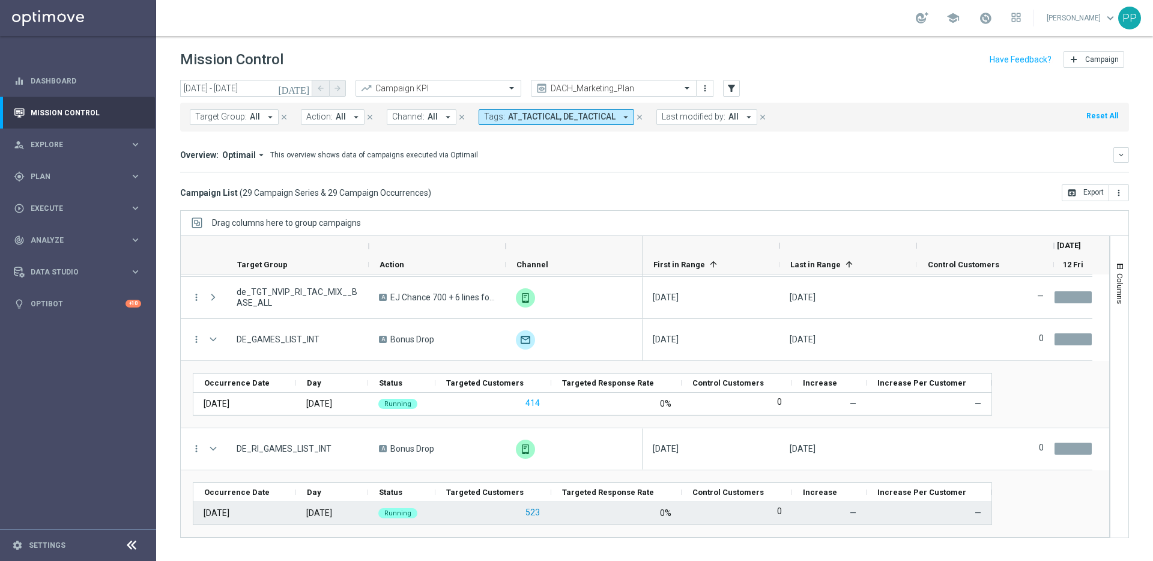
click at [531, 512] on button "523" at bounding box center [532, 512] width 17 height 15
click at [531, 509] on button "523" at bounding box center [532, 512] width 17 height 15
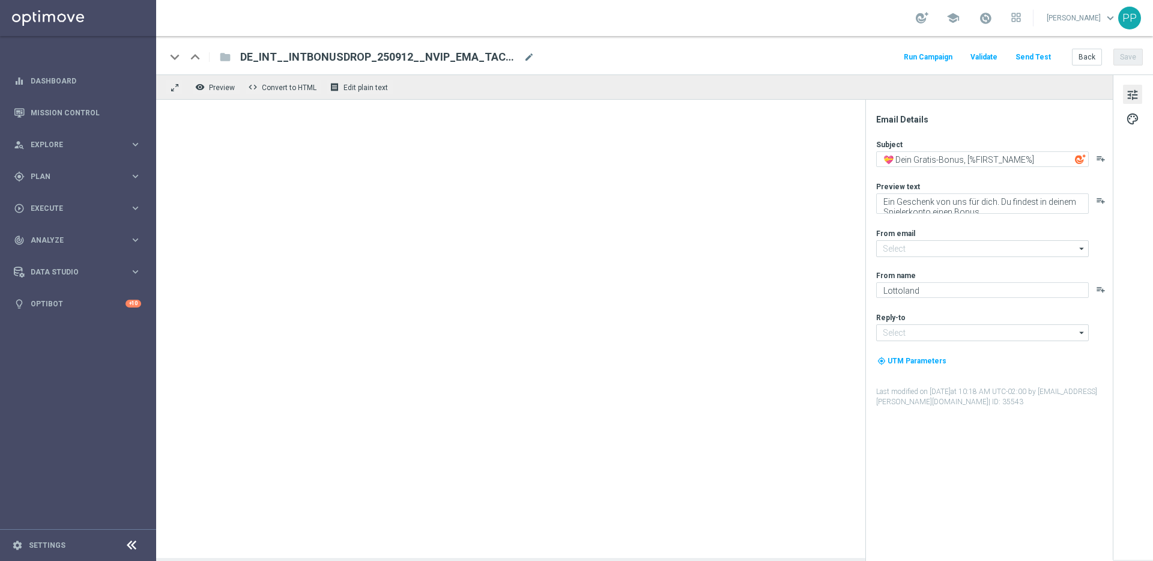
type input "mail@crm.lottoland.com"
type input "service@lottoland.com"
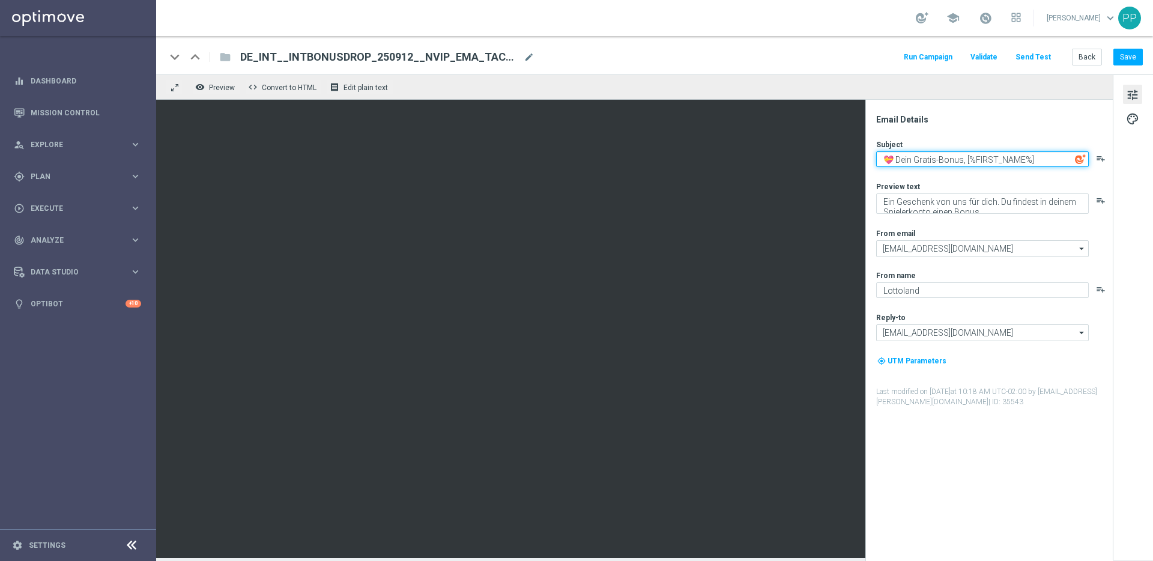
click at [940, 162] on textarea "💝 Dein Gratis-Bonus, [%FIRST_NAME%]" at bounding box center [982, 159] width 213 height 16
type textarea "💝 Dein Gratis Bonus, [%FIRST_NAME%]"
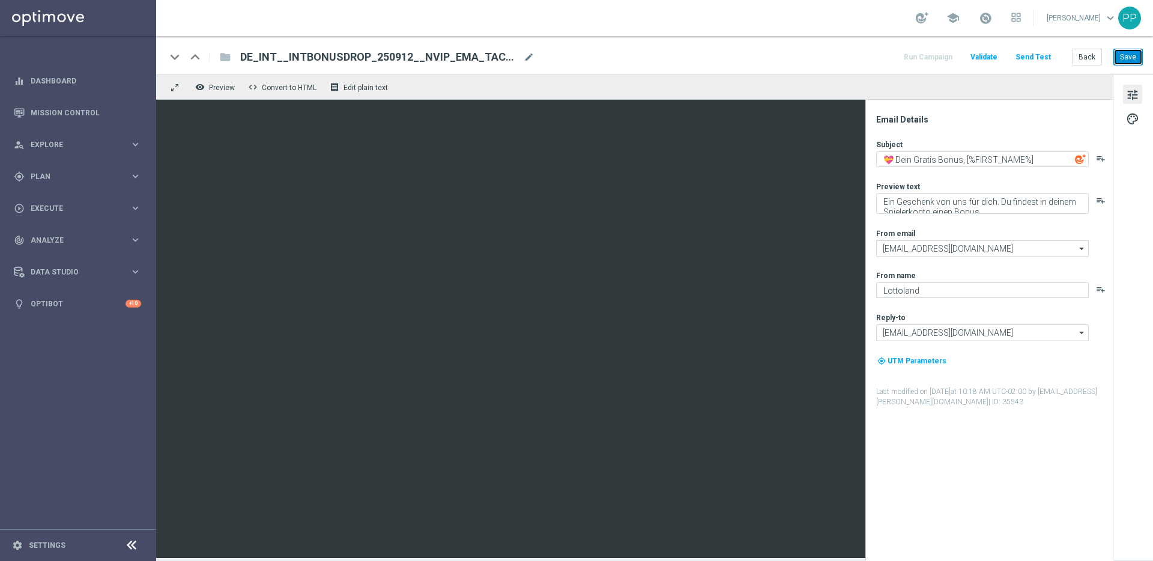
click at [1131, 57] on button "Save" at bounding box center [1127, 57] width 29 height 17
click at [1131, 64] on button "Save" at bounding box center [1127, 57] width 29 height 17
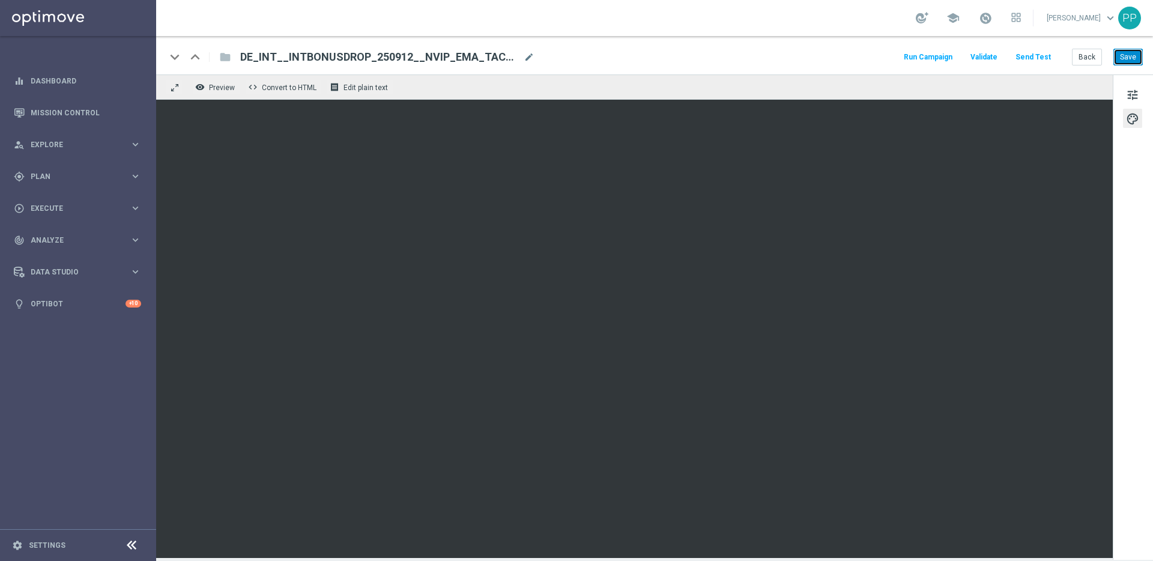
click at [1128, 56] on button "Save" at bounding box center [1127, 57] width 29 height 17
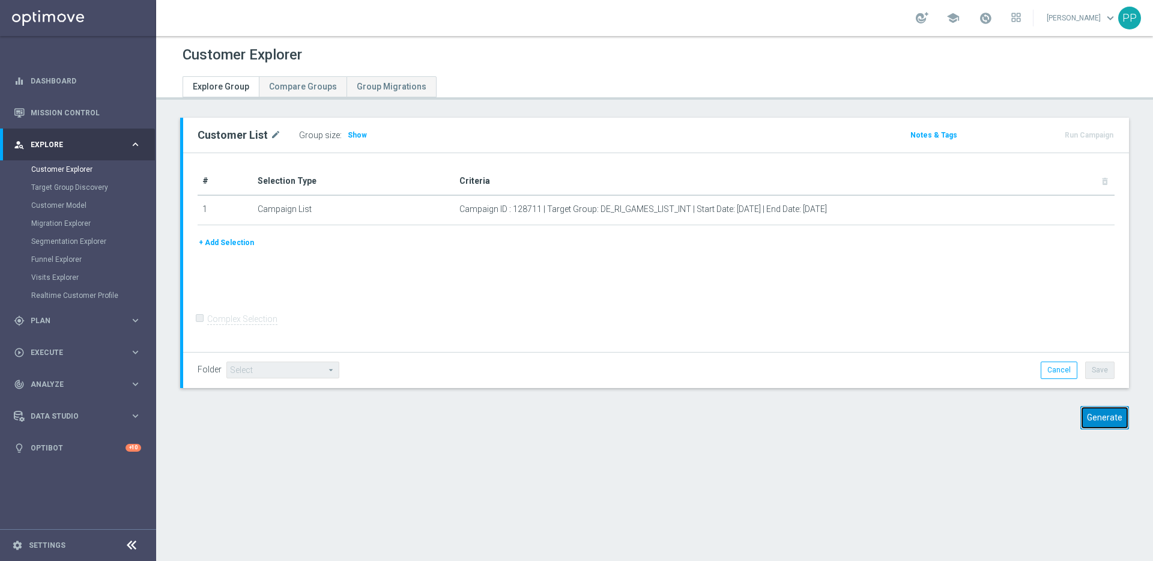
click at [1097, 417] on button "Generate" at bounding box center [1104, 417] width 49 height 23
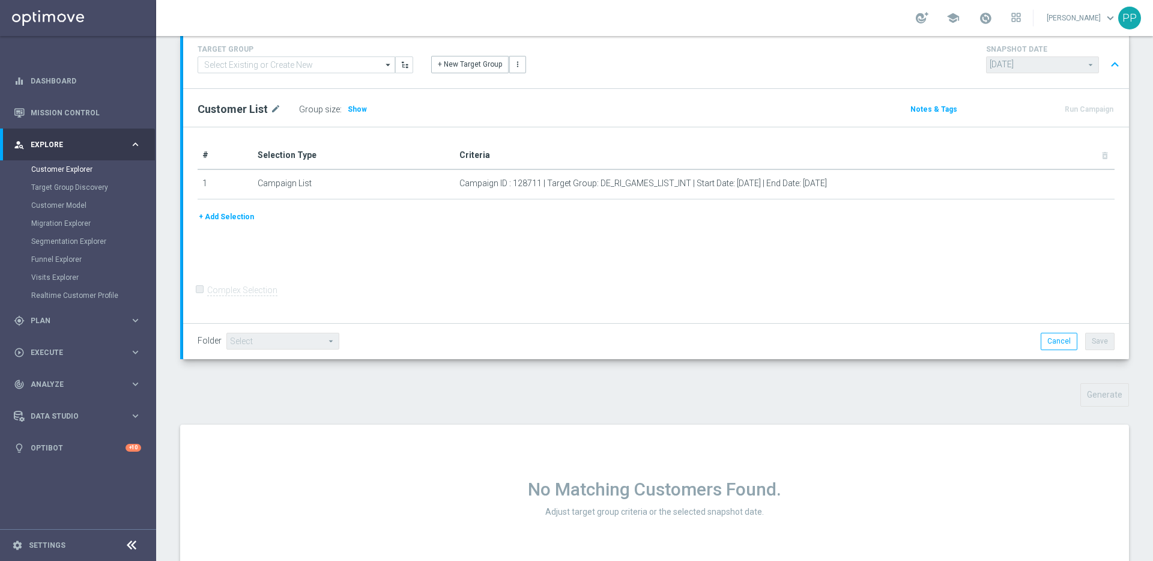
scroll to position [125, 0]
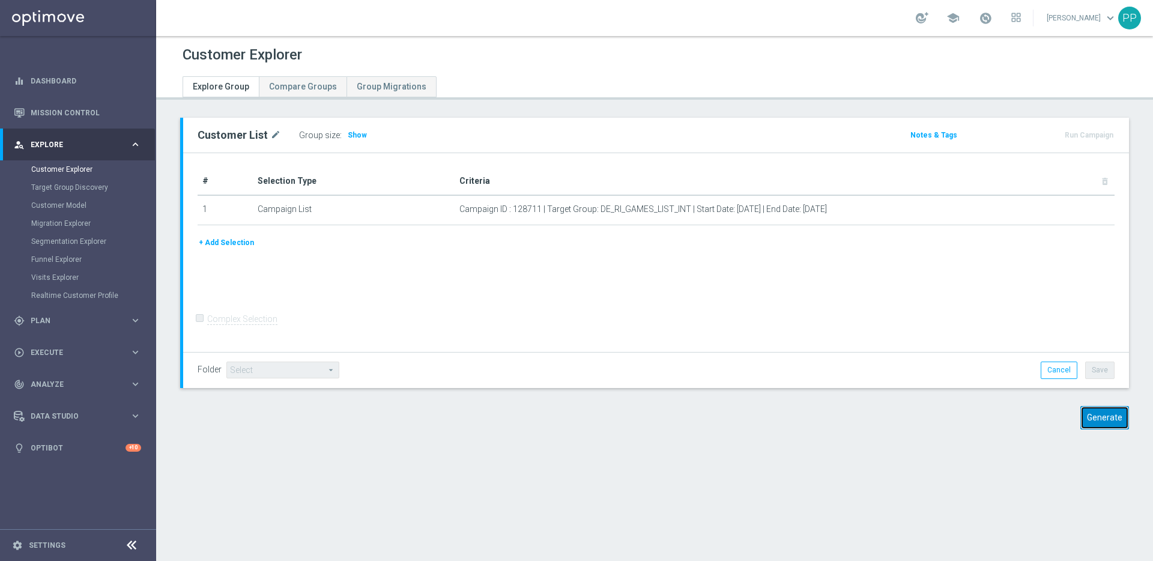
click at [1109, 418] on button "Generate" at bounding box center [1104, 417] width 49 height 23
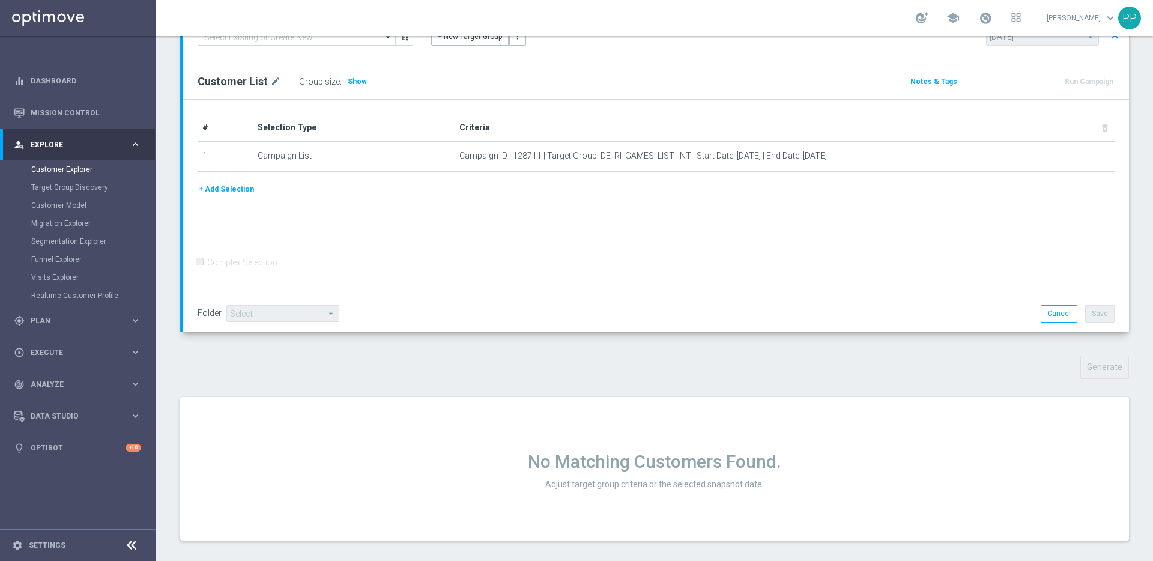
scroll to position [125, 0]
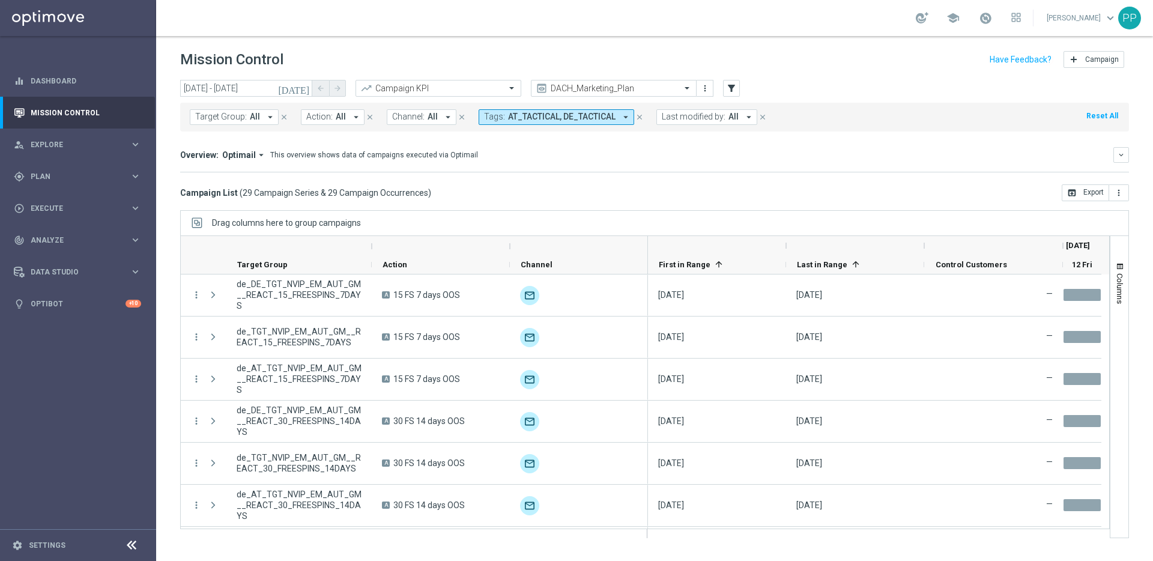
scroll to position [965, 0]
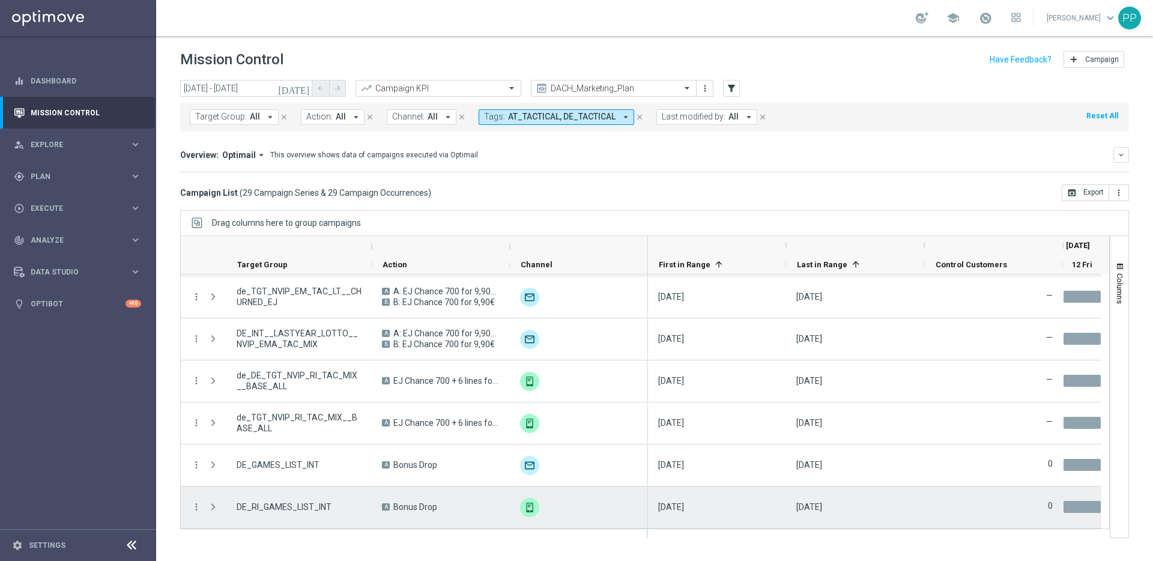
click at [215, 507] on span at bounding box center [213, 507] width 11 height 10
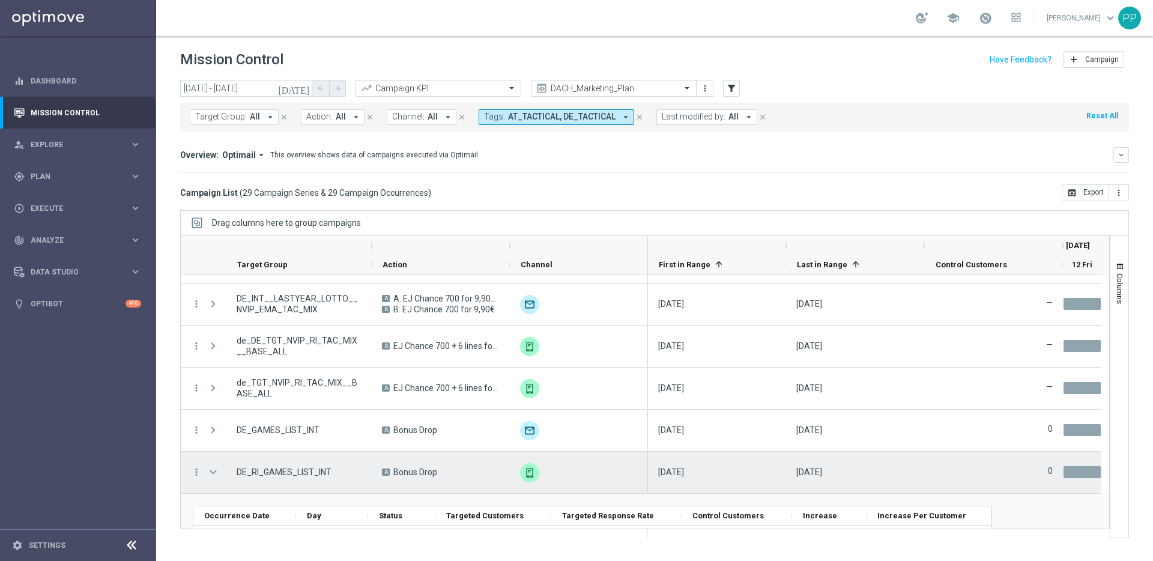
scroll to position [1032, 0]
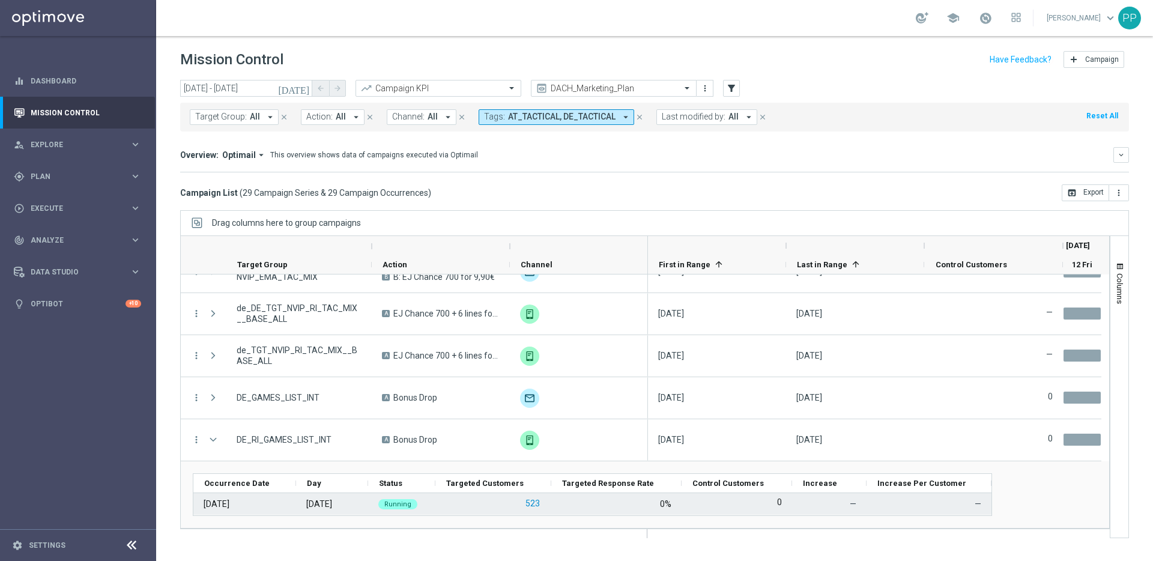
click at [528, 504] on button "523" at bounding box center [532, 503] width 17 height 15
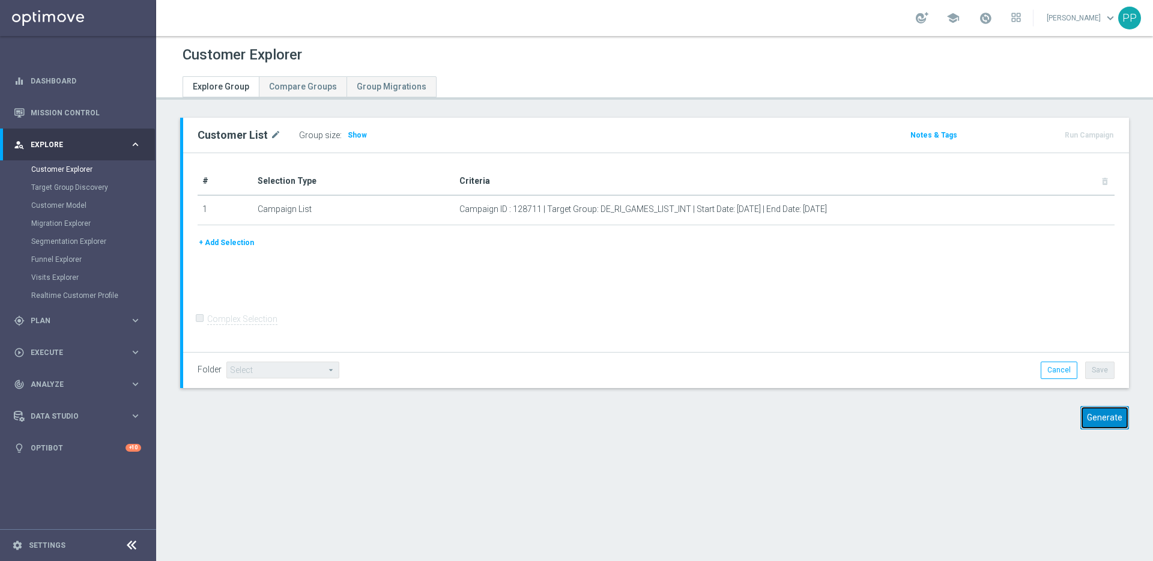
click at [1091, 417] on button "Generate" at bounding box center [1104, 417] width 49 height 23
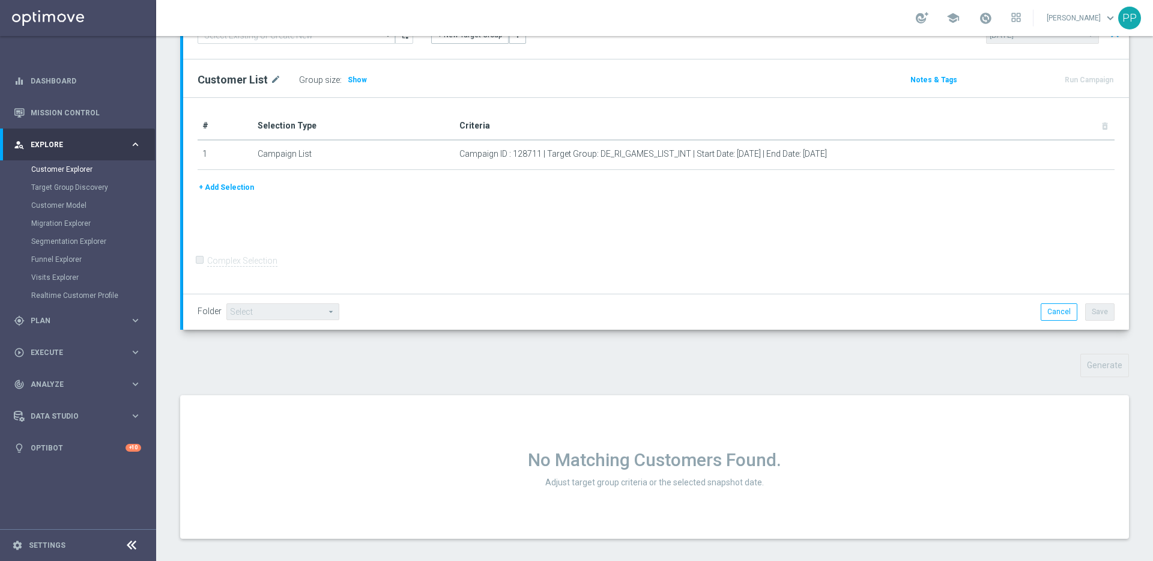
scroll to position [125, 0]
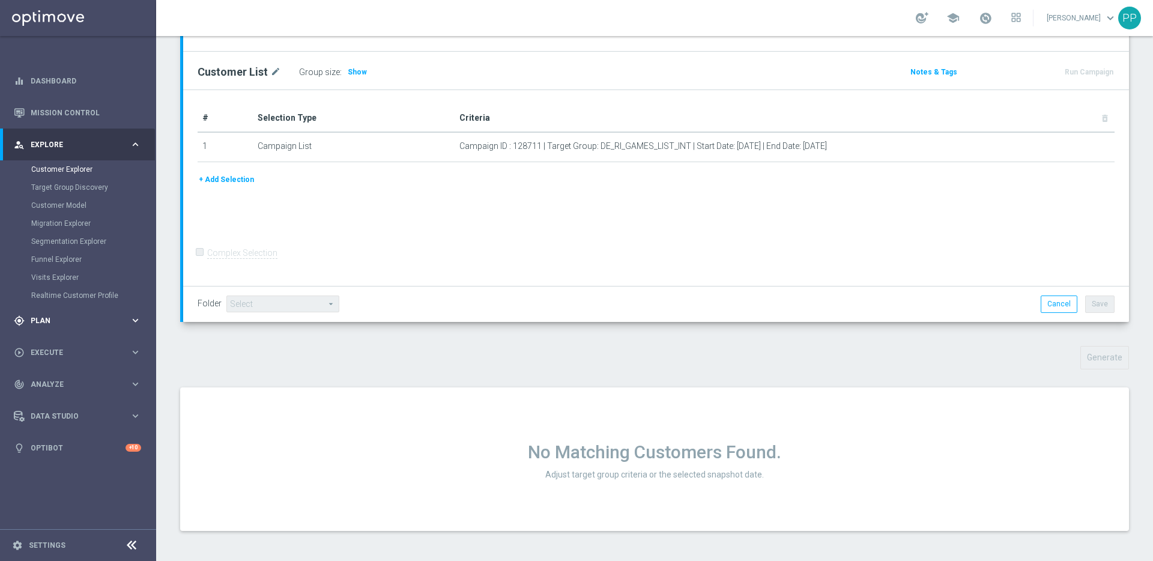
click at [58, 312] on div "gps_fixed Plan keyboard_arrow_right" at bounding box center [77, 320] width 155 height 32
click at [48, 201] on link "Target Groups" at bounding box center [78, 201] width 94 height 10
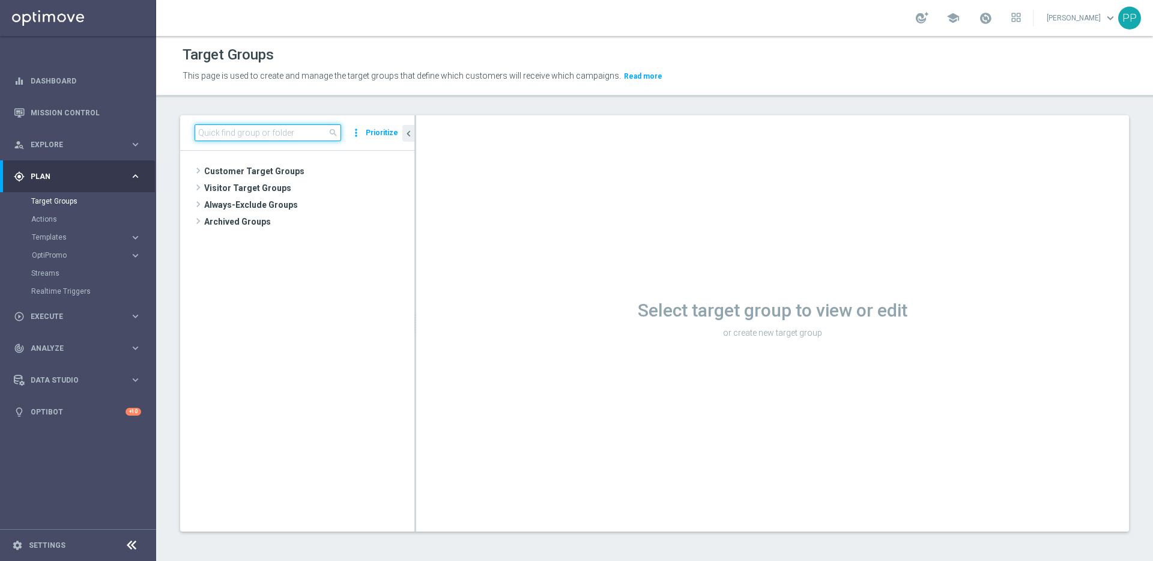
click at [246, 132] on input at bounding box center [268, 132] width 147 height 17
paste input "DE_RI_GAMES_LIST_INT"
type input "DE_RI_GAMES_LIST_INT"
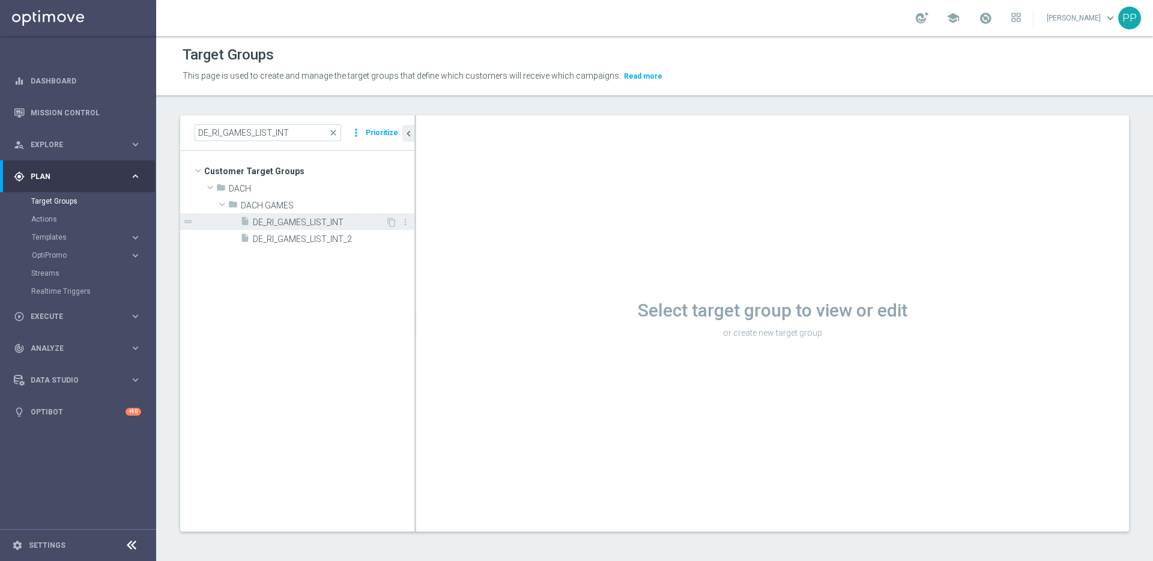
click at [285, 218] on span "DE_RI_GAMES_LIST_INT" at bounding box center [319, 222] width 133 height 10
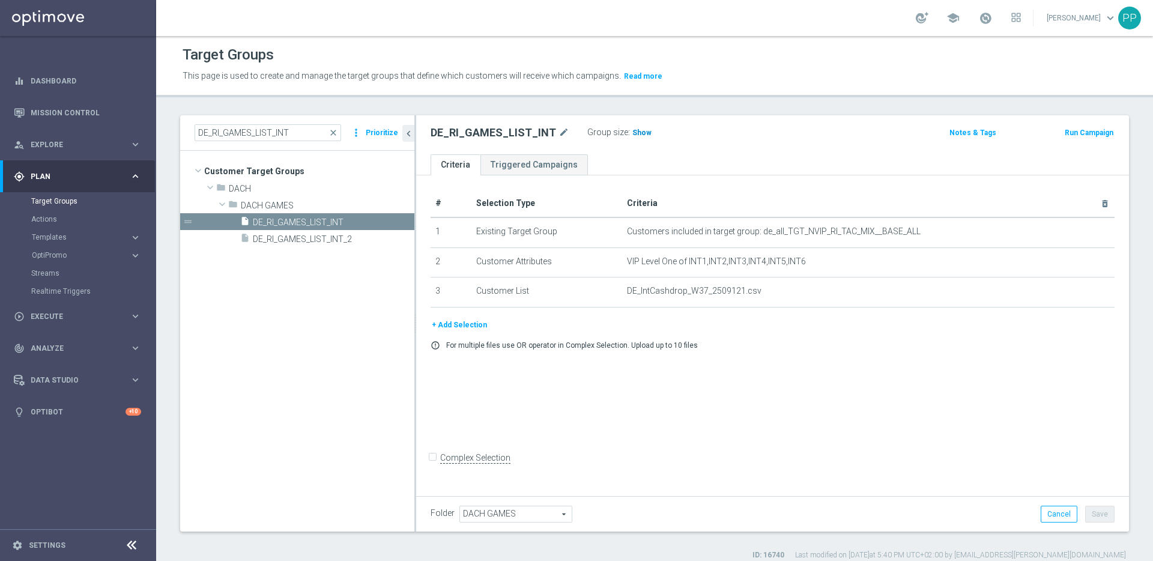
click at [632, 133] on span "Show" at bounding box center [641, 133] width 19 height 8
click at [633, 133] on span "523" at bounding box center [640, 134] width 15 height 11
click at [633, 132] on span "523" at bounding box center [640, 134] width 15 height 11
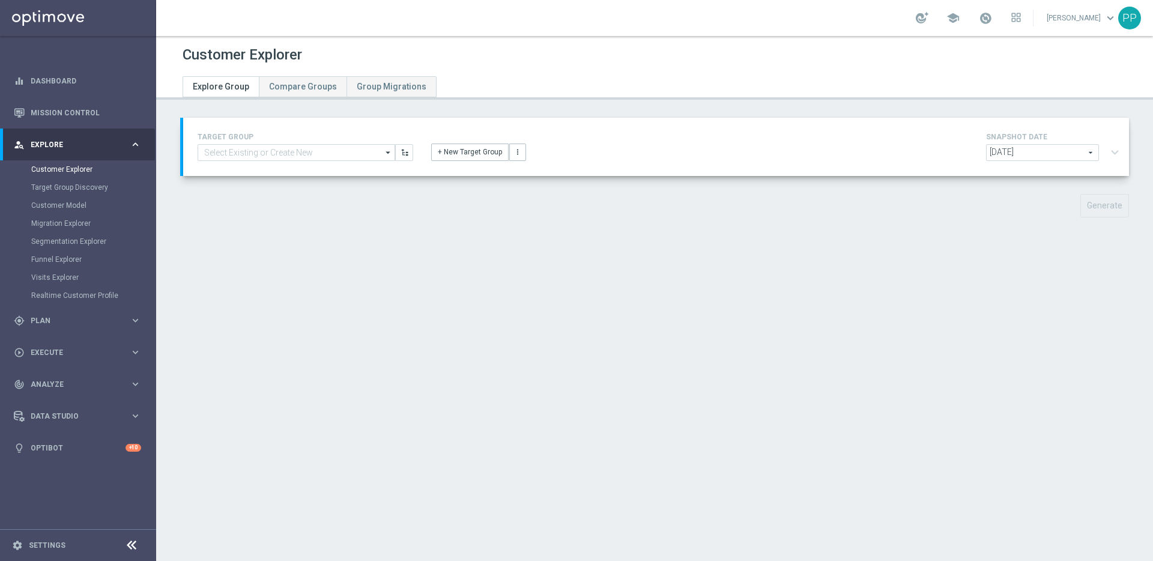
type input "DE_RI_GAMES_LIST_INT"
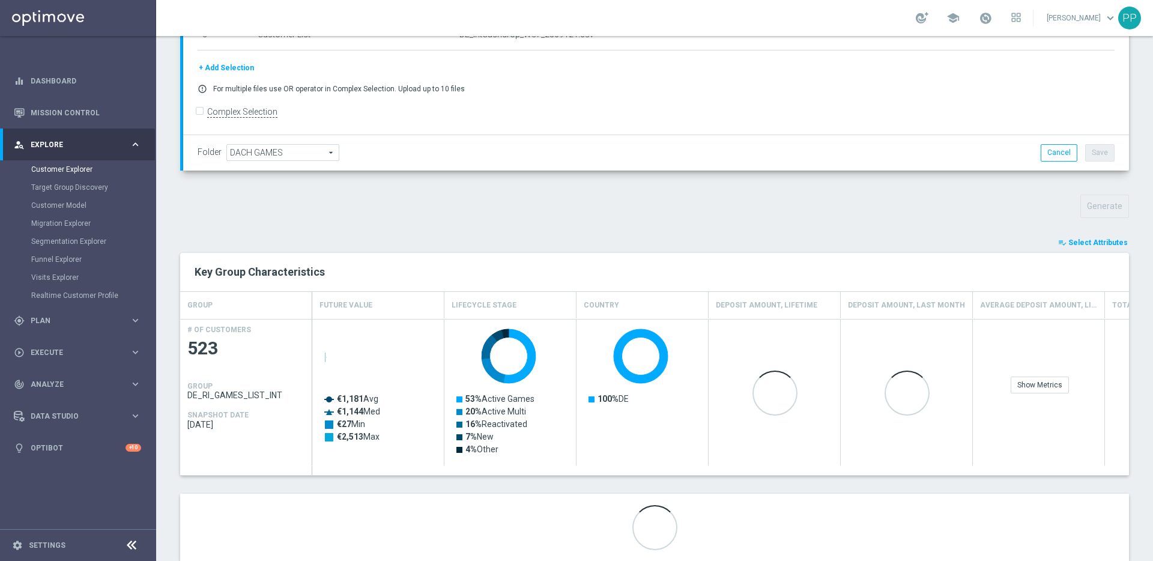
scroll to position [280, 0]
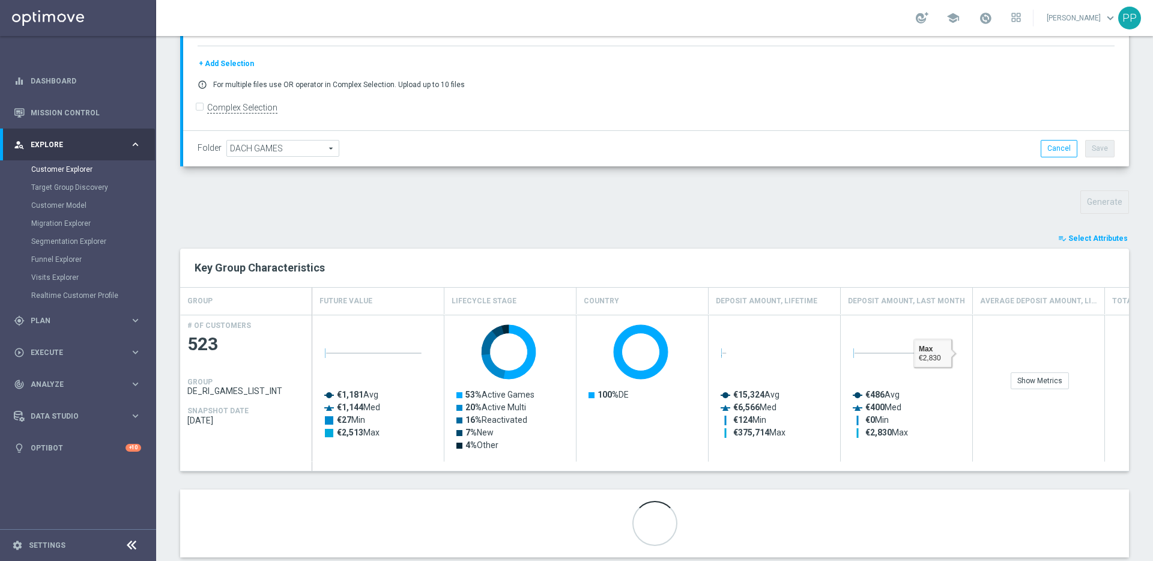
click at [1093, 237] on span "Select Attributes" at bounding box center [1097, 238] width 59 height 8
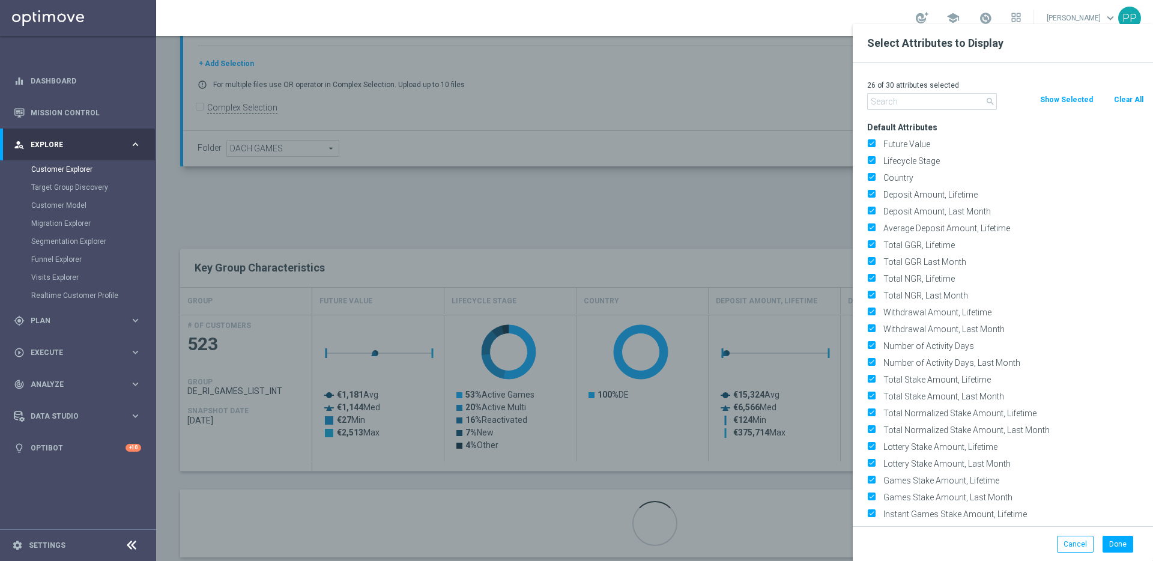
click at [1128, 98] on button "Clear All" at bounding box center [1129, 99] width 32 height 13
checkbox input "false"
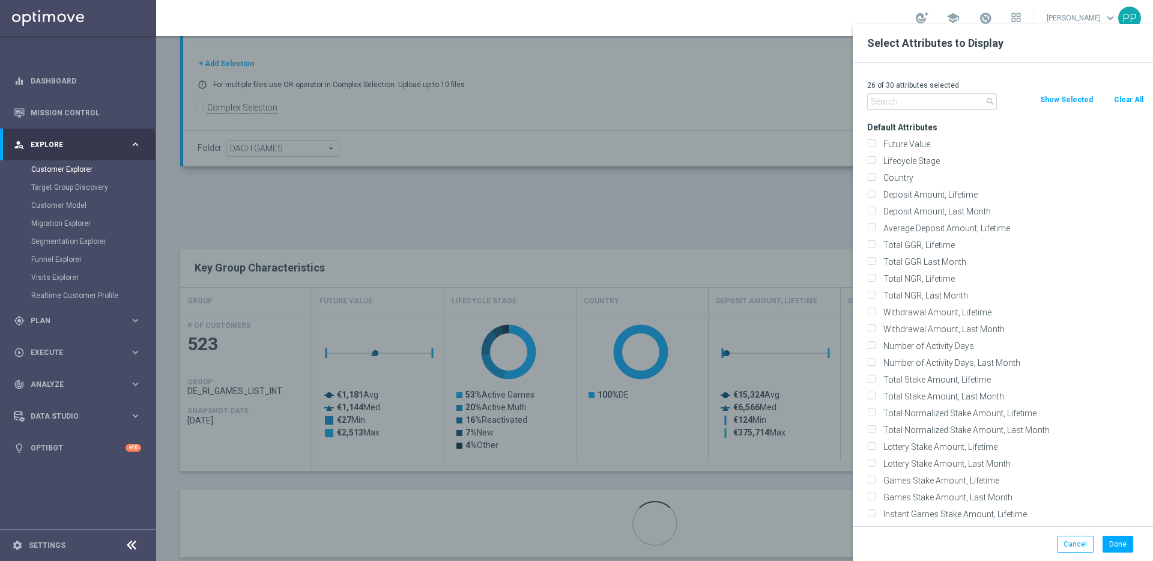
checkbox input "false"
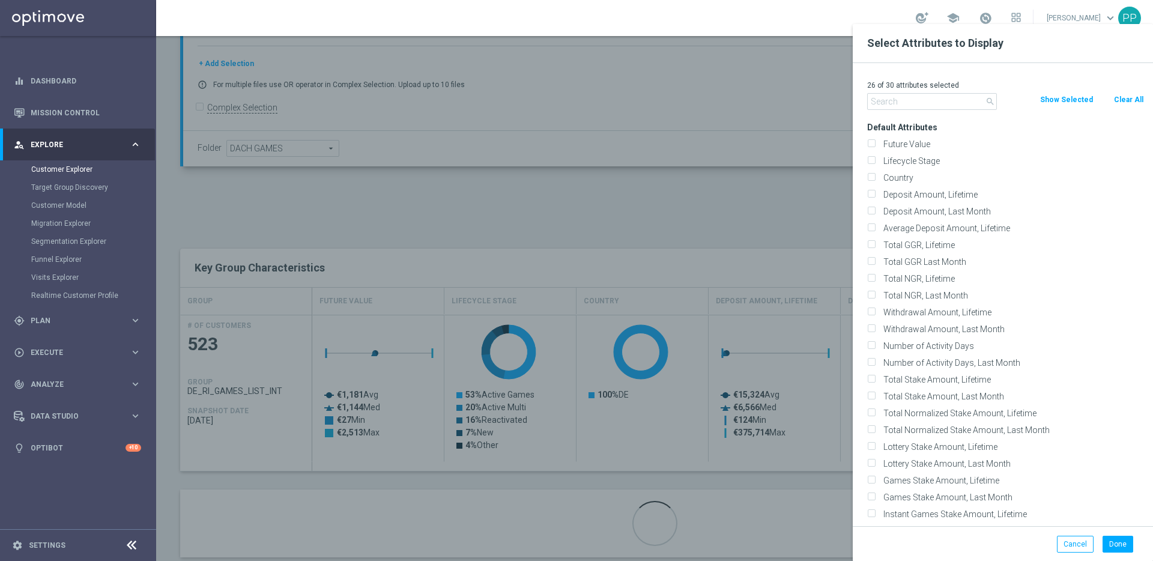
checkbox input "false"
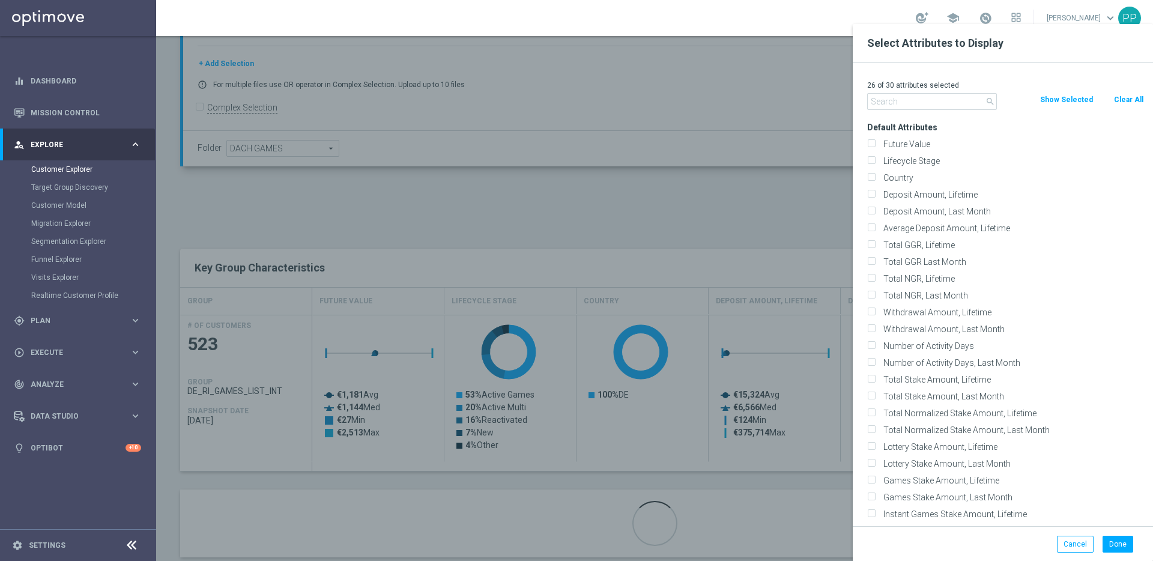
checkbox input "false"
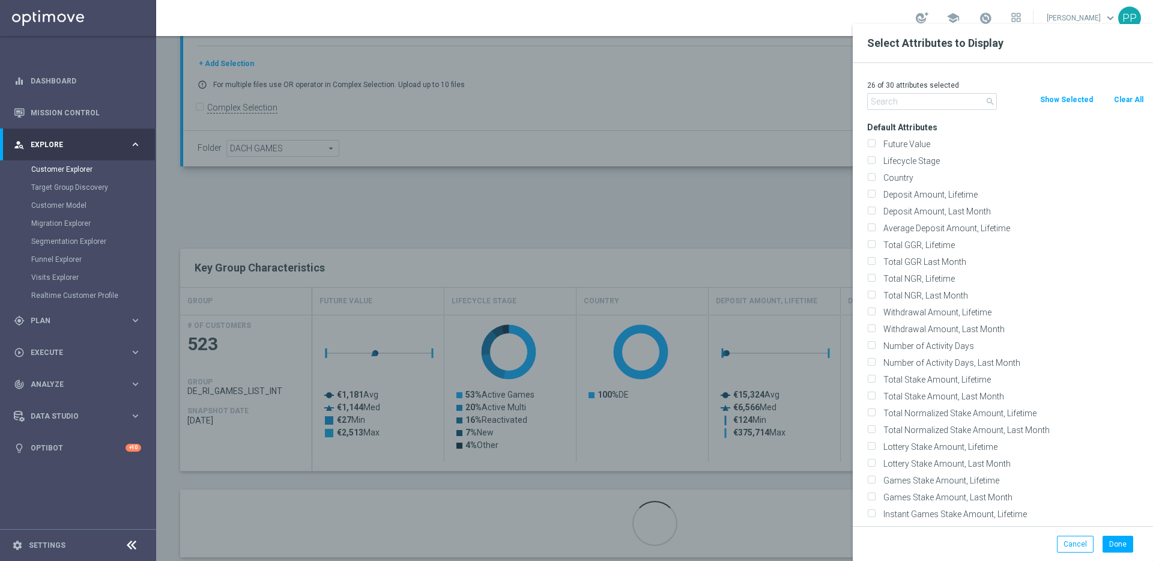
checkbox input "false"
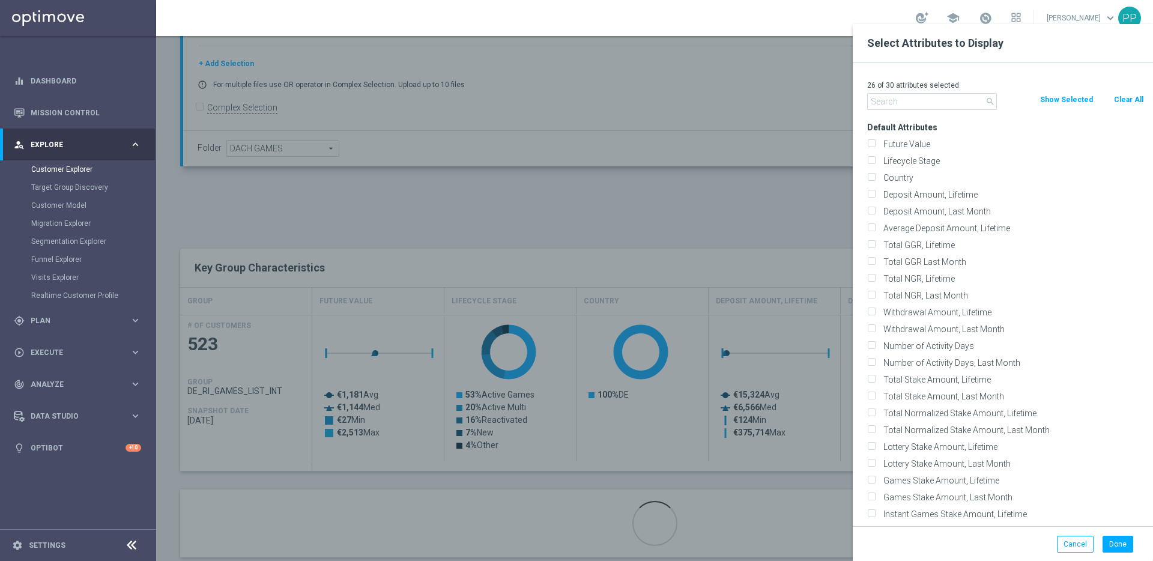
checkbox input "false"
click at [879, 157] on label "Lifecycle Stage" at bounding box center [1011, 161] width 265 height 11
click at [871, 159] on input "Lifecycle Stage" at bounding box center [871, 163] width 8 height 8
checkbox input "true"
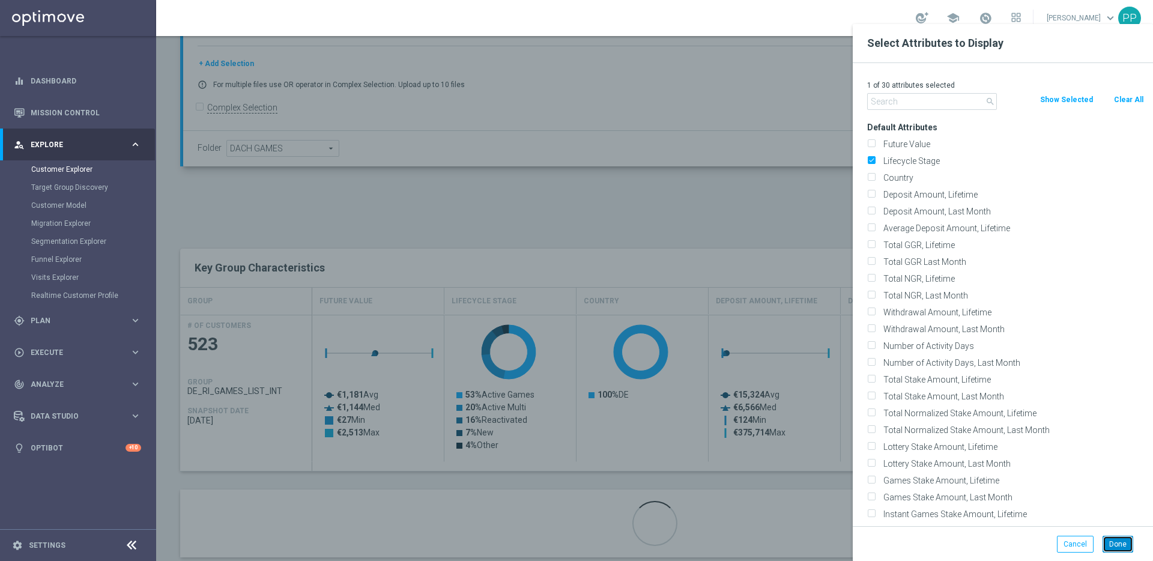
click at [1116, 549] on button "Done" at bounding box center [1118, 544] width 31 height 17
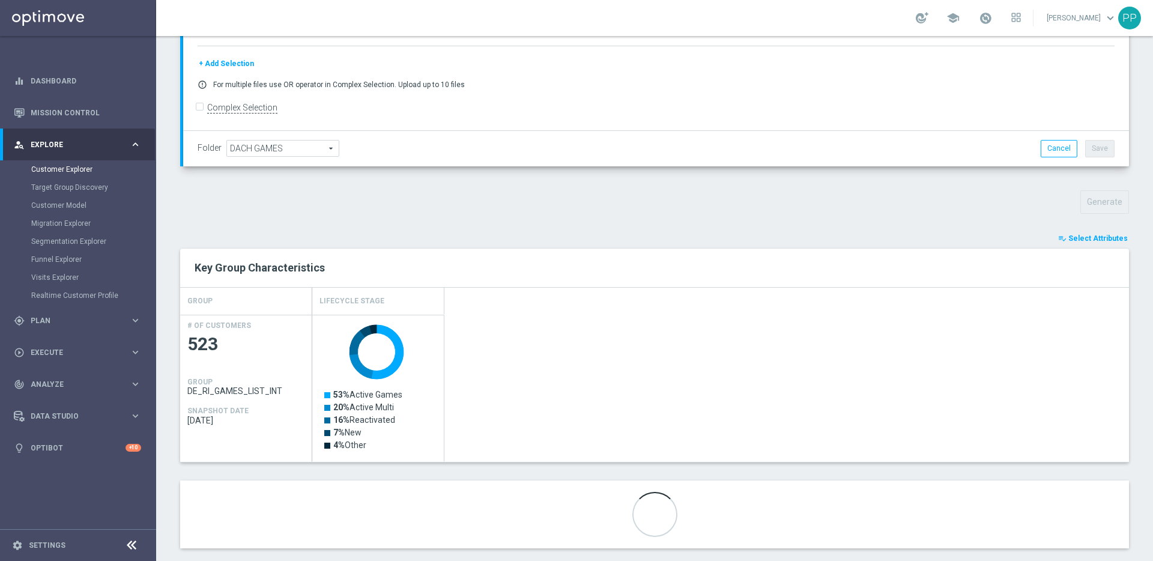
scroll to position [298, 0]
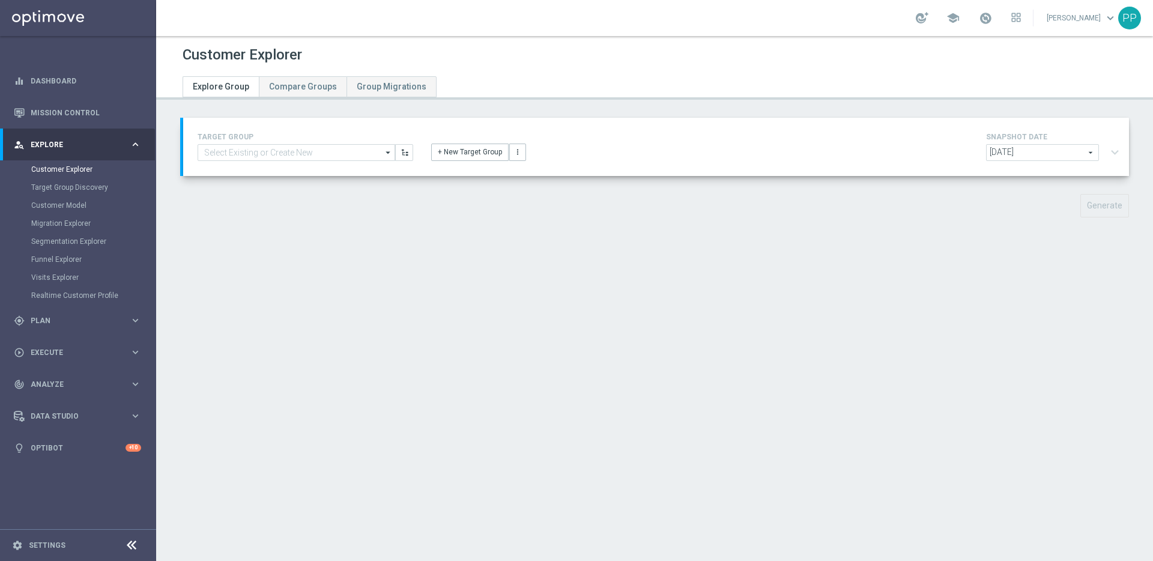
type input "DE_RI_GAMES_LIST_INT"
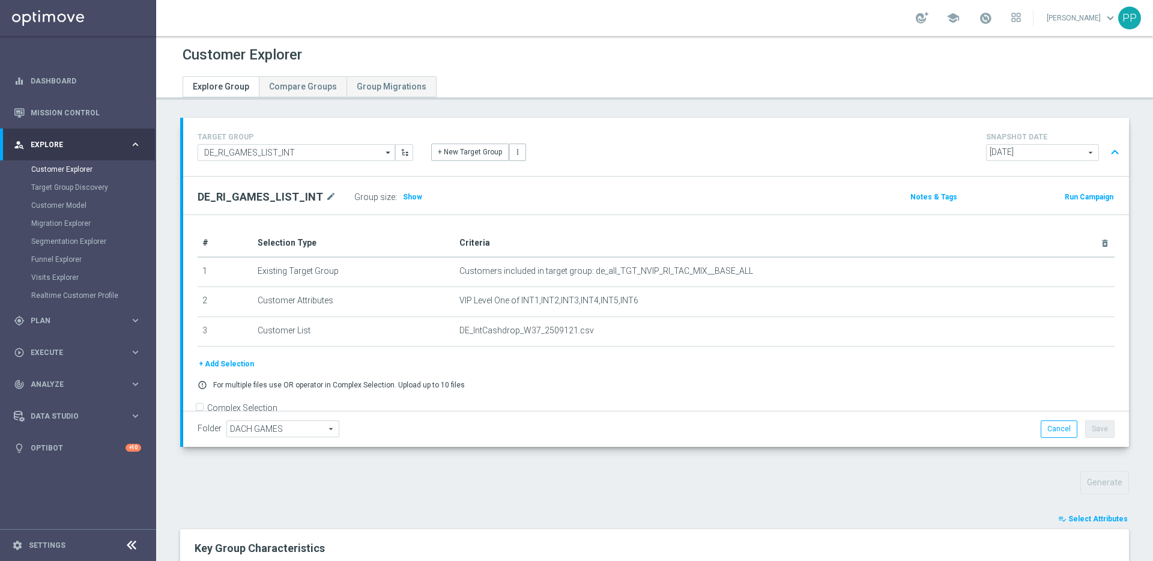
click at [1089, 518] on span "Select Attributes" at bounding box center [1097, 519] width 59 height 8
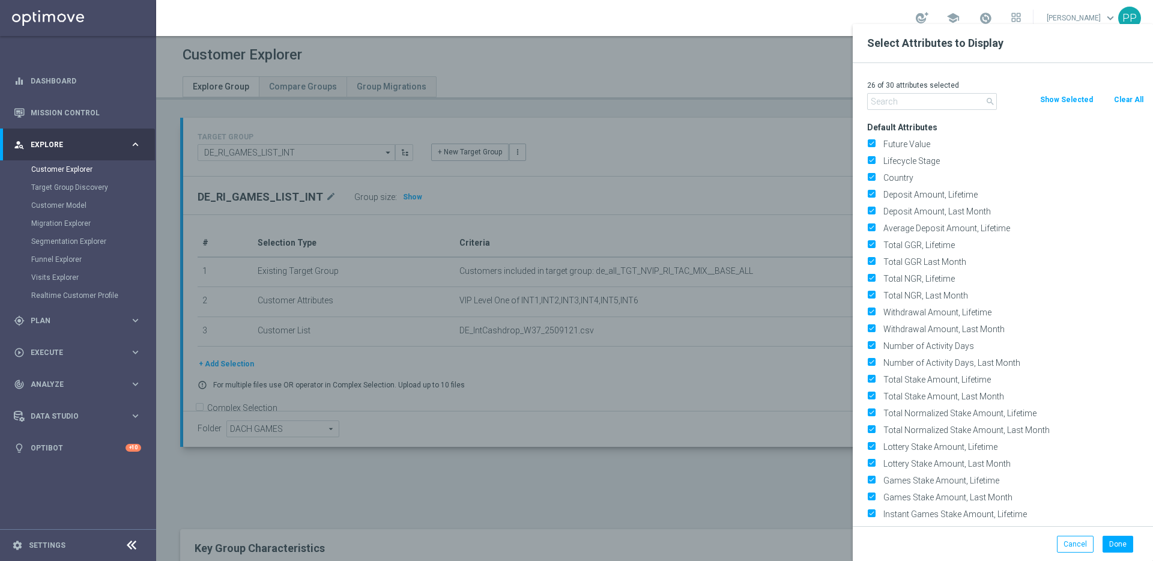
click at [1125, 95] on button "Clear All" at bounding box center [1129, 99] width 32 height 13
checkbox input "false"
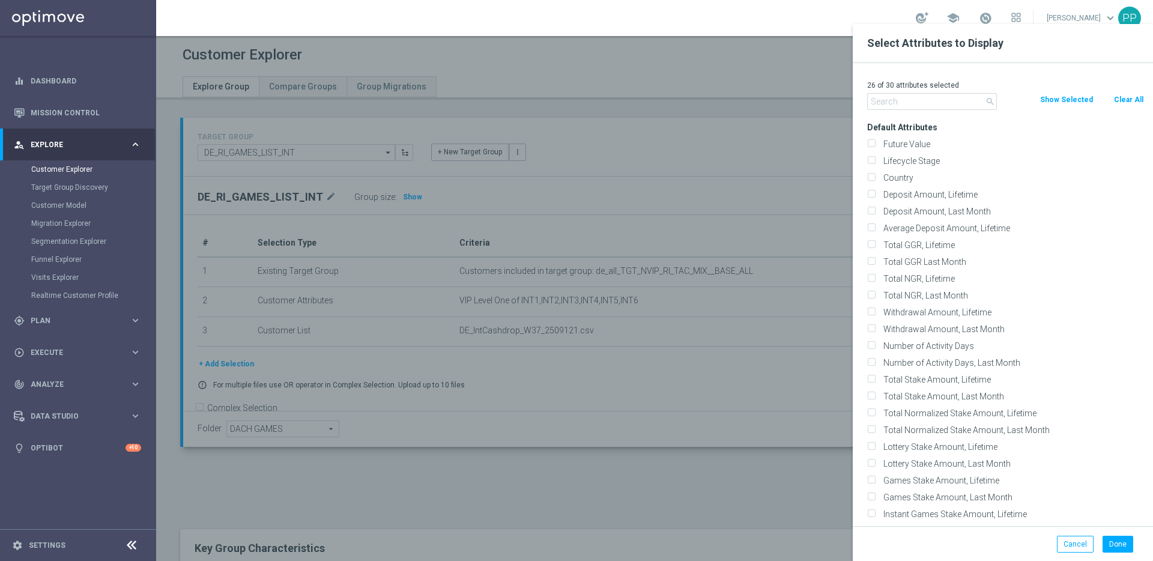
checkbox input "false"
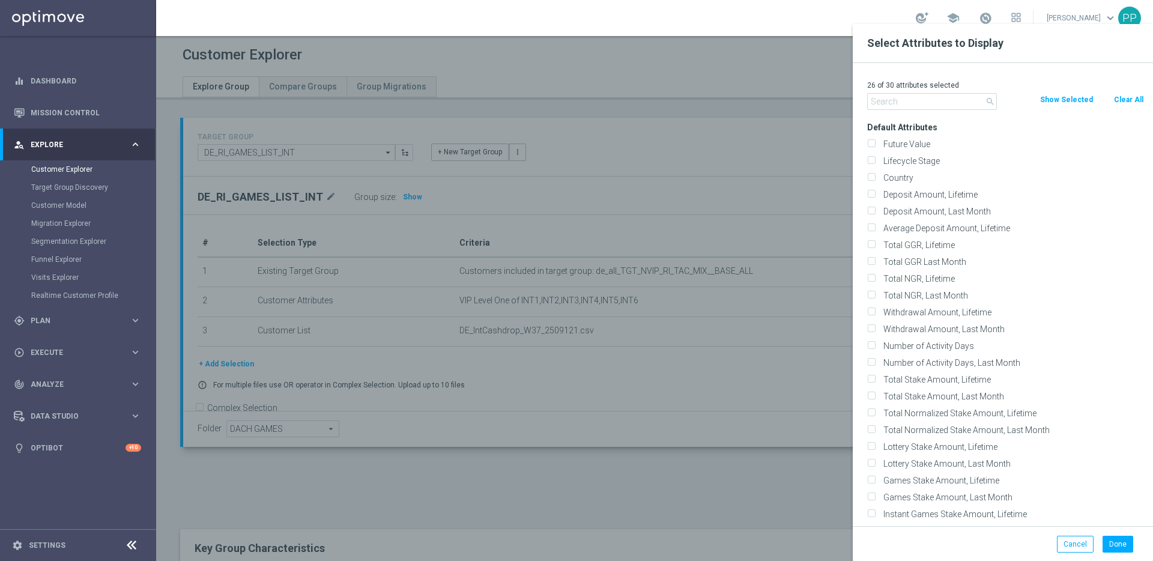
checkbox input "false"
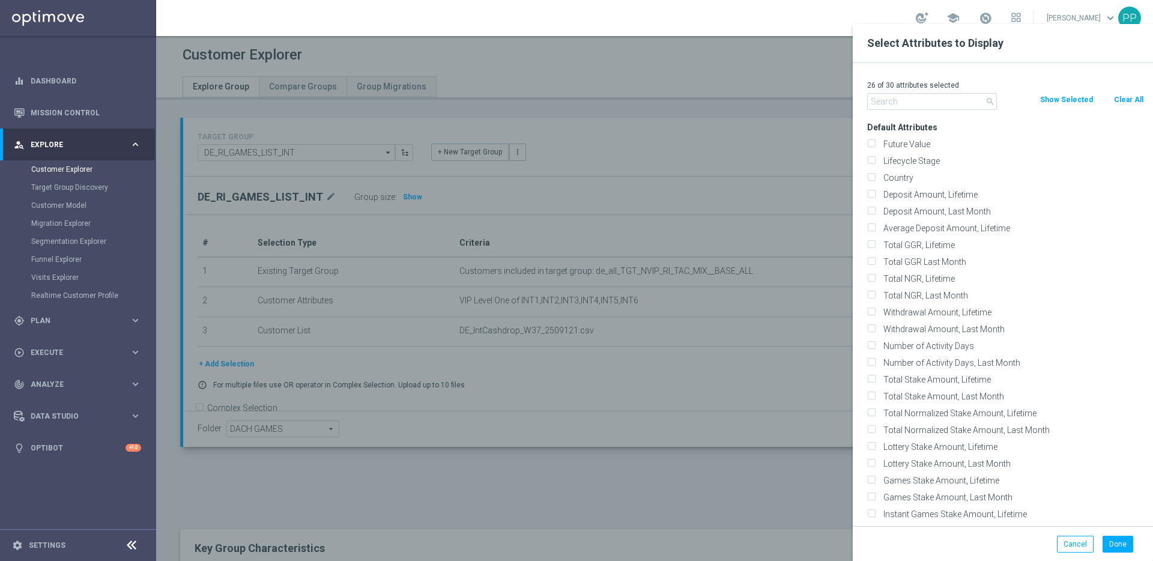
checkbox input "false"
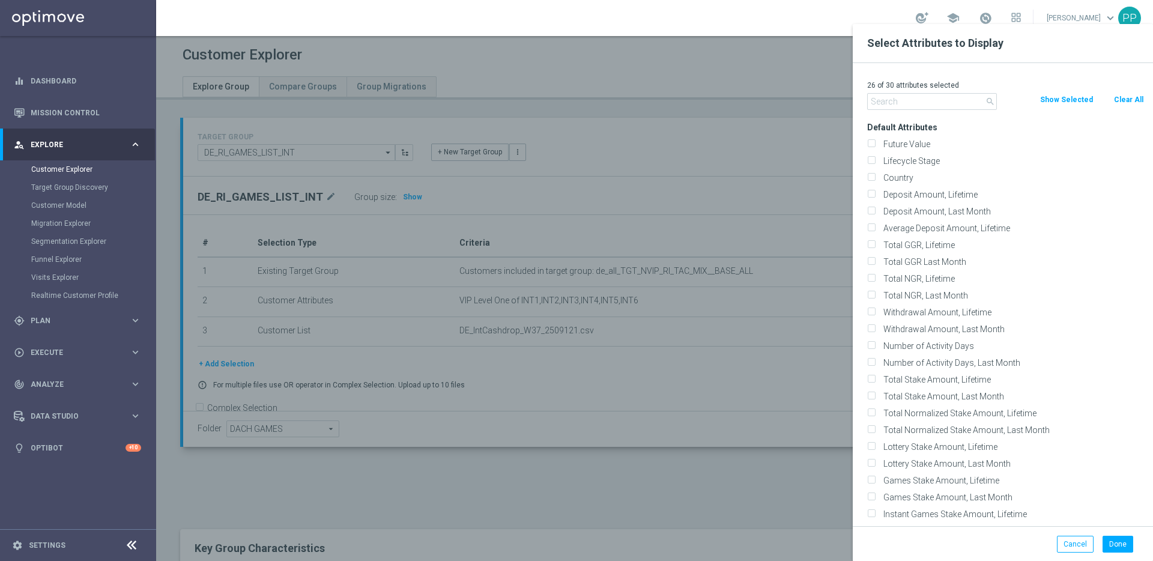
checkbox input "false"
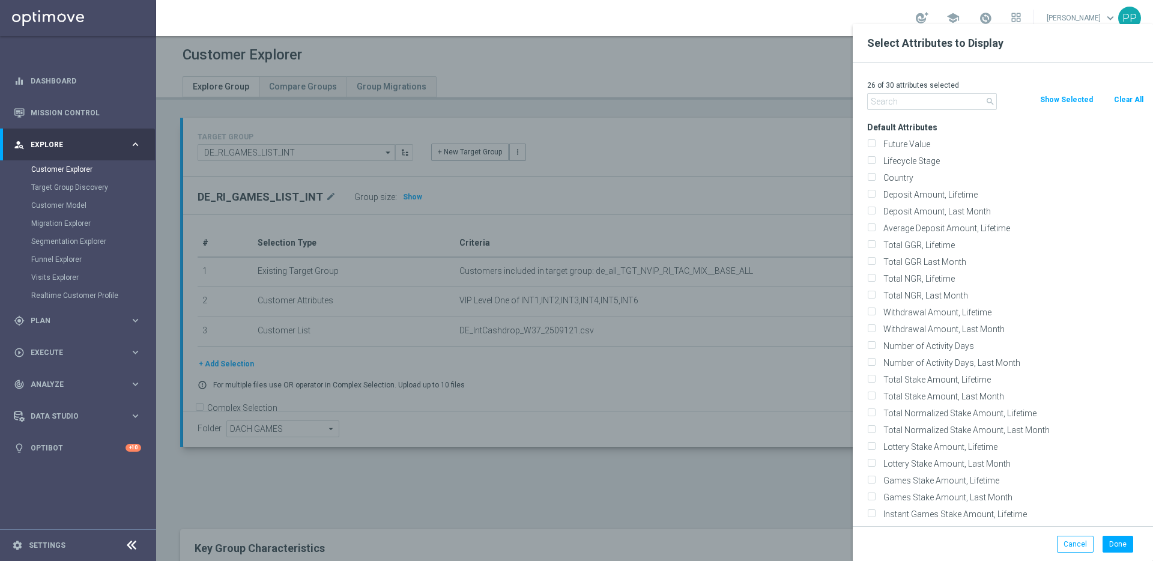
checkbox input "false"
click at [874, 149] on input "Future Value" at bounding box center [871, 146] width 8 height 8
checkbox input "true"
click at [1115, 542] on button "Done" at bounding box center [1118, 544] width 31 height 17
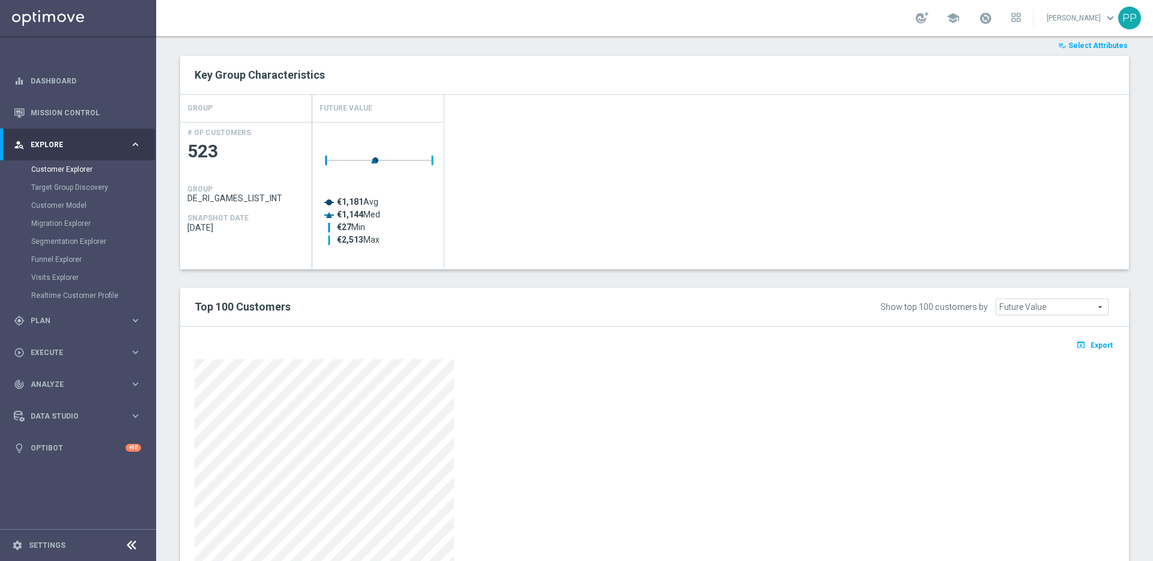
scroll to position [503, 0]
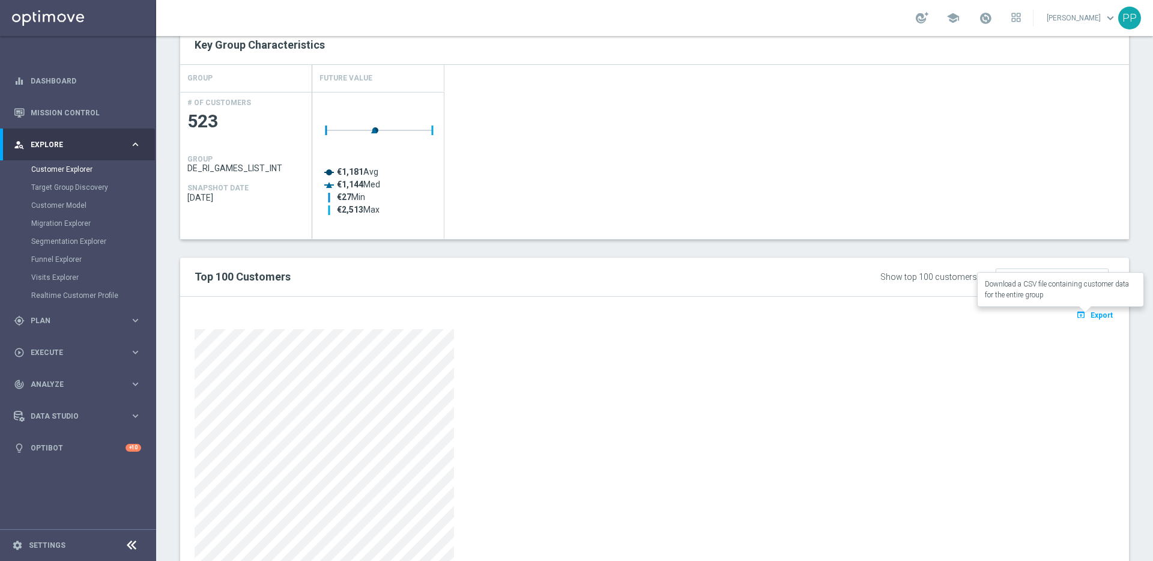
click at [1091, 316] on span "Export" at bounding box center [1102, 315] width 22 height 8
